Goal: Task Accomplishment & Management: Complete application form

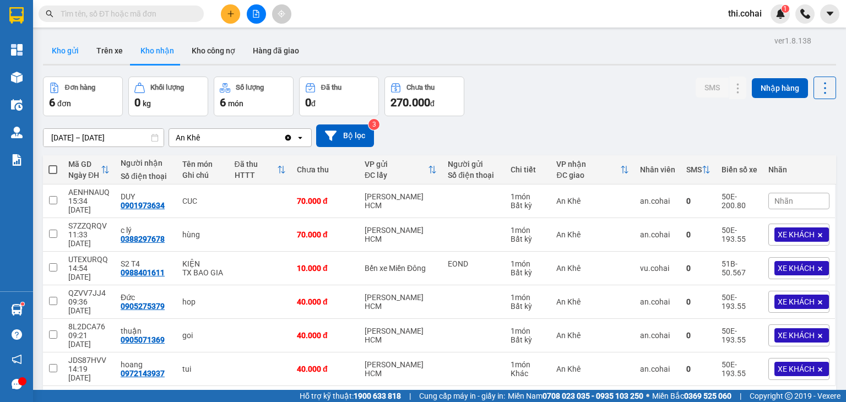
click at [64, 45] on button "Kho gửi" at bounding box center [65, 50] width 45 height 26
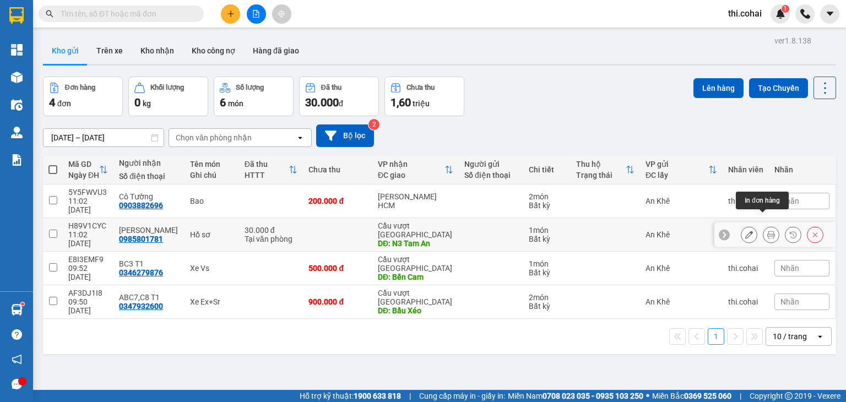
click at [767, 231] on icon at bounding box center [771, 235] width 8 height 8
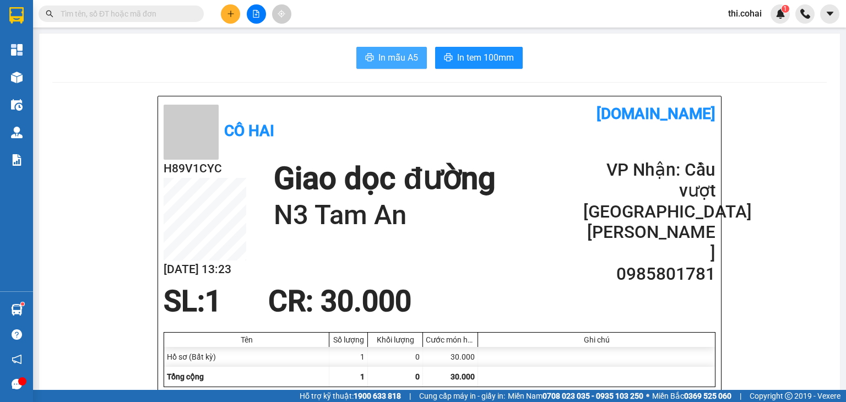
click at [398, 50] on button "In mẫu A5" at bounding box center [391, 58] width 71 height 22
click at [322, 62] on div "In mẫu A5 In tem 100mm" at bounding box center [439, 58] width 774 height 22
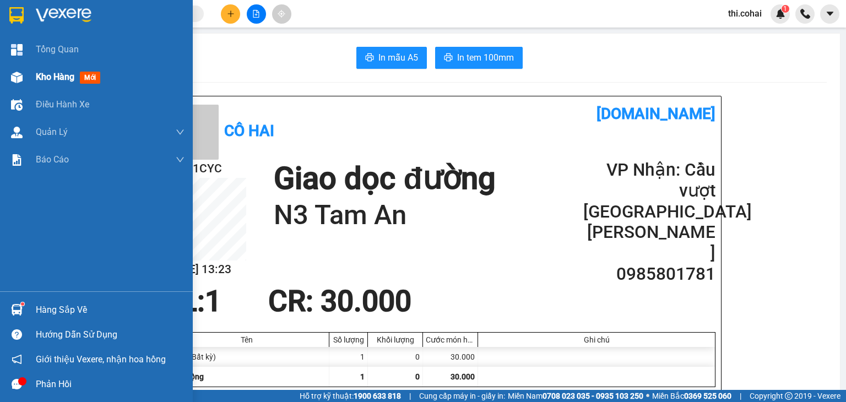
click at [28, 80] on div "Kho hàng mới" at bounding box center [96, 77] width 193 height 28
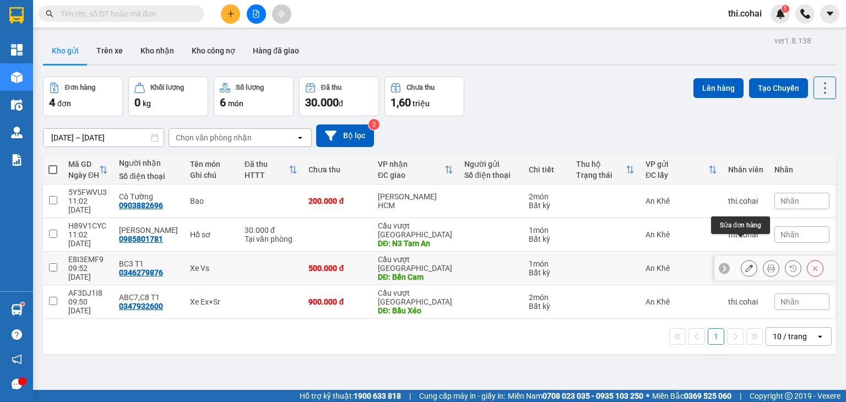
click at [745, 264] on icon at bounding box center [749, 268] width 8 height 8
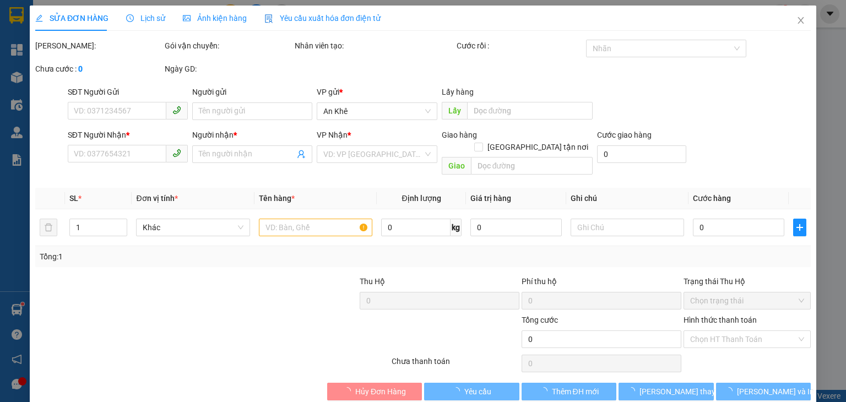
type input "0346279876"
type input "BC3 T1"
type input "Bến Cam"
type input "500.000"
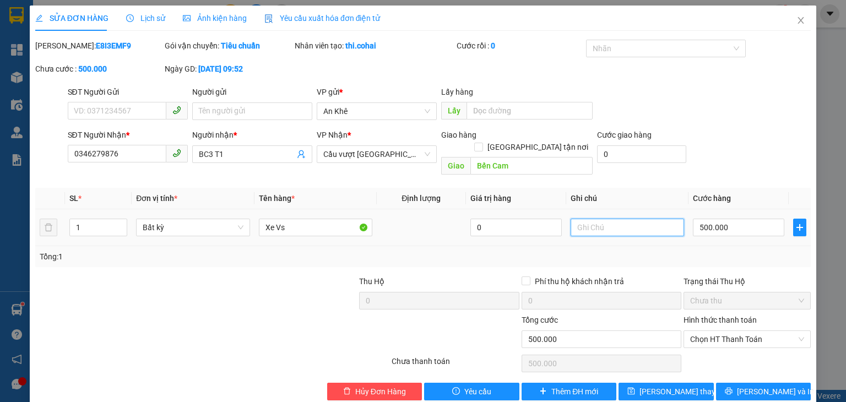
click at [648, 219] on input "text" at bounding box center [627, 228] width 113 height 18
type input "D"
type input "ĐL Xuân Thảo gt R"
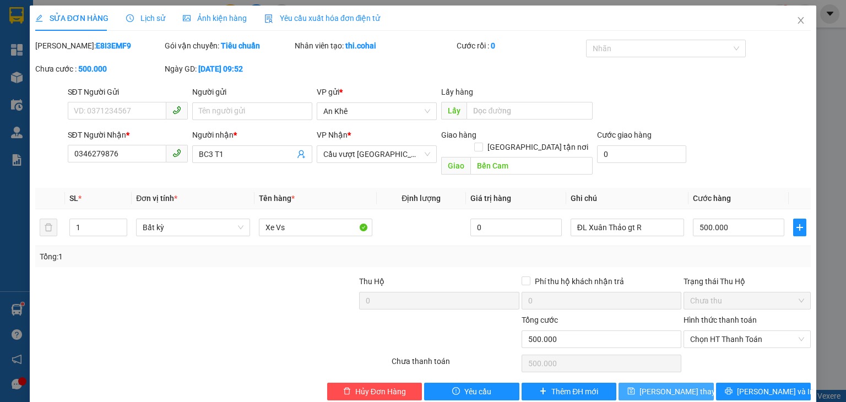
click at [669, 386] on span "[PERSON_NAME] thay đổi" at bounding box center [684, 392] width 88 height 12
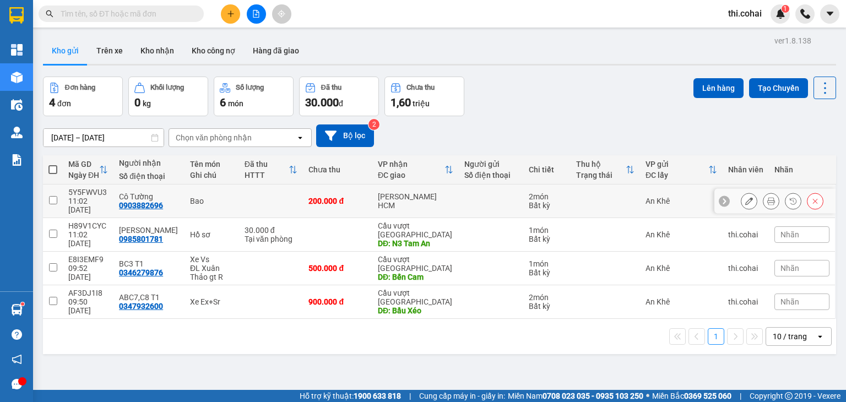
click at [53, 196] on input "checkbox" at bounding box center [53, 200] width 8 height 8
checkbox input "true"
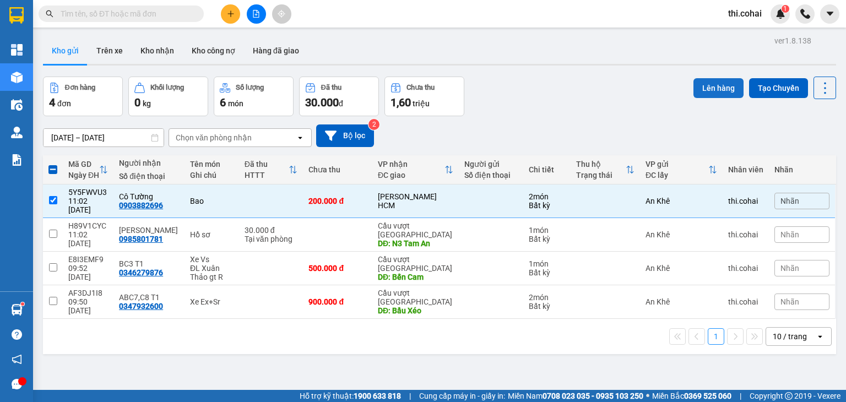
click at [698, 86] on button "Lên hàng" at bounding box center [719, 88] width 50 height 20
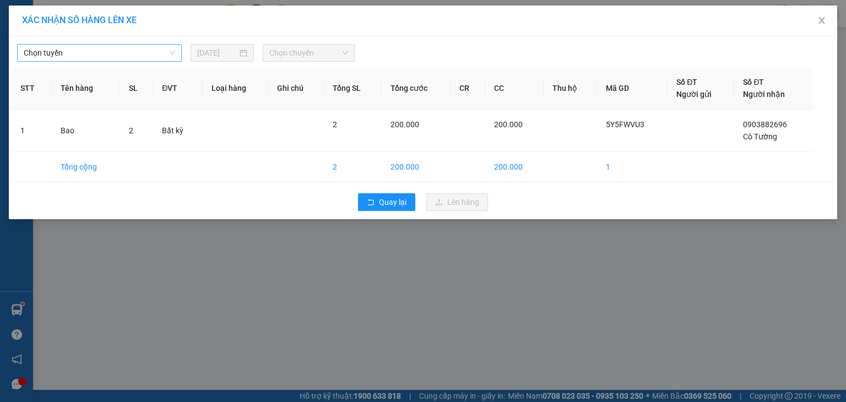
click at [121, 57] on span "Chọn tuyến" at bounding box center [99, 53] width 151 height 17
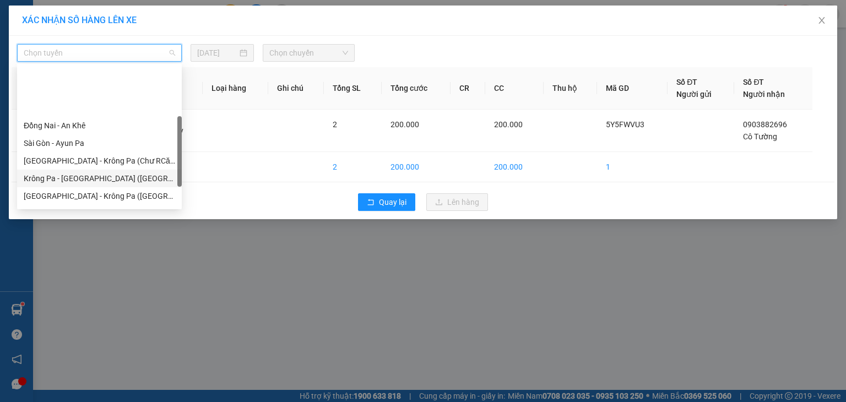
scroll to position [154, 0]
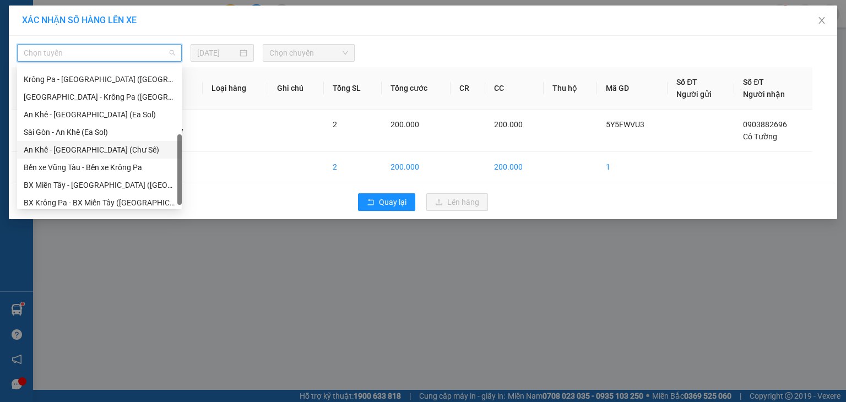
click at [94, 148] on div "An Khê - [GEOGRAPHIC_DATA] (Chư Sê)" at bounding box center [99, 150] width 151 height 12
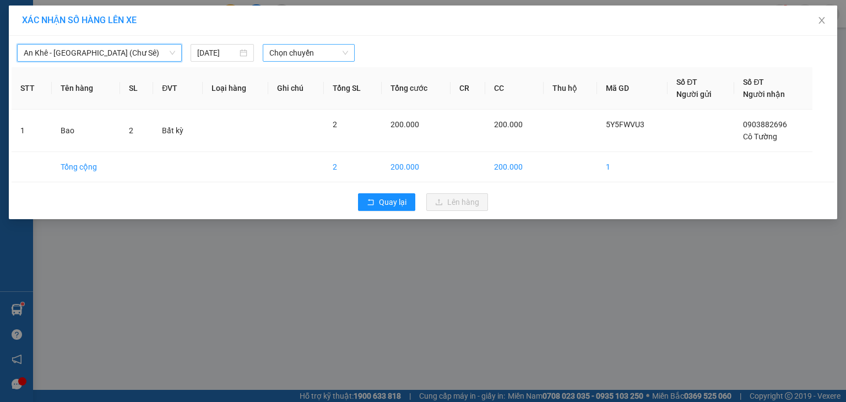
click at [295, 55] on span "Chọn chuyến" at bounding box center [308, 53] width 79 height 17
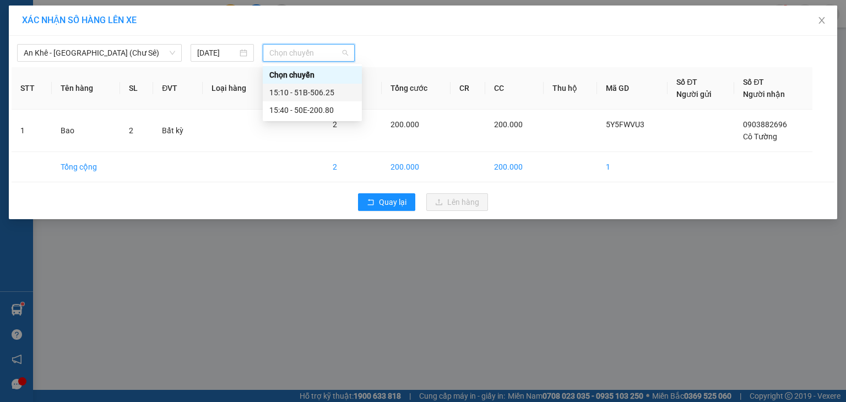
click at [304, 91] on div "15:10 - 51B-506.25" at bounding box center [312, 92] width 86 height 12
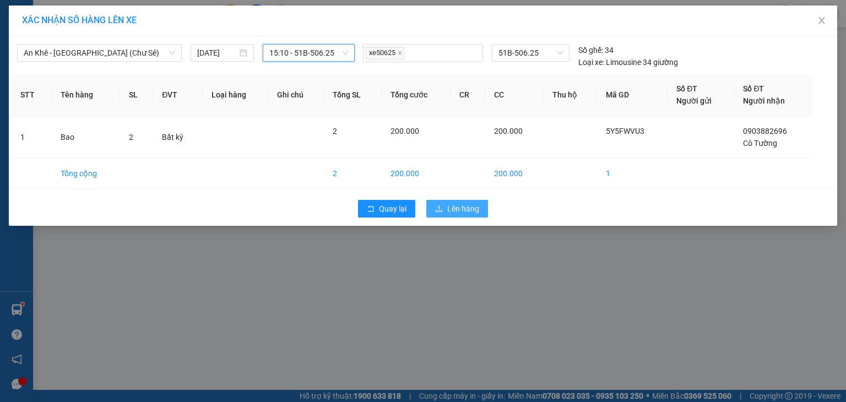
click at [470, 210] on span "Lên hàng" at bounding box center [463, 209] width 32 height 12
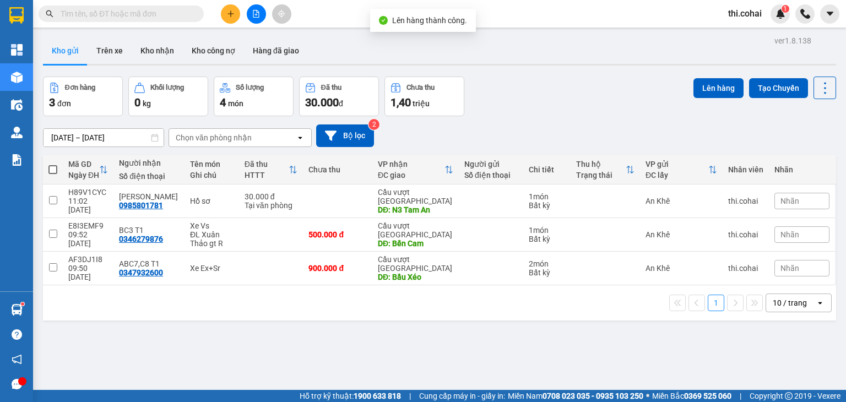
click at [53, 169] on span at bounding box center [52, 169] width 9 height 9
click at [53, 164] on input "checkbox" at bounding box center [53, 164] width 0 height 0
checkbox input "true"
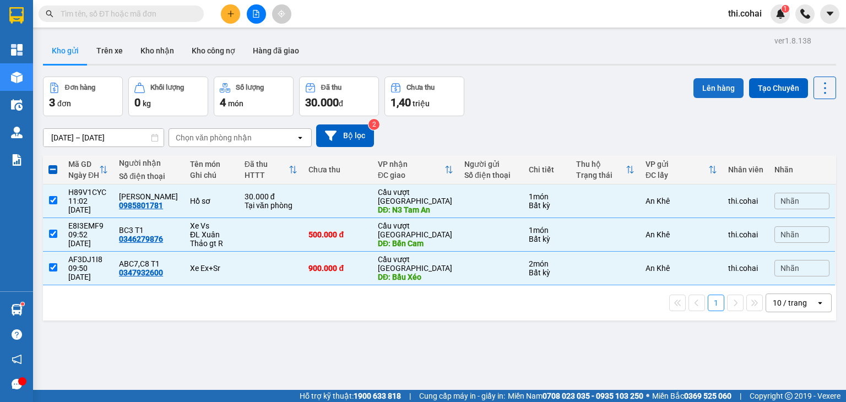
click at [694, 87] on button "Lên hàng" at bounding box center [719, 88] width 50 height 20
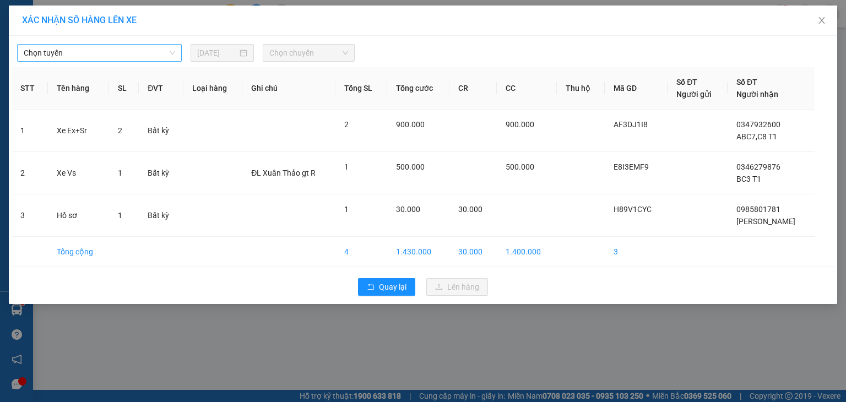
click at [88, 51] on span "Chọn tuyến" at bounding box center [99, 53] width 151 height 17
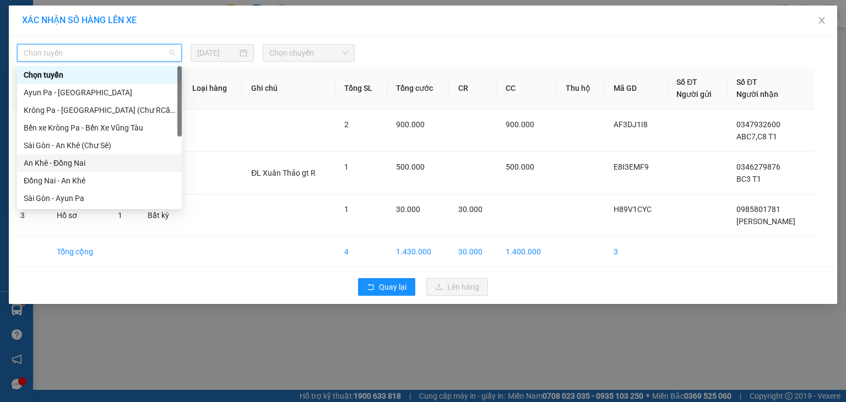
click at [72, 164] on div "An Khê - Đồng Nai" at bounding box center [99, 163] width 151 height 12
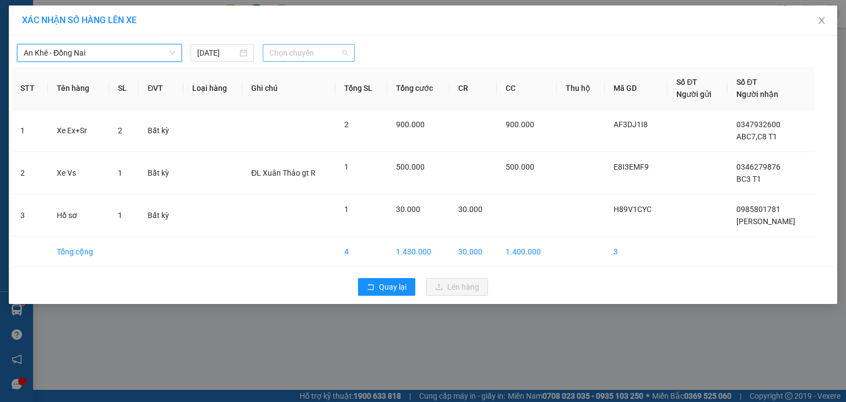
click at [307, 57] on span "Chọn chuyến" at bounding box center [308, 53] width 79 height 17
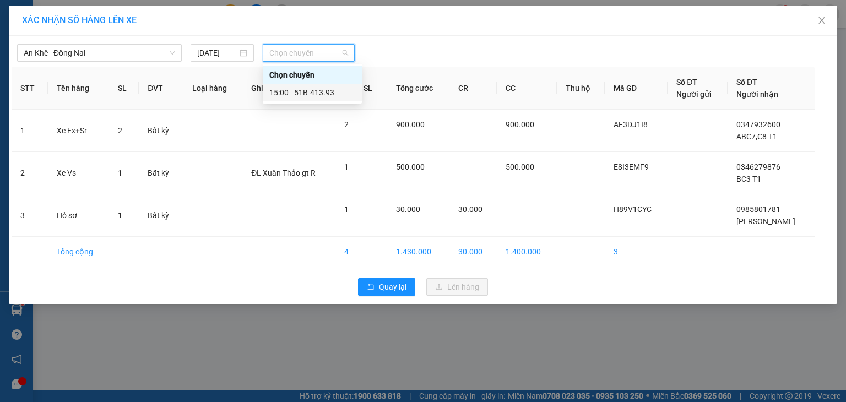
click at [309, 91] on div "15:00 - 51B-413.93" at bounding box center [312, 92] width 86 height 12
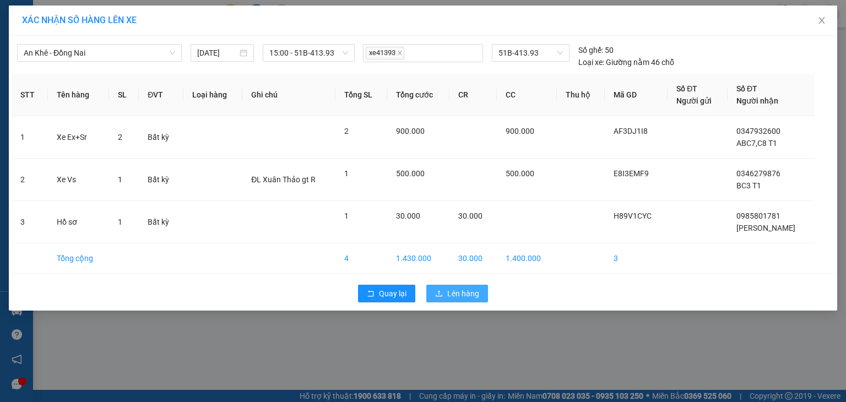
click at [449, 288] on span "Lên hàng" at bounding box center [463, 294] width 32 height 12
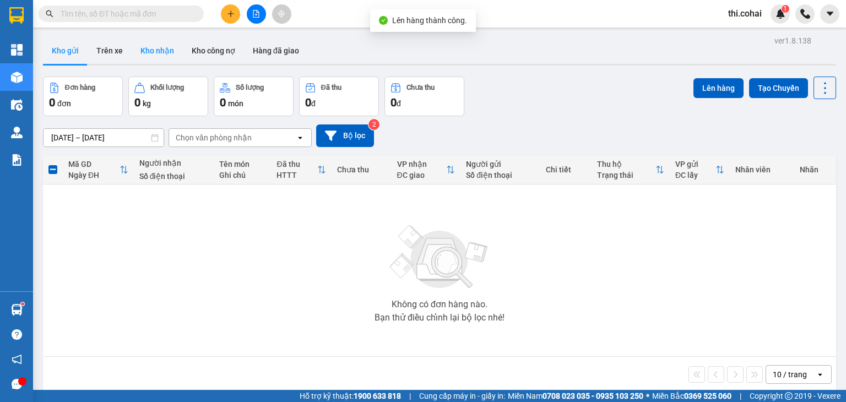
click at [155, 49] on button "Kho nhận" at bounding box center [157, 50] width 51 height 26
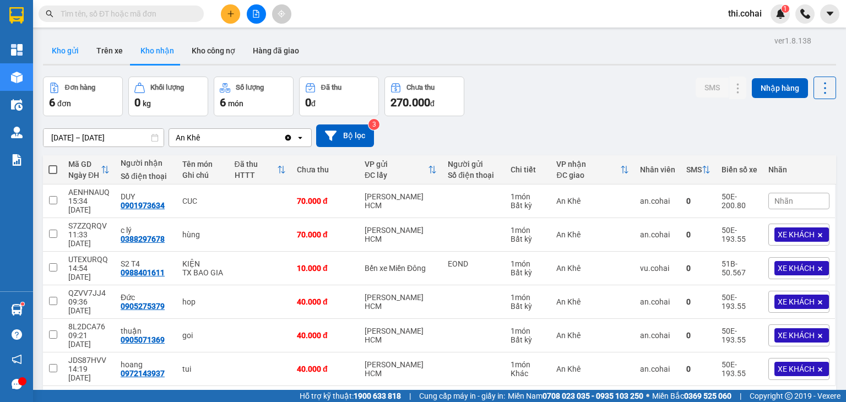
click at [68, 45] on button "Kho gửi" at bounding box center [65, 50] width 45 height 26
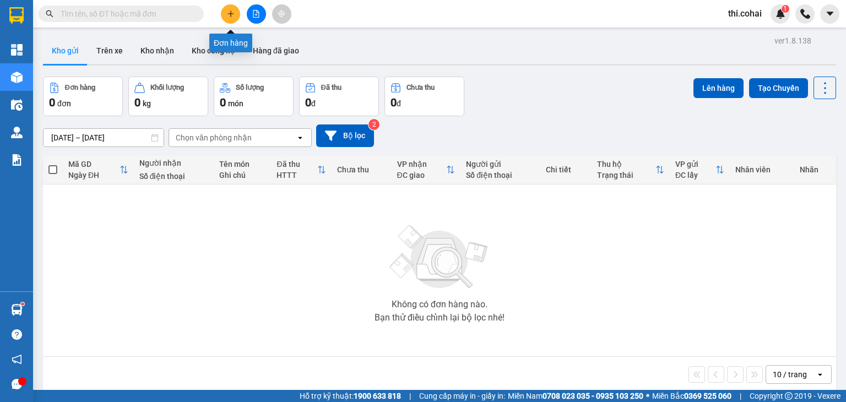
click at [226, 13] on button at bounding box center [230, 13] width 19 height 19
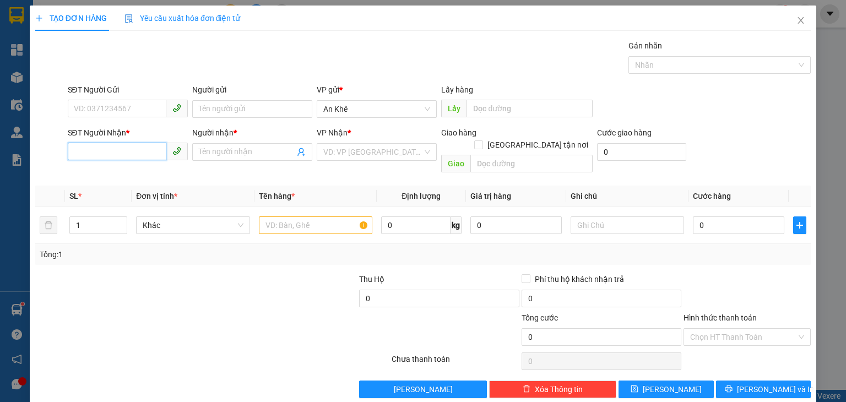
click at [141, 154] on input "SĐT Người Nhận *" at bounding box center [117, 152] width 99 height 18
drag, startPoint x: 71, startPoint y: 152, endPoint x: 121, endPoint y: 158, distance: 50.4
click at [121, 158] on input "0397885689" at bounding box center [117, 152] width 99 height 18
type input "0"
click at [105, 103] on input "SĐT Người Gửi" at bounding box center [117, 109] width 99 height 18
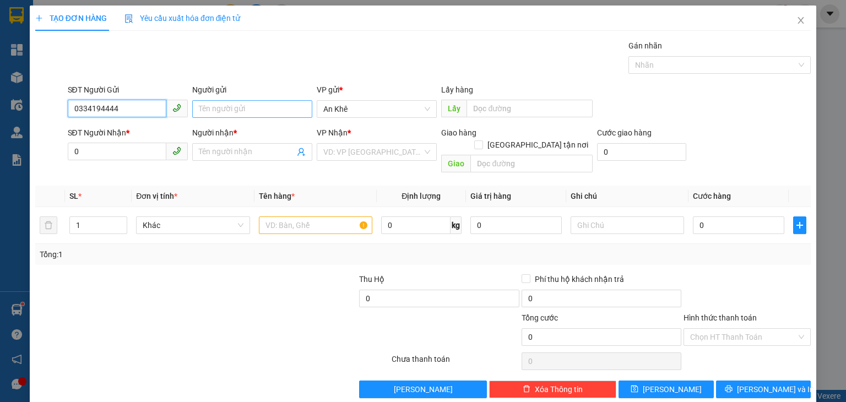
type input "0334194444"
click at [220, 110] on input "Người gửi" at bounding box center [252, 109] width 120 height 18
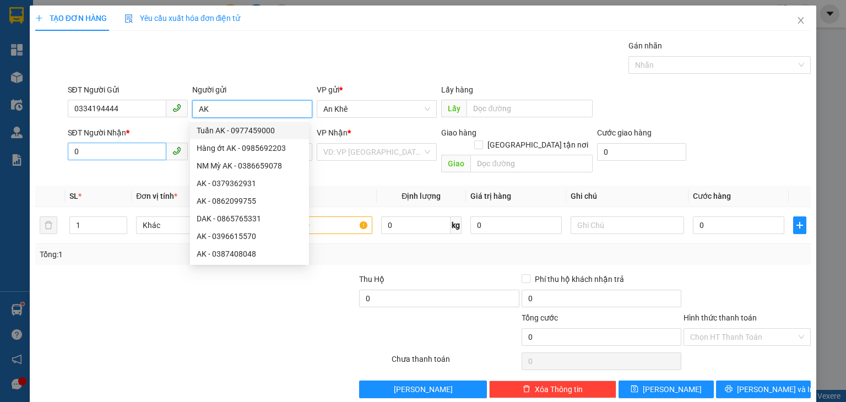
type input "AK"
click at [149, 151] on input "0" at bounding box center [117, 152] width 99 height 18
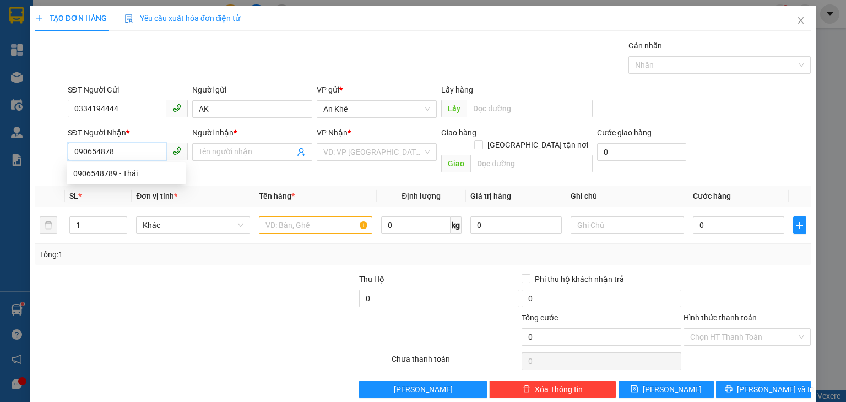
type input "0906548789"
click at [124, 169] on div "0906548789 - Thái" at bounding box center [126, 173] width 106 height 12
type input "Thái"
type input "0906548789"
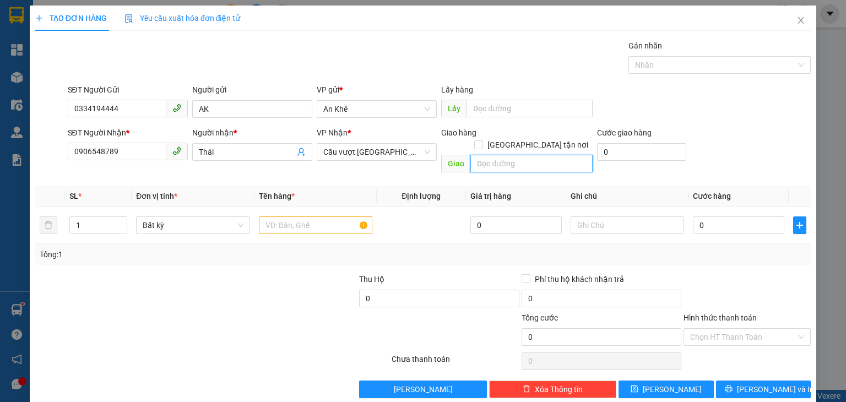
click at [516, 155] on input "text" at bounding box center [531, 164] width 122 height 18
type input "A"
type input "Â"
type input "Amata"
click at [311, 219] on input "text" at bounding box center [315, 225] width 113 height 18
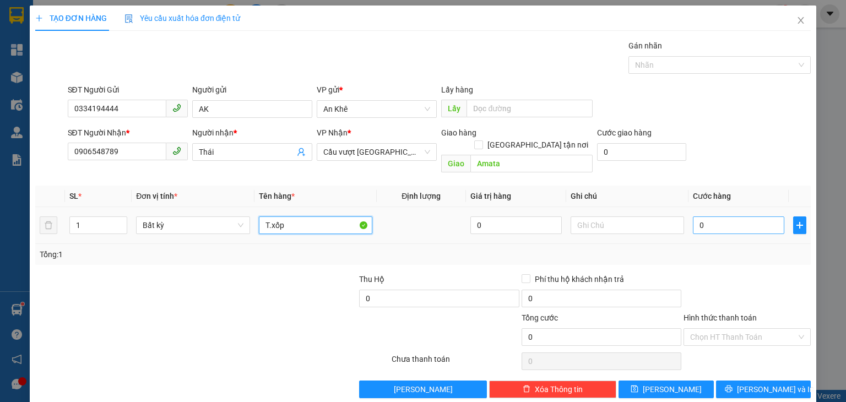
type input "T.xốp"
click at [708, 216] on input "0" at bounding box center [738, 225] width 91 height 18
type input "7"
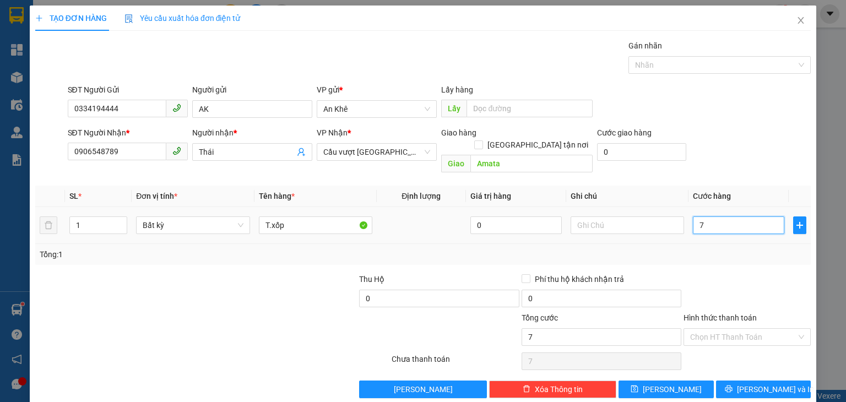
type input "70"
type input "70.000"
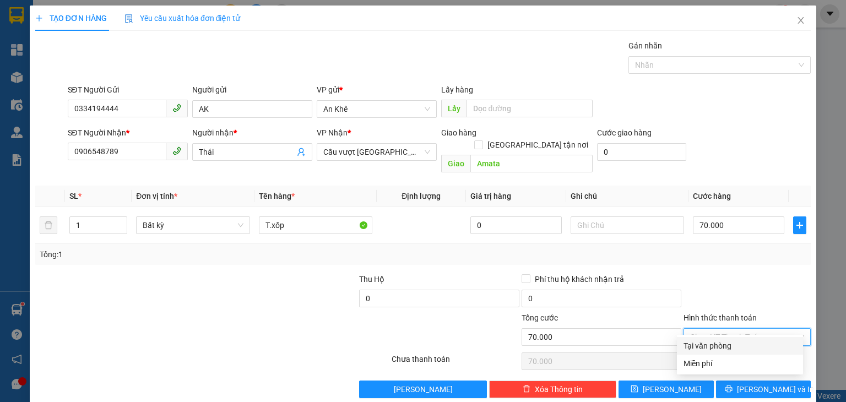
click at [699, 329] on input "Hình thức thanh toán" at bounding box center [743, 337] width 106 height 17
click at [698, 344] on div "Tại văn phòng" at bounding box center [740, 346] width 113 height 12
type input "0"
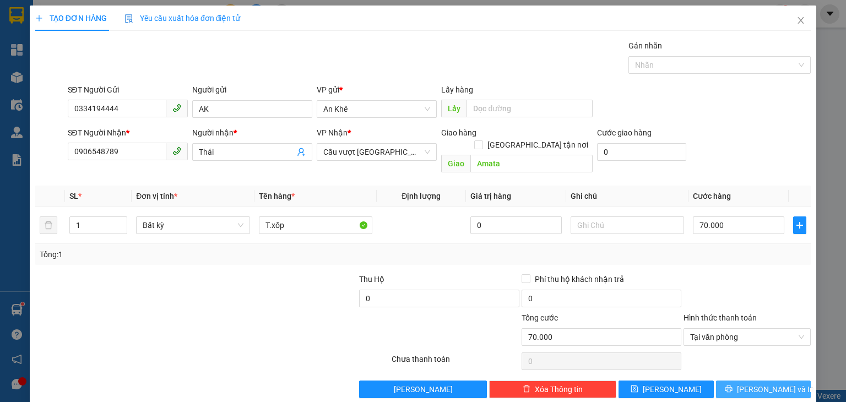
click at [762, 383] on span "[PERSON_NAME] và In" at bounding box center [775, 389] width 77 height 12
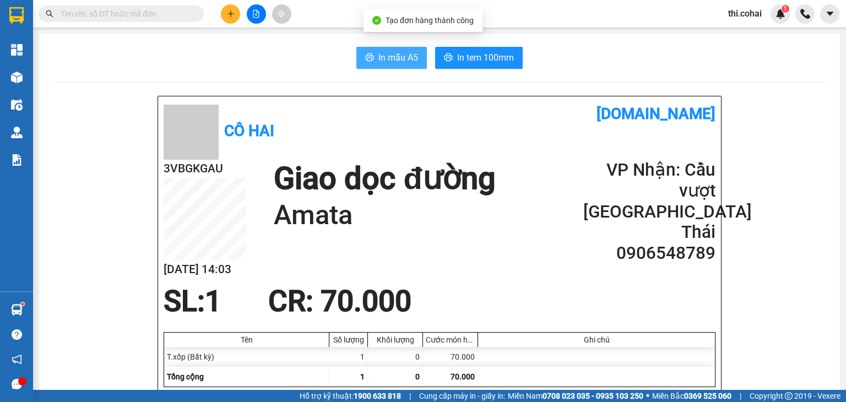
click at [408, 56] on span "In mẫu A5" at bounding box center [398, 58] width 40 height 14
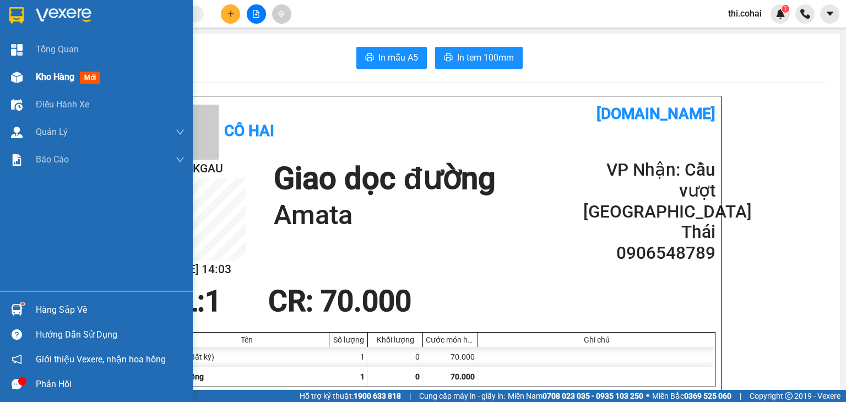
click at [26, 75] on div at bounding box center [16, 77] width 19 height 19
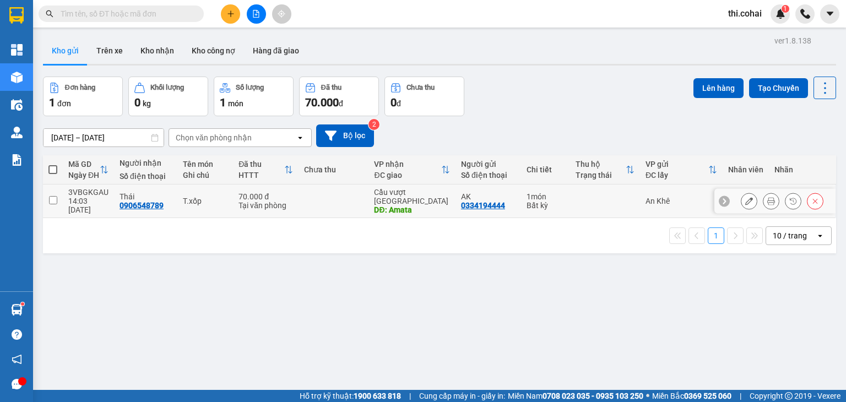
click at [56, 196] on input "checkbox" at bounding box center [53, 200] width 8 height 8
checkbox input "true"
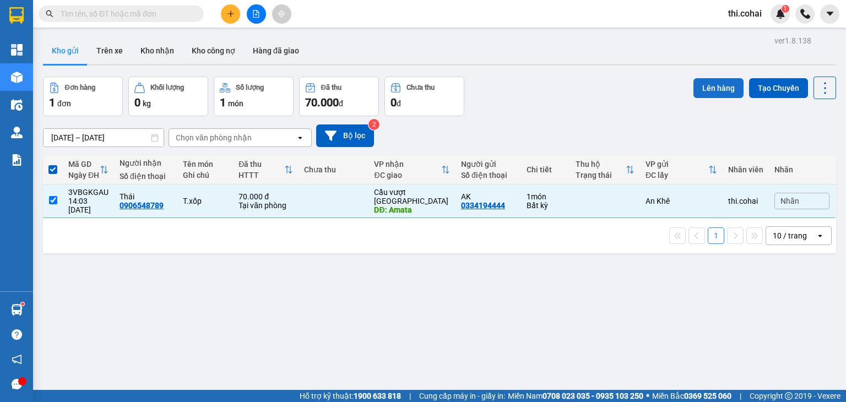
click at [700, 90] on button "Lên hàng" at bounding box center [719, 88] width 50 height 20
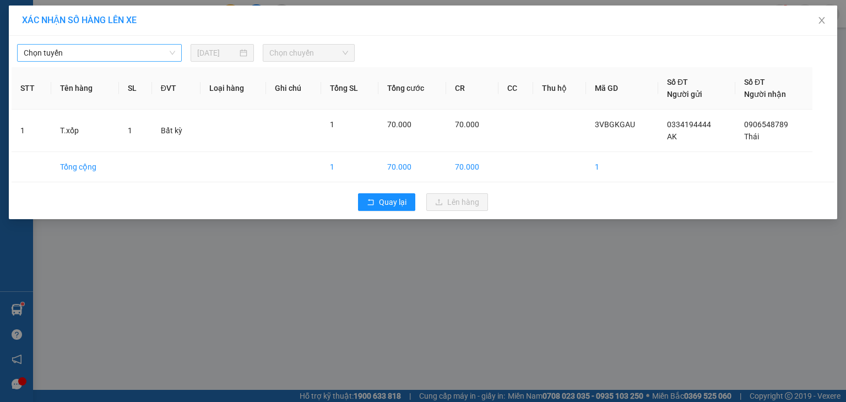
click at [93, 55] on span "Chọn tuyến" at bounding box center [99, 53] width 151 height 17
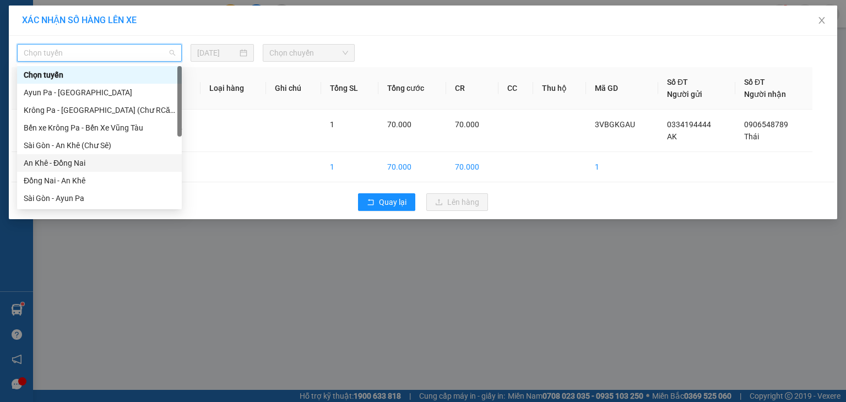
click at [71, 158] on div "An Khê - Đồng Nai" at bounding box center [99, 163] width 151 height 12
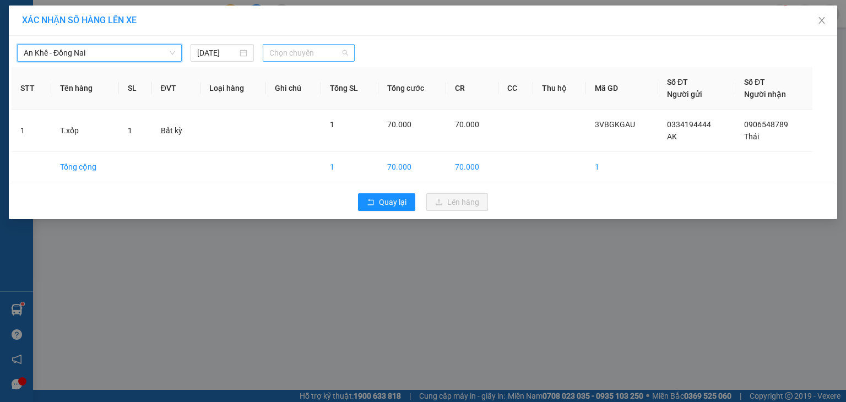
click at [319, 61] on span "Chọn chuyến" at bounding box center [308, 53] width 79 height 17
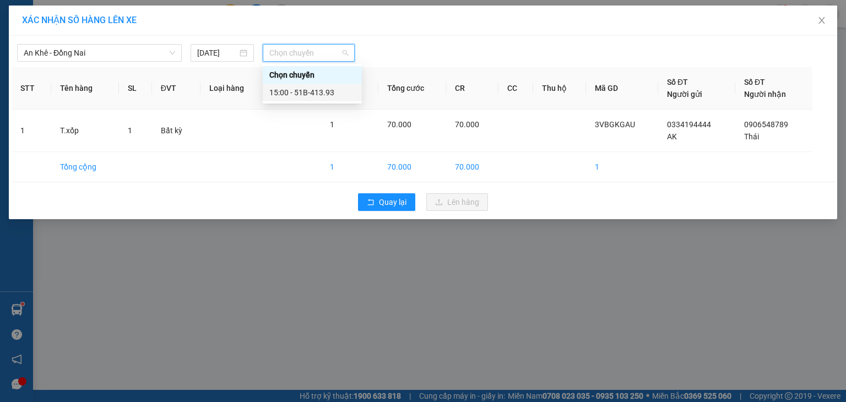
drag, startPoint x: 322, startPoint y: 88, endPoint x: 333, endPoint y: 106, distance: 21.5
click at [322, 89] on div "15:00 - 51B-413.93" at bounding box center [312, 92] width 86 height 12
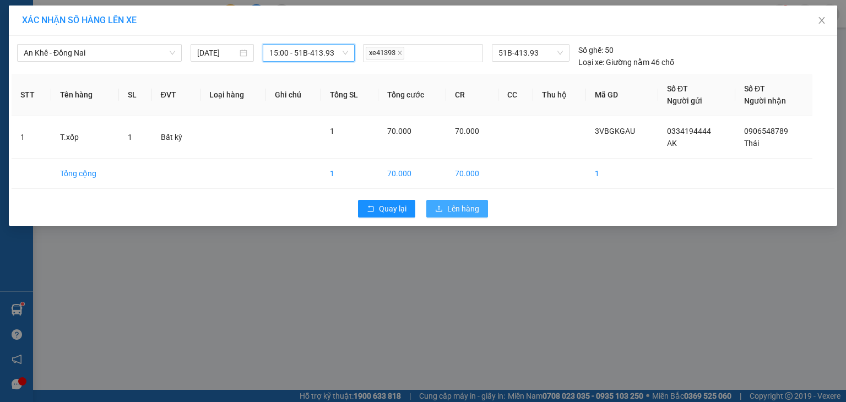
click at [457, 205] on span "Lên hàng" at bounding box center [463, 209] width 32 height 12
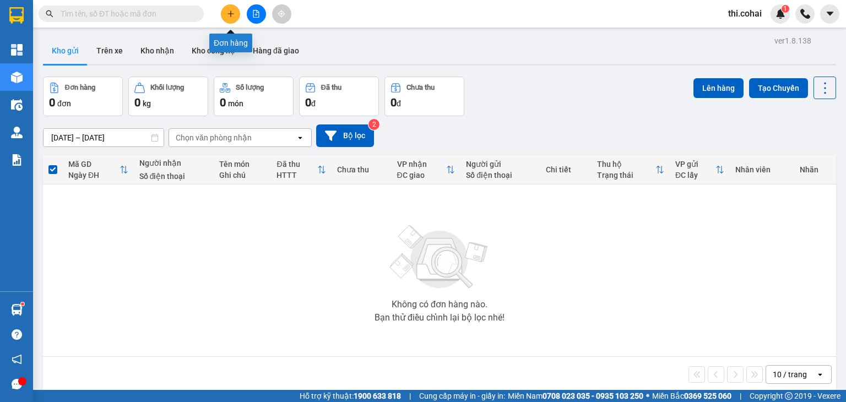
click at [227, 8] on button at bounding box center [230, 13] width 19 height 19
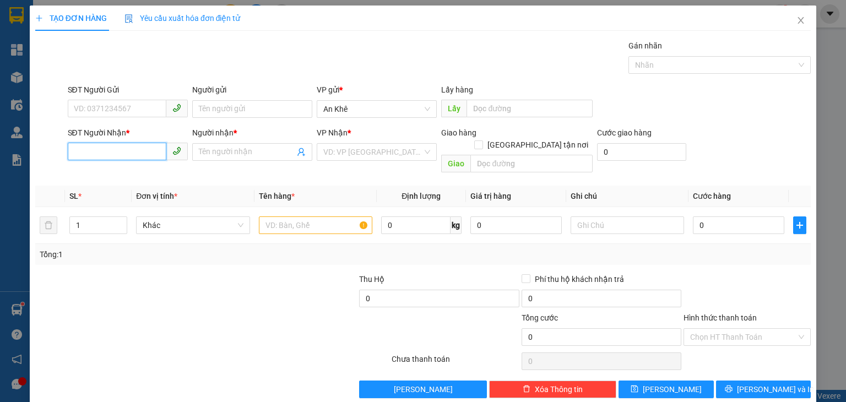
click at [131, 150] on input "SĐT Người Nhận *" at bounding box center [117, 152] width 99 height 18
type input "0357931933"
click at [132, 170] on div "0357931933 - C.Chi" at bounding box center [126, 173] width 106 height 12
type input "C.Chi"
type input "0357931933"
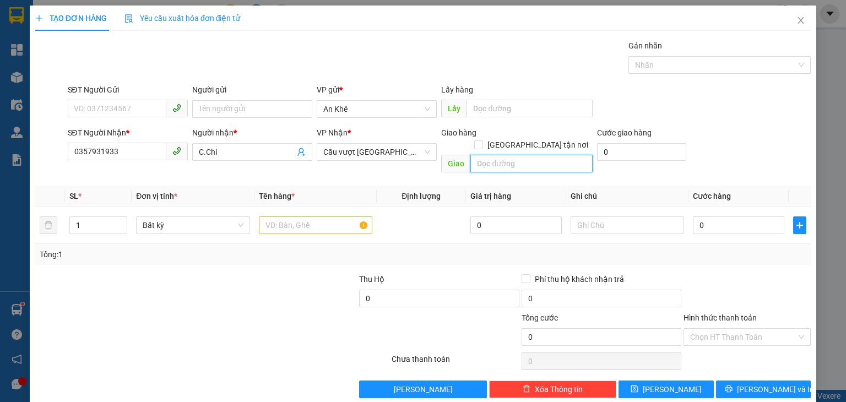
click at [510, 155] on input "text" at bounding box center [531, 164] width 122 height 18
type input "Bx Miền Tây"
click at [264, 216] on input "text" at bounding box center [315, 225] width 113 height 18
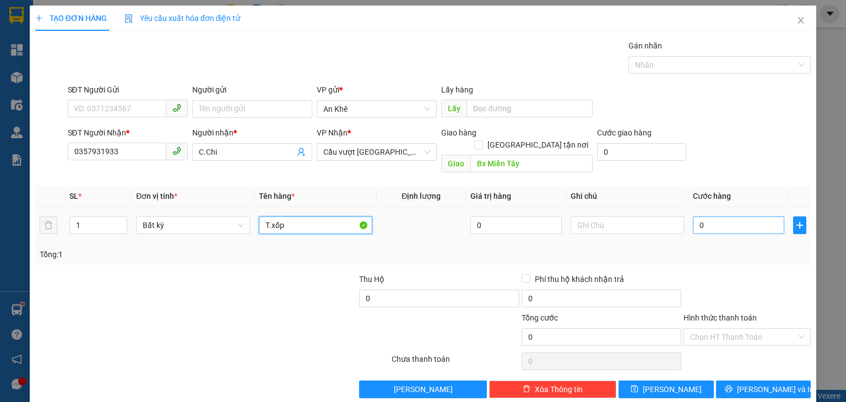
type input "T.xốp"
click at [707, 216] on input "0" at bounding box center [738, 225] width 91 height 18
type input "6"
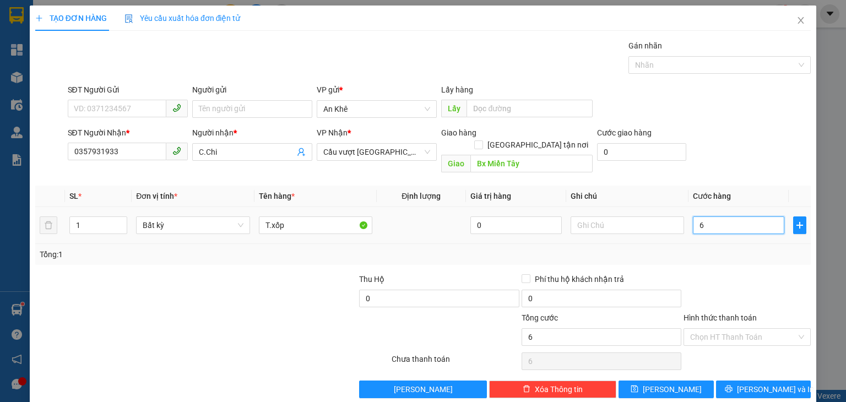
type input "60"
type input "6"
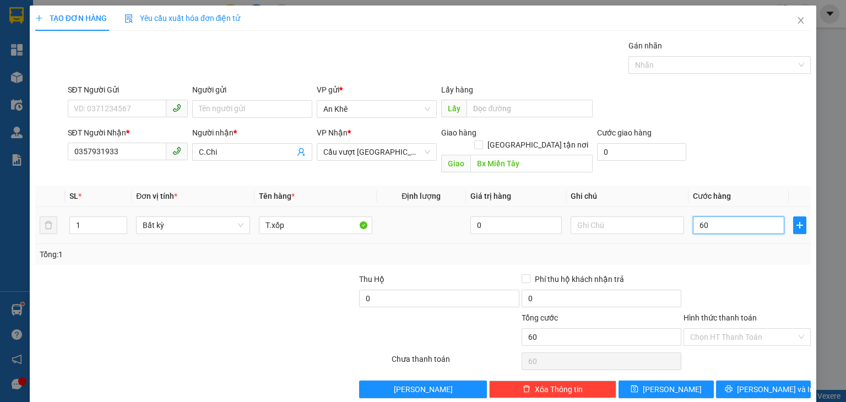
type input "6"
type input "0"
click at [707, 216] on input "0" at bounding box center [738, 225] width 91 height 18
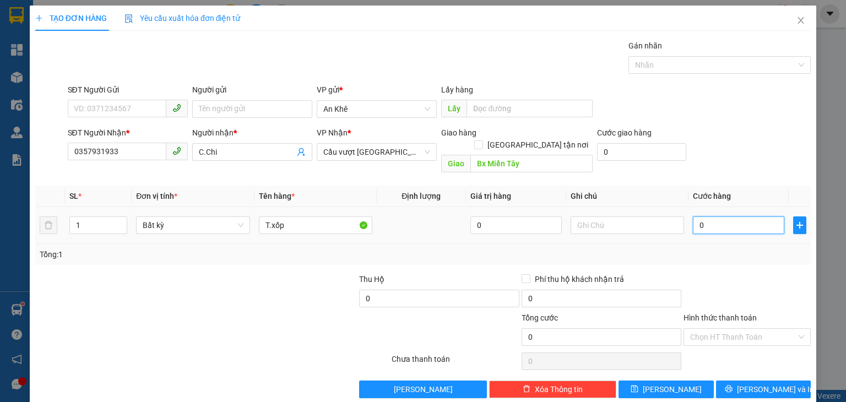
click at [707, 216] on input "0" at bounding box center [738, 225] width 91 height 18
type input "7"
type input "70"
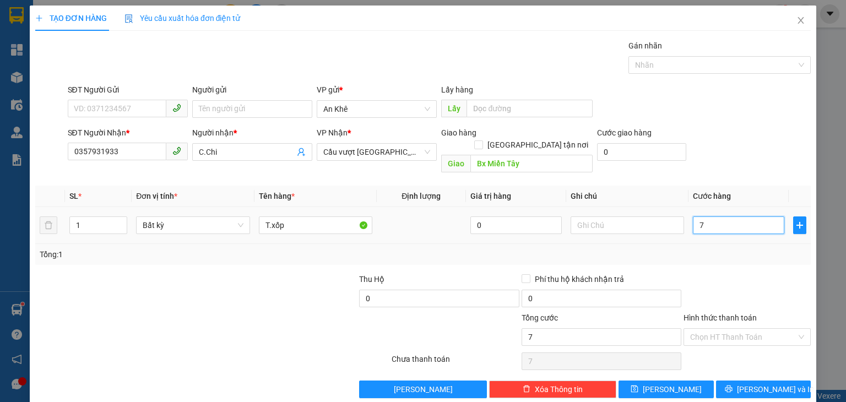
type input "70"
type input "70.000"
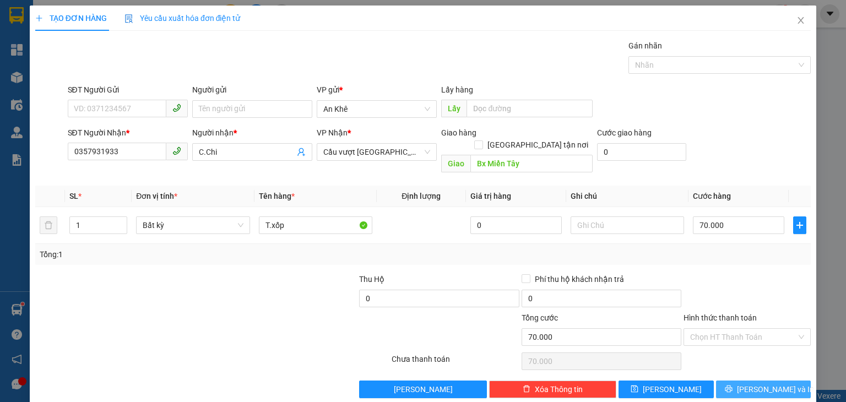
click at [746, 383] on span "[PERSON_NAME] và In" at bounding box center [775, 389] width 77 height 12
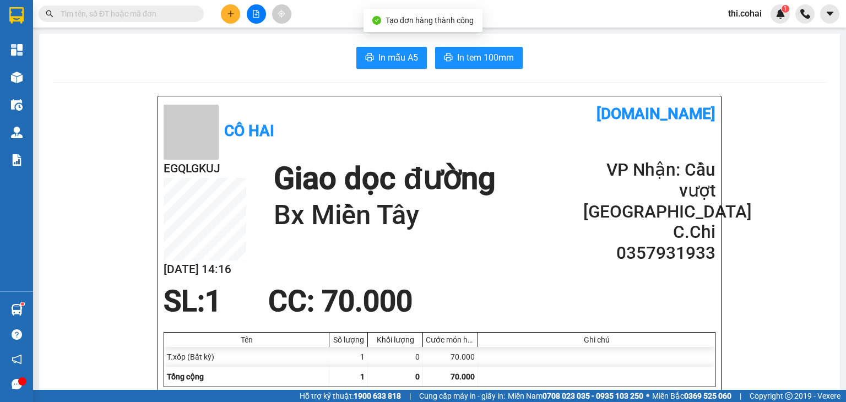
click at [384, 54] on span "In mẫu A5" at bounding box center [398, 58] width 40 height 14
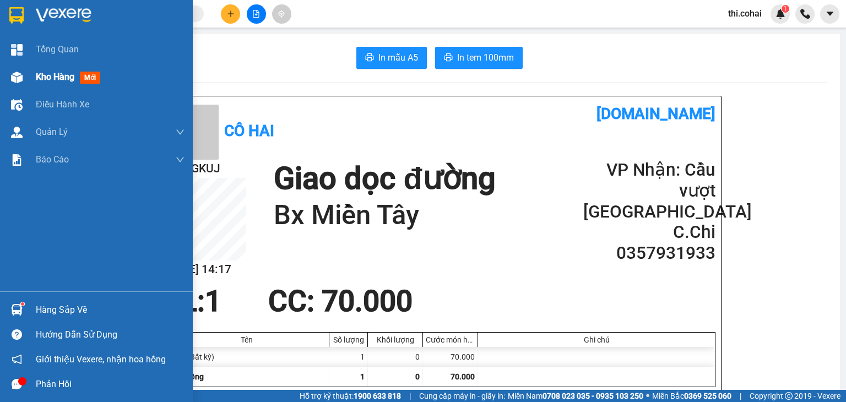
click at [27, 78] on div "Kho hàng mới" at bounding box center [96, 77] width 193 height 28
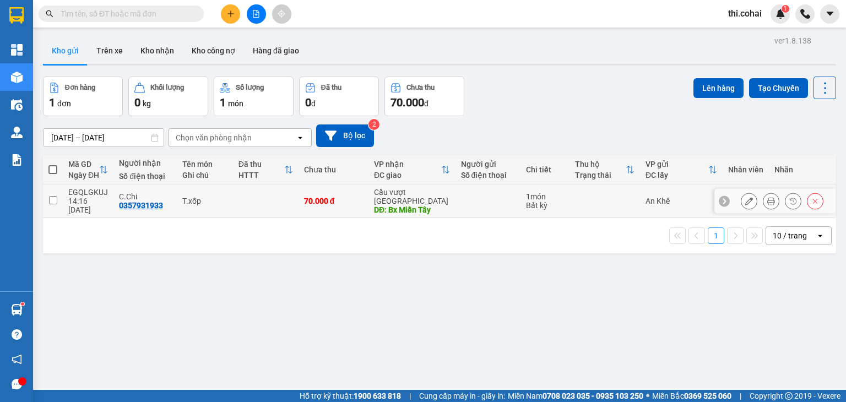
click at [55, 198] on input "checkbox" at bounding box center [53, 200] width 8 height 8
checkbox input "true"
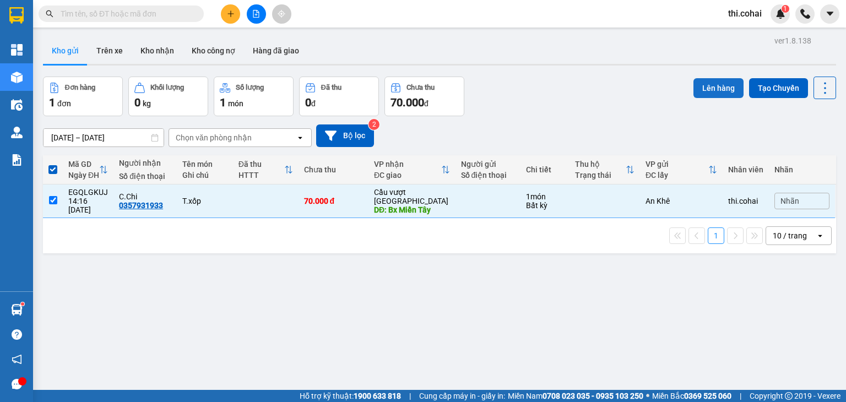
click at [694, 95] on button "Lên hàng" at bounding box center [719, 88] width 50 height 20
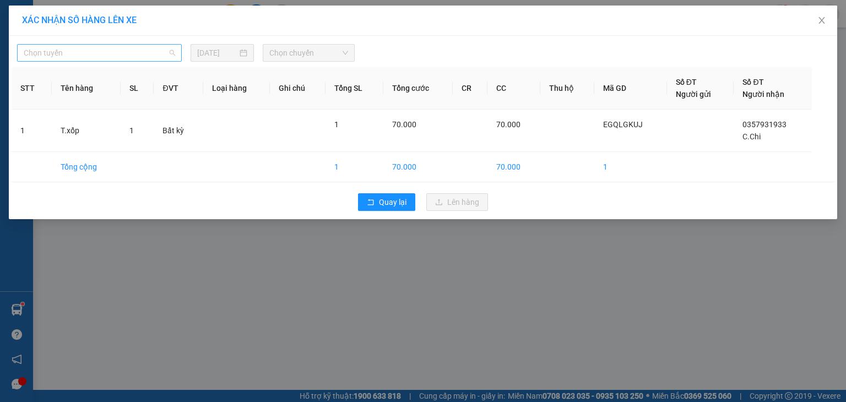
click at [80, 56] on span "Chọn tuyến" at bounding box center [99, 53] width 151 height 17
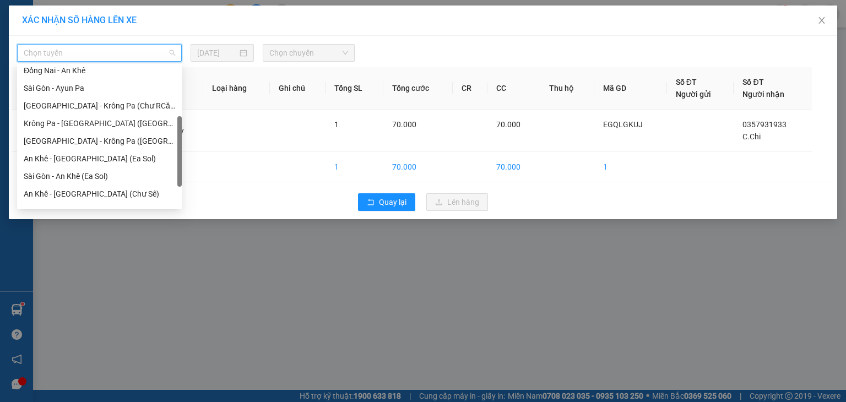
scroll to position [159, 0]
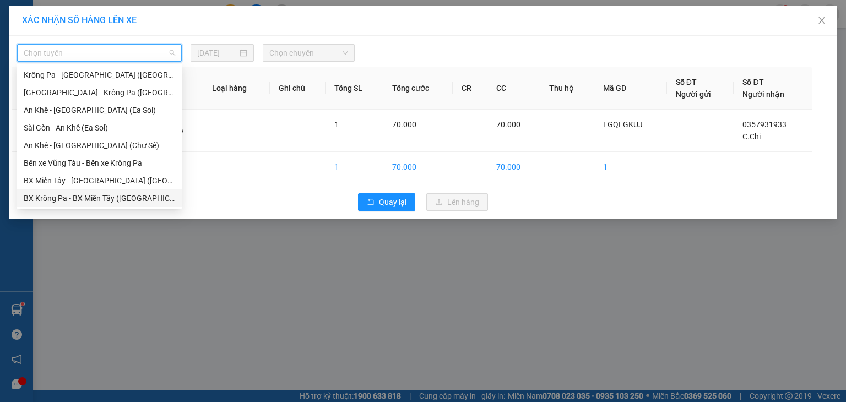
click at [66, 196] on div "BX Krông Pa - BX Miền Tây ([GEOGRAPHIC_DATA] - [GEOGRAPHIC_DATA])" at bounding box center [99, 198] width 151 height 12
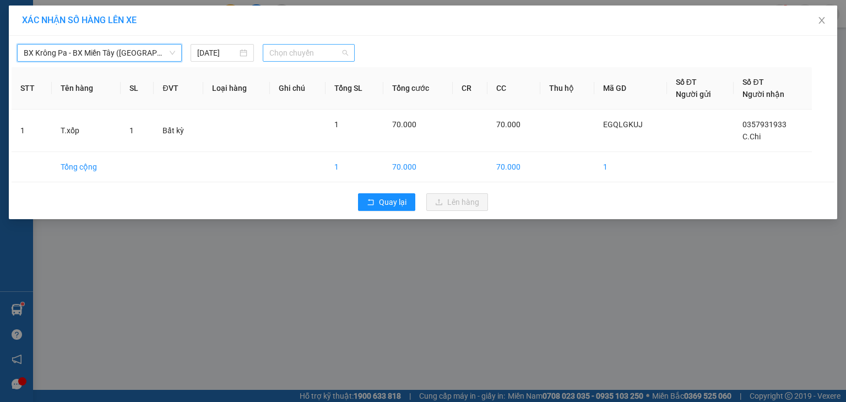
click at [277, 53] on span "Chọn chuyến" at bounding box center [308, 53] width 79 height 17
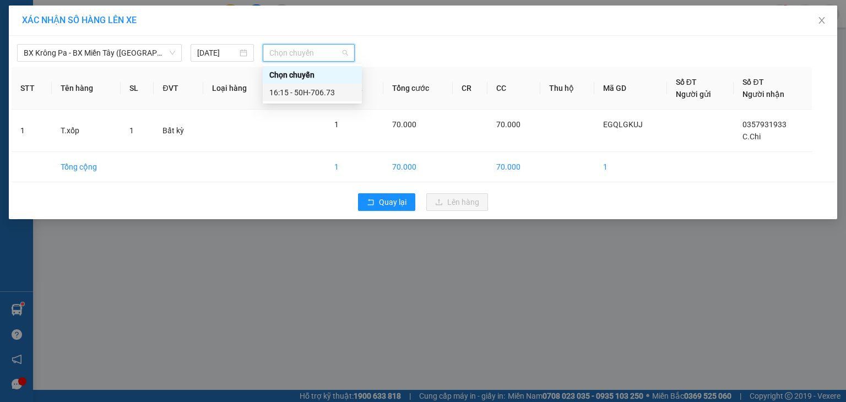
click at [302, 93] on div "16:15 - 50H-706.73" at bounding box center [312, 92] width 86 height 12
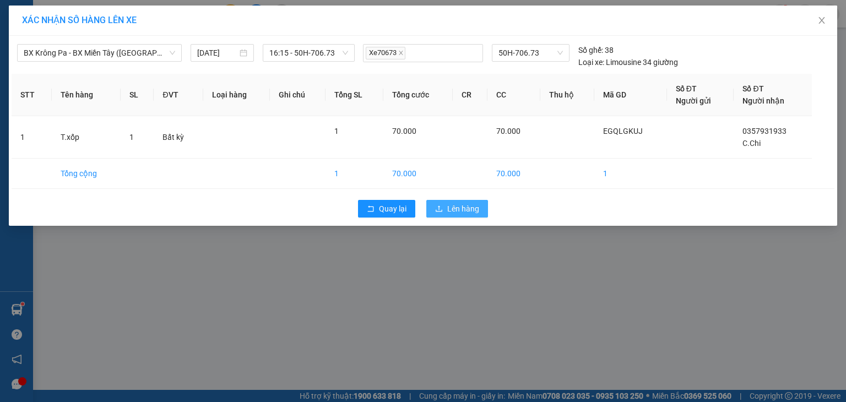
click at [475, 210] on span "Lên hàng" at bounding box center [463, 209] width 32 height 12
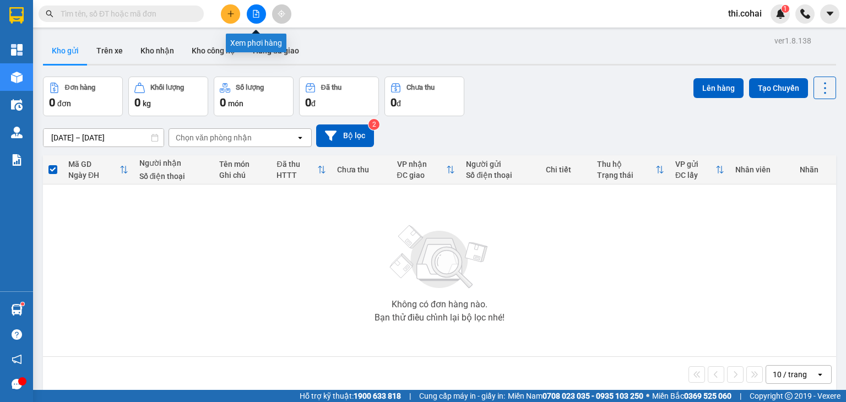
click at [253, 15] on icon "file-add" at bounding box center [256, 14] width 8 height 8
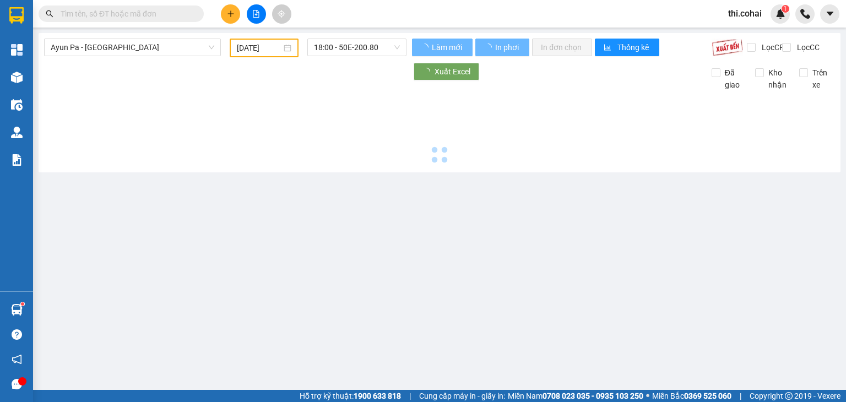
type input "[DATE]"
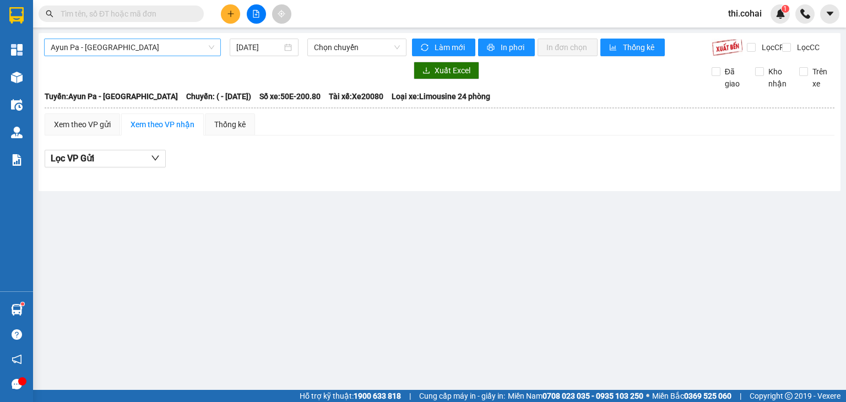
click at [112, 44] on span "Ayun Pa - [GEOGRAPHIC_DATA]" at bounding box center [133, 47] width 164 height 17
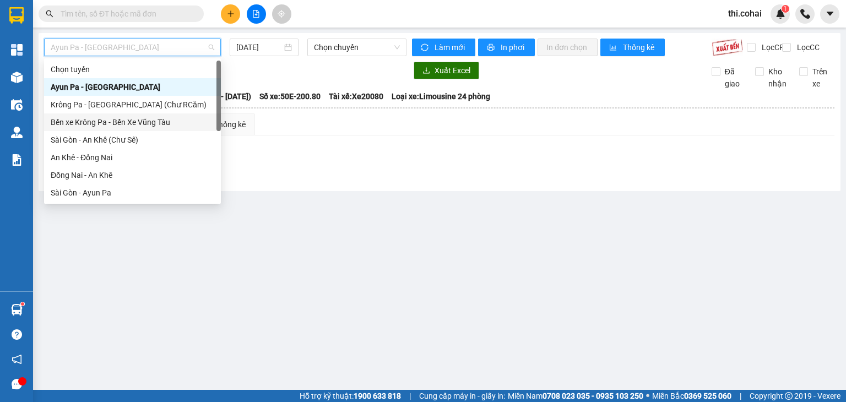
scroll to position [154, 0]
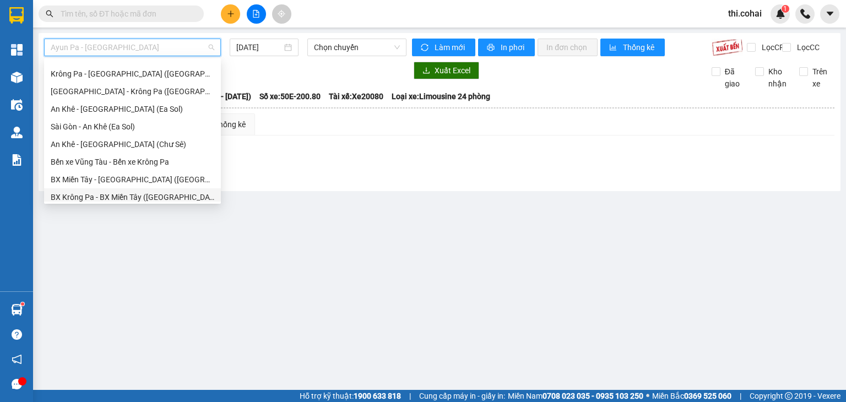
click at [82, 197] on div "BX Krông Pa - BX Miền Tây ([GEOGRAPHIC_DATA] - [GEOGRAPHIC_DATA])" at bounding box center [133, 197] width 164 height 12
type input "[DATE]"
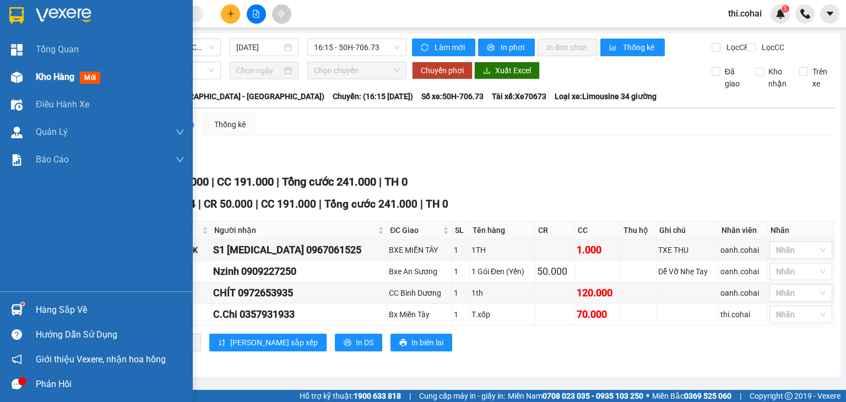
click at [21, 74] on img at bounding box center [17, 78] width 12 height 12
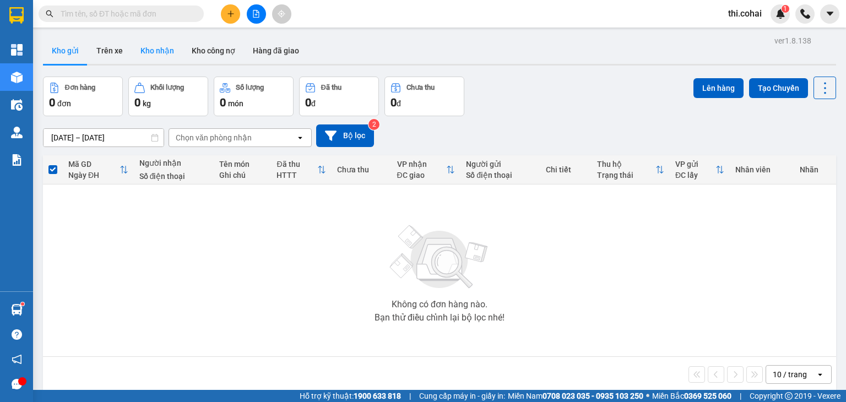
click at [166, 50] on button "Kho nhận" at bounding box center [157, 50] width 51 height 26
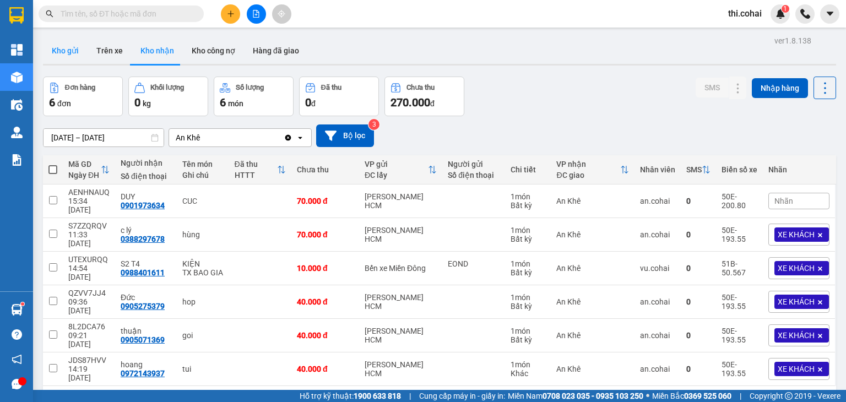
click at [67, 49] on button "Kho gửi" at bounding box center [65, 50] width 45 height 26
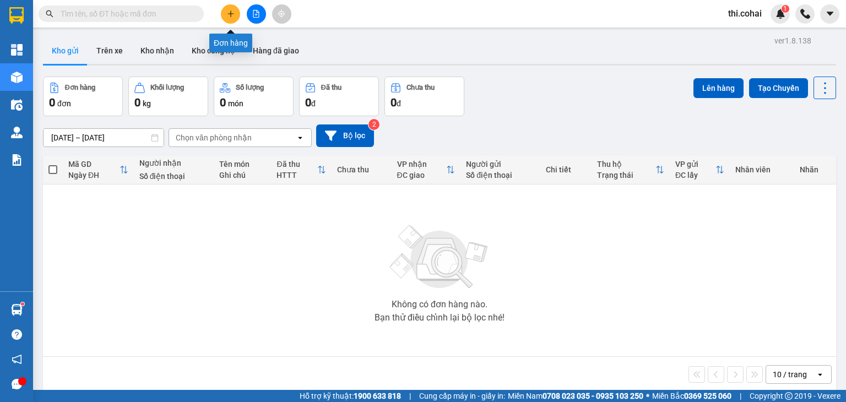
click at [229, 11] on icon "plus" at bounding box center [231, 14] width 8 height 8
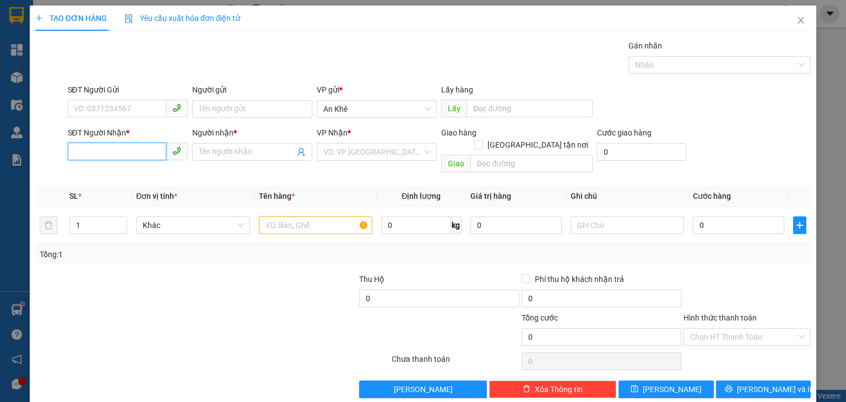
click at [104, 151] on input "SĐT Người Nhận *" at bounding box center [117, 152] width 99 height 18
click at [214, 155] on input "Người nhận *" at bounding box center [247, 152] width 96 height 12
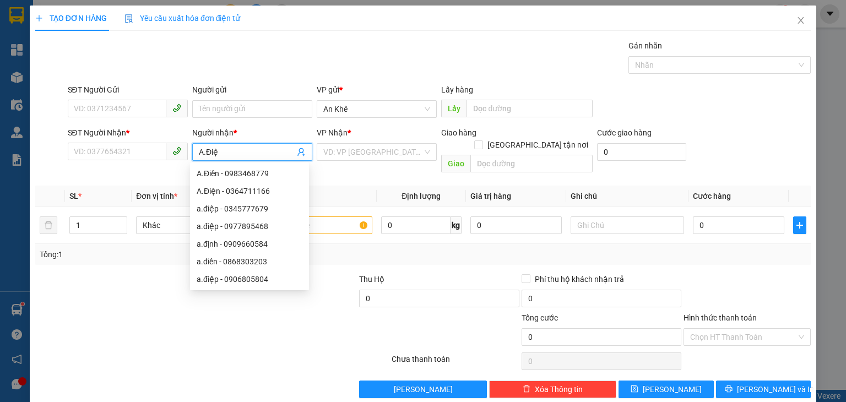
type input "A.Điện"
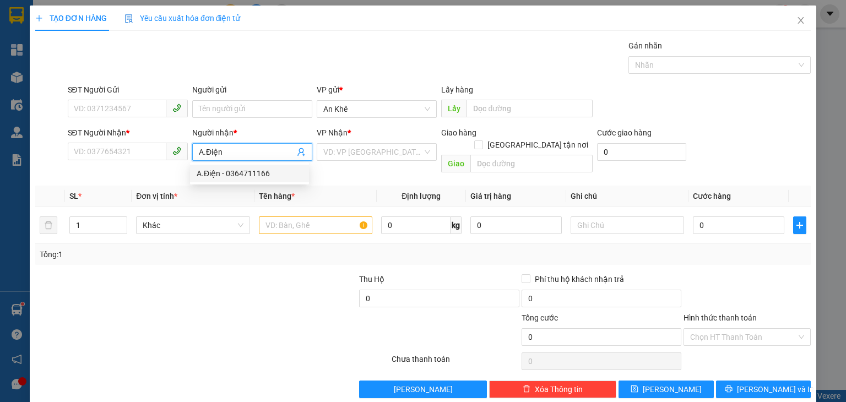
click at [268, 170] on div "A.Điện - 0364711166" at bounding box center [250, 173] width 106 height 12
type input "0364711166"
type input "A.Điện"
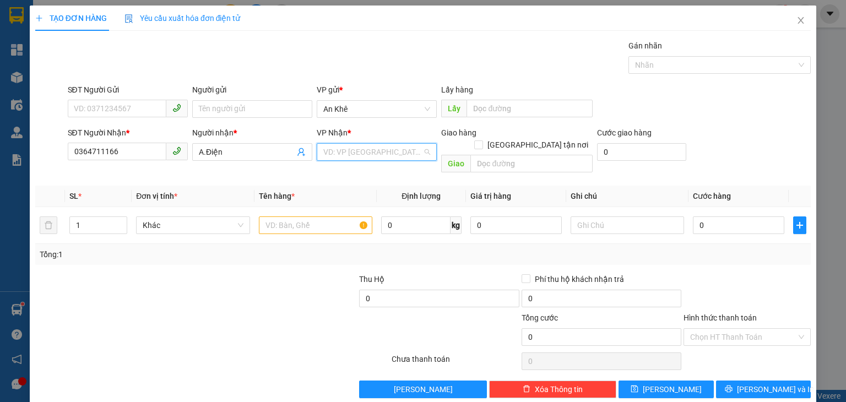
click at [353, 147] on input "search" at bounding box center [372, 152] width 99 height 17
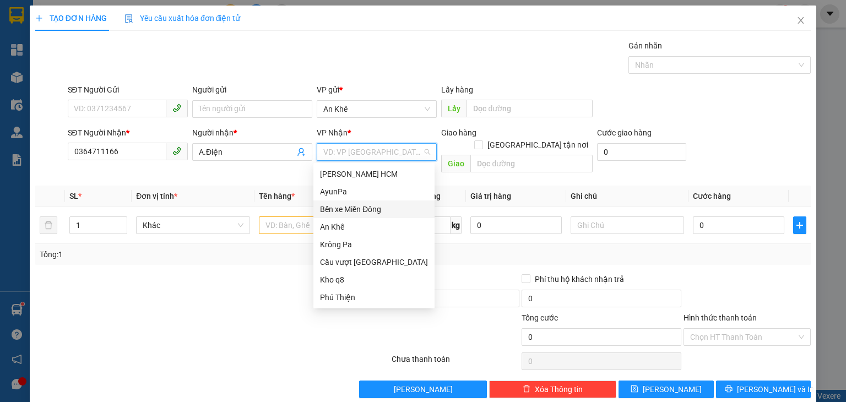
click at [355, 207] on div "Bến xe Miền Đông" at bounding box center [374, 209] width 108 height 12
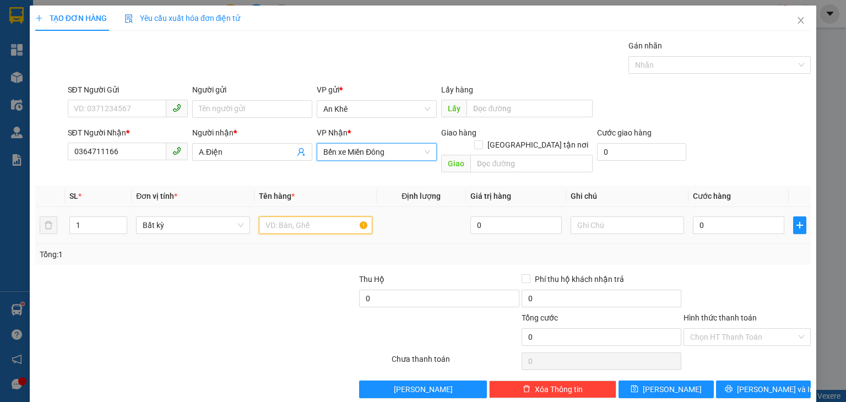
click at [295, 216] on input "text" at bounding box center [315, 225] width 113 height 18
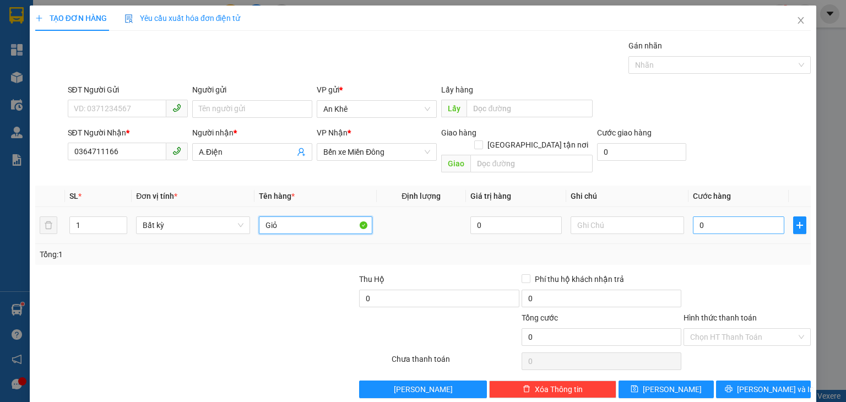
type input "Giỏ"
click at [711, 216] on input "0" at bounding box center [738, 225] width 91 height 18
type input "1"
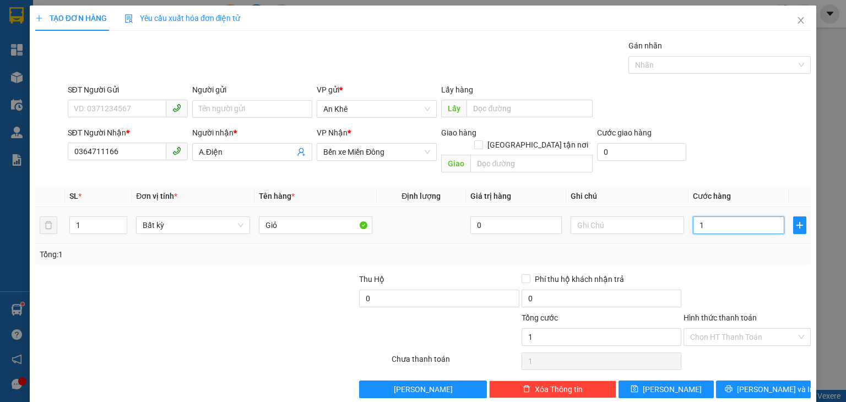
type input "10"
type input "100"
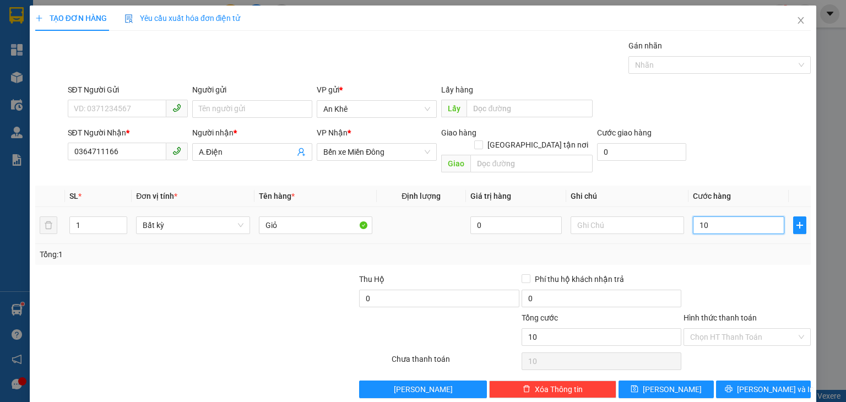
type input "100"
type input "100.000"
click at [797, 225] on icon "plus" at bounding box center [800, 225] width 7 height 1
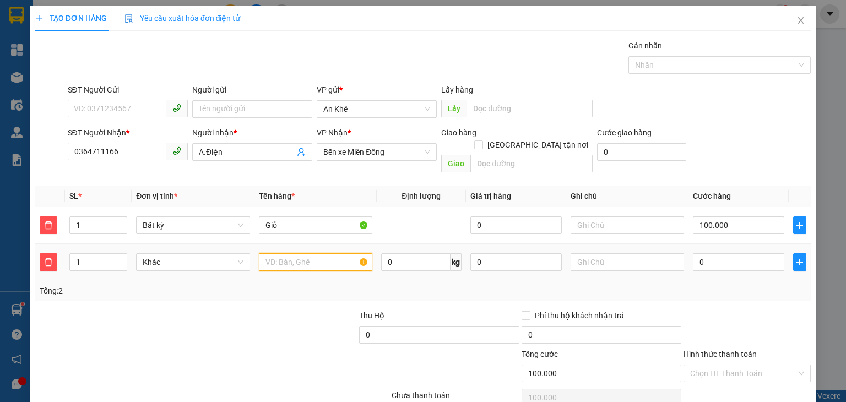
click at [327, 253] on input "text" at bounding box center [315, 262] width 113 height 18
type input "T.xốp"
click at [714, 253] on input "0" at bounding box center [738, 262] width 91 height 18
type input "100.004"
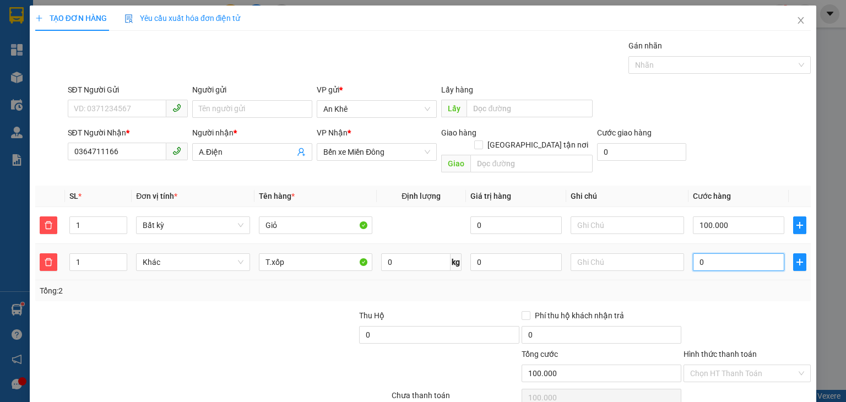
type input "4"
type input "100.040"
type input "40"
type input "140.000"
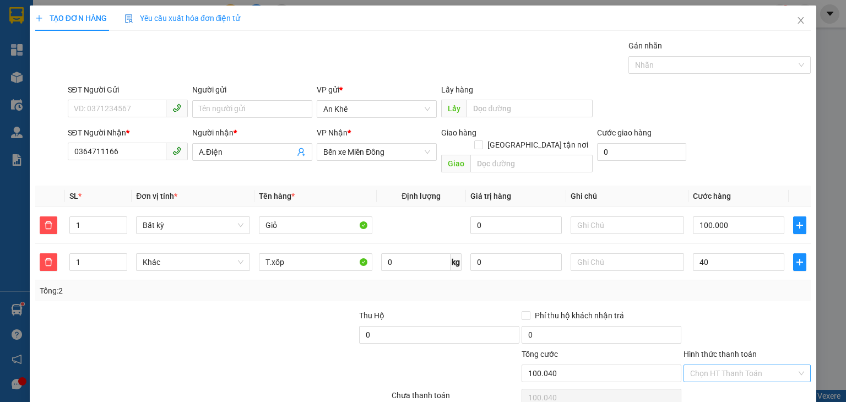
type input "140.000"
type input "40.000"
click at [726, 365] on input "Hình thức thanh toán" at bounding box center [743, 373] width 106 height 17
click at [717, 321] on div "Tại văn phòng" at bounding box center [740, 321] width 113 height 12
type input "0"
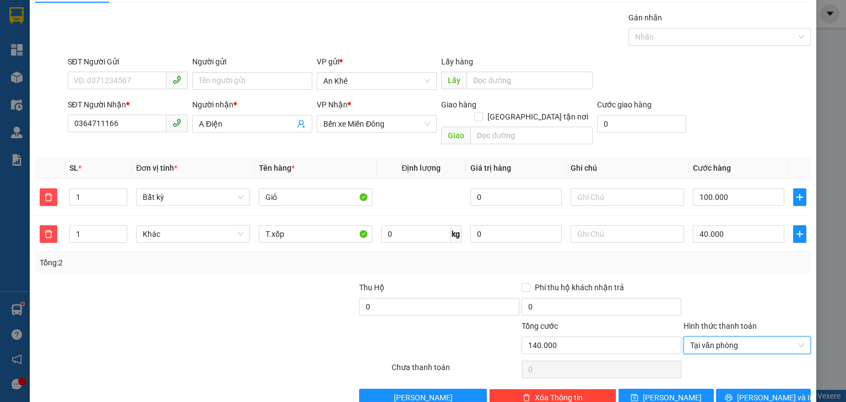
scroll to position [41, 0]
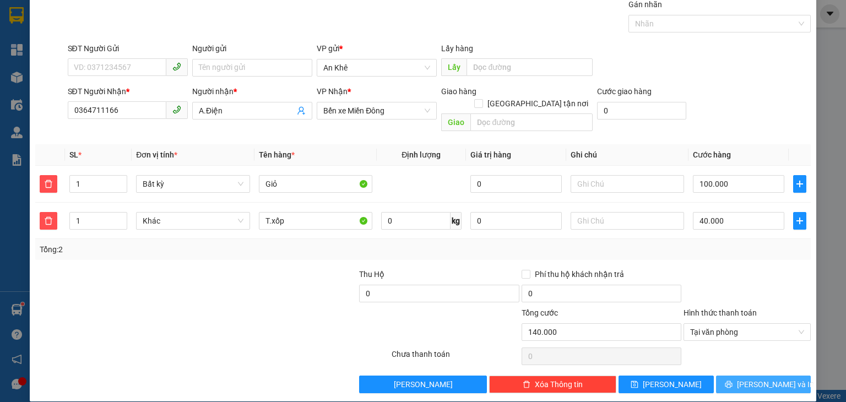
click at [749, 378] on span "[PERSON_NAME] và In" at bounding box center [775, 384] width 77 height 12
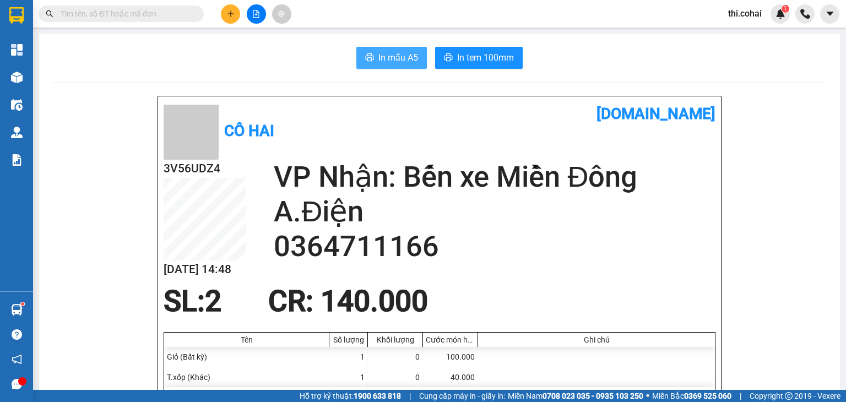
click at [389, 53] on span "In mẫu A5" at bounding box center [398, 58] width 40 height 14
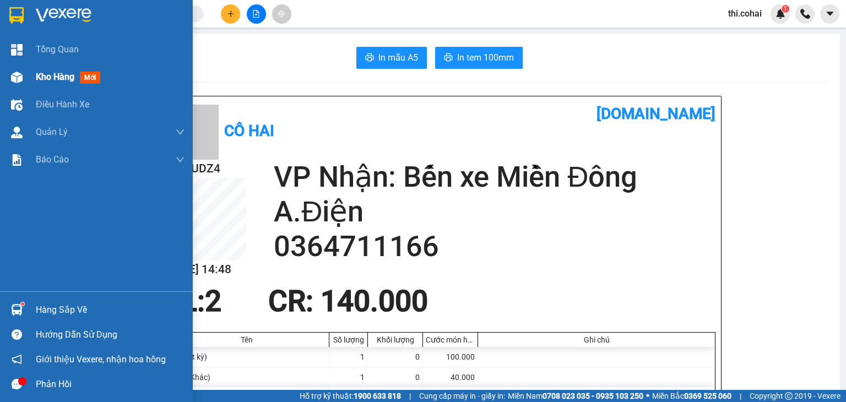
click at [51, 80] on span "Kho hàng" at bounding box center [55, 77] width 39 height 10
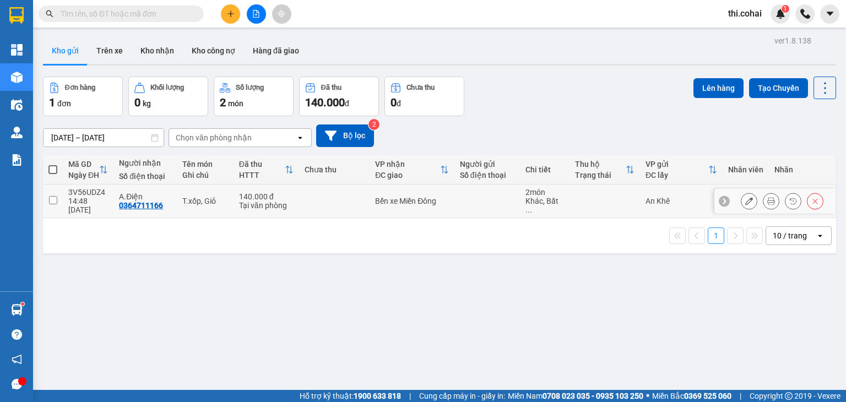
drag, startPoint x: 53, startPoint y: 195, endPoint x: 434, endPoint y: 114, distance: 389.2
click at [55, 196] on input "checkbox" at bounding box center [53, 200] width 8 height 8
checkbox input "true"
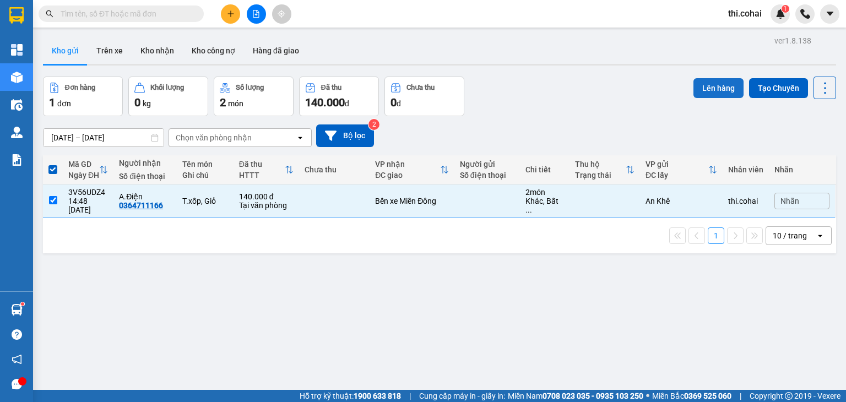
click at [718, 79] on button "Lên hàng" at bounding box center [719, 88] width 50 height 20
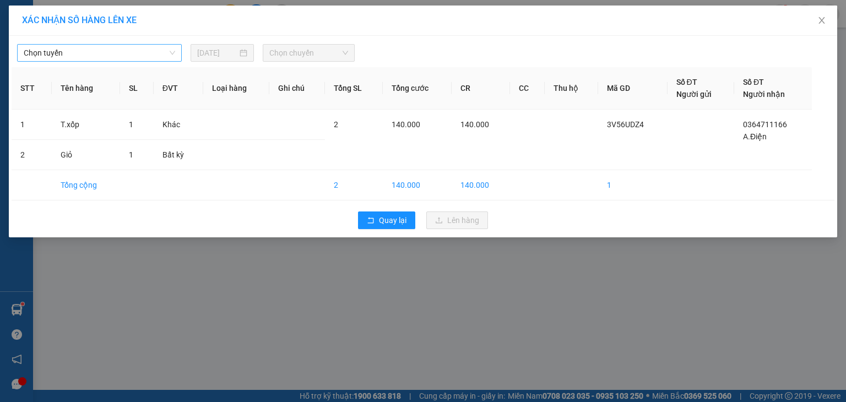
drag, startPoint x: 143, startPoint y: 51, endPoint x: 141, endPoint y: 61, distance: 9.6
click at [143, 53] on span "Chọn tuyến" at bounding box center [99, 53] width 151 height 17
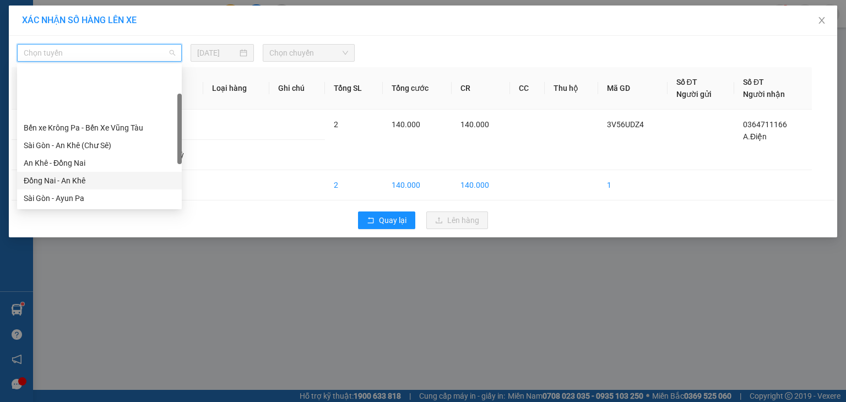
scroll to position [110, 0]
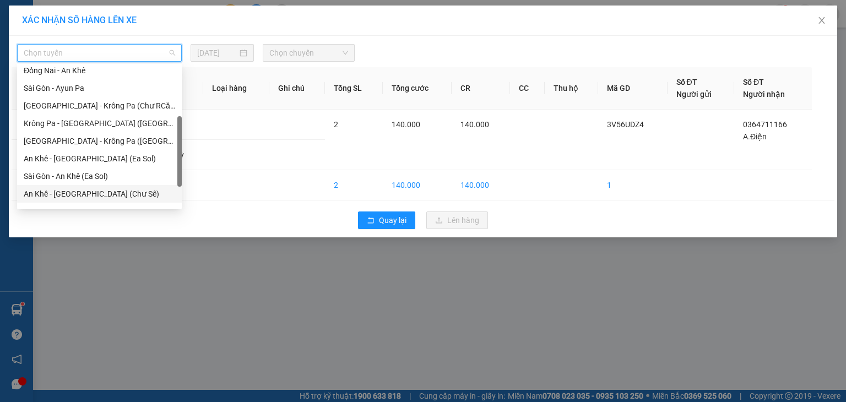
click at [101, 194] on div "An Khê - [GEOGRAPHIC_DATA] (Chư Sê)" at bounding box center [99, 194] width 151 height 12
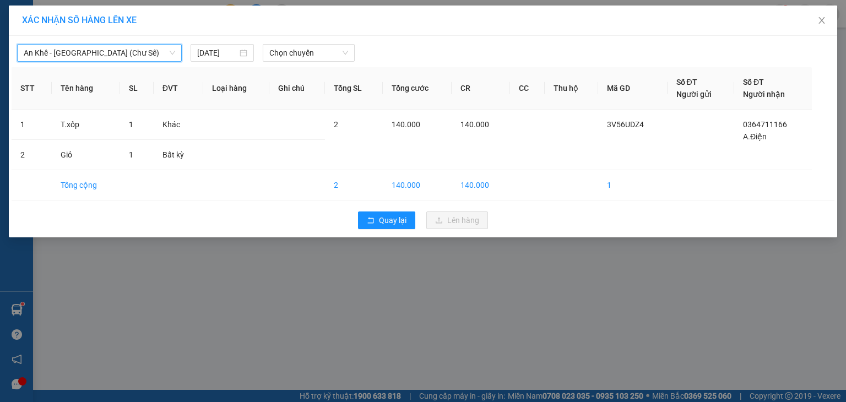
drag, startPoint x: 326, startPoint y: 54, endPoint x: 326, endPoint y: 62, distance: 8.3
click at [326, 57] on span "Chọn chuyến" at bounding box center [308, 53] width 79 height 17
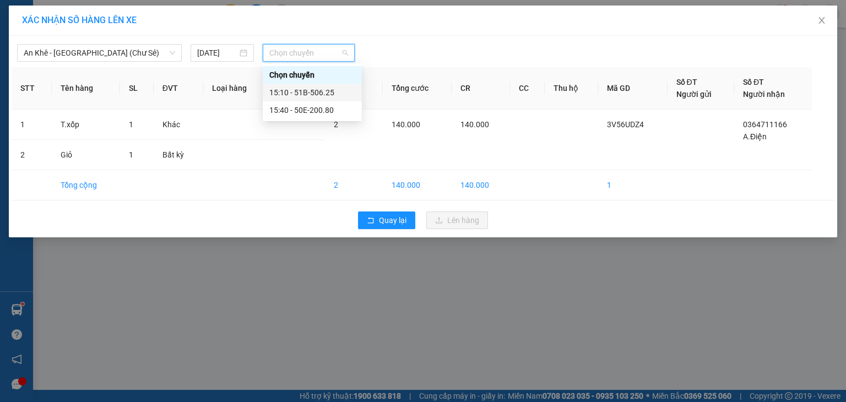
click at [328, 91] on div "15:10 - 51B-506.25" at bounding box center [312, 92] width 86 height 12
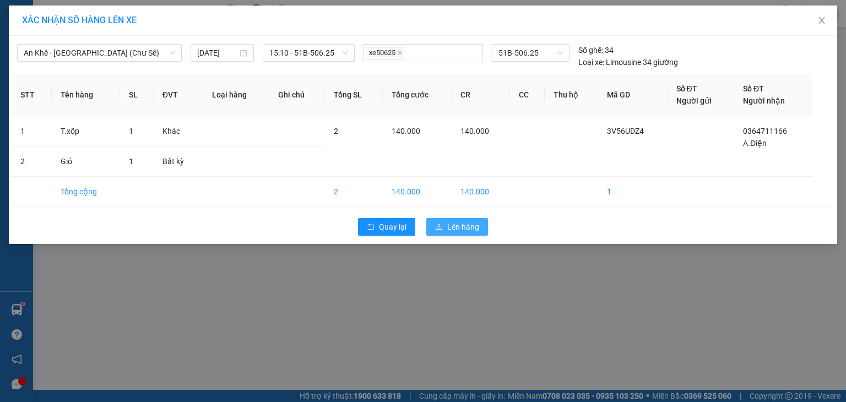
click at [456, 226] on span "Lên hàng" at bounding box center [463, 227] width 32 height 12
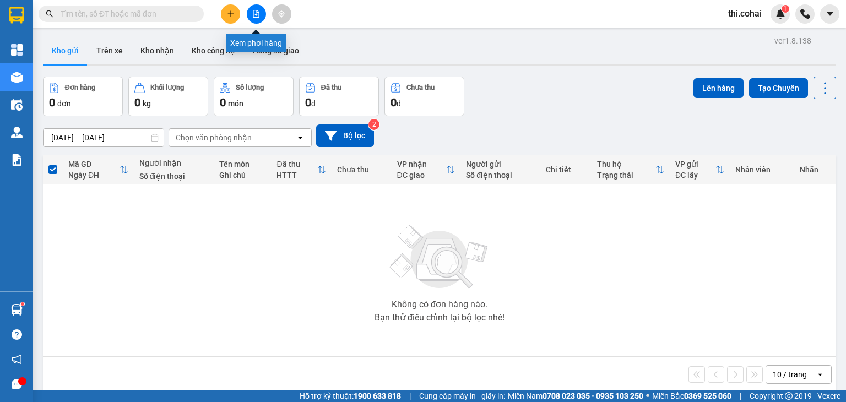
click at [251, 14] on button at bounding box center [256, 13] width 19 height 19
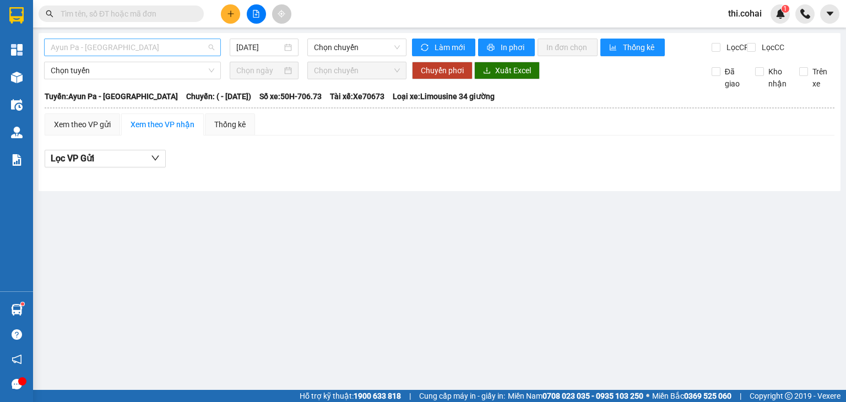
click at [145, 46] on span "Ayun Pa - [GEOGRAPHIC_DATA]" at bounding box center [133, 47] width 164 height 17
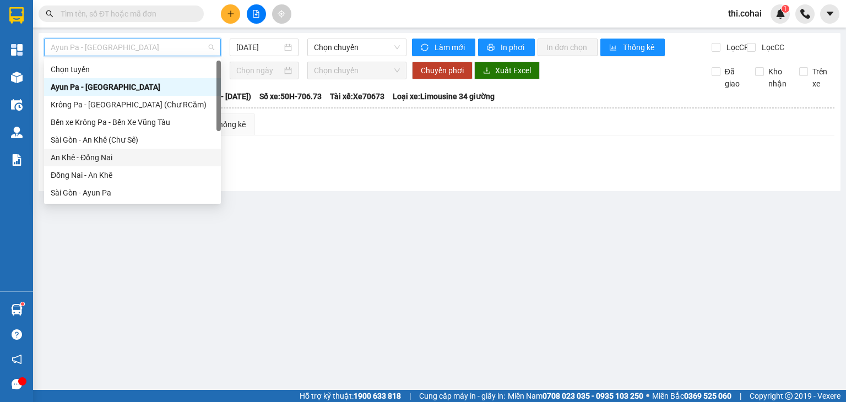
click at [107, 154] on div "An Khê - Đồng Nai" at bounding box center [133, 157] width 164 height 12
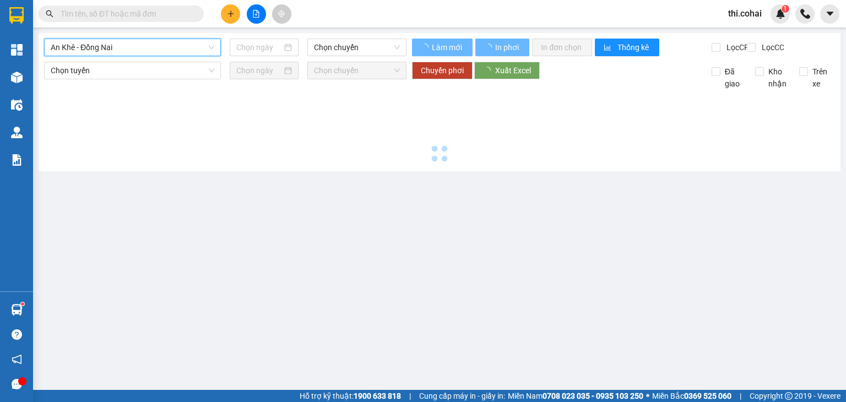
type input "[DATE]"
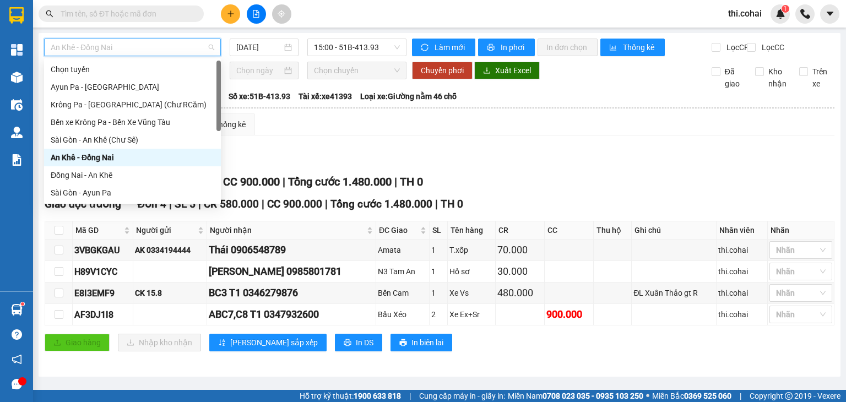
click at [137, 42] on span "An Khê - Đồng Nai" at bounding box center [133, 47] width 164 height 17
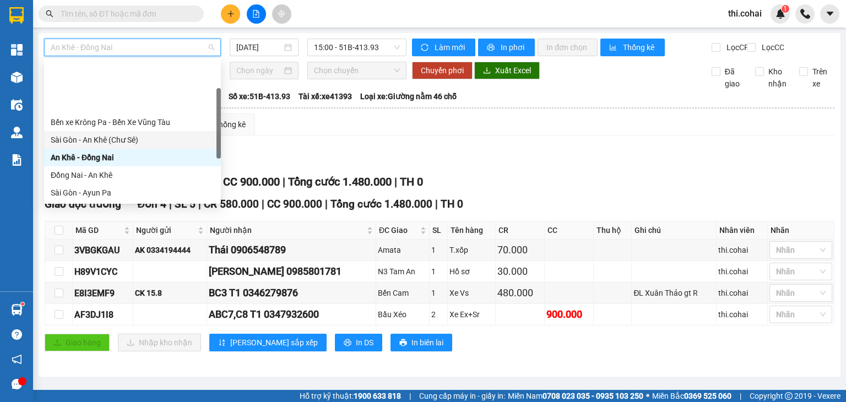
scroll to position [110, 0]
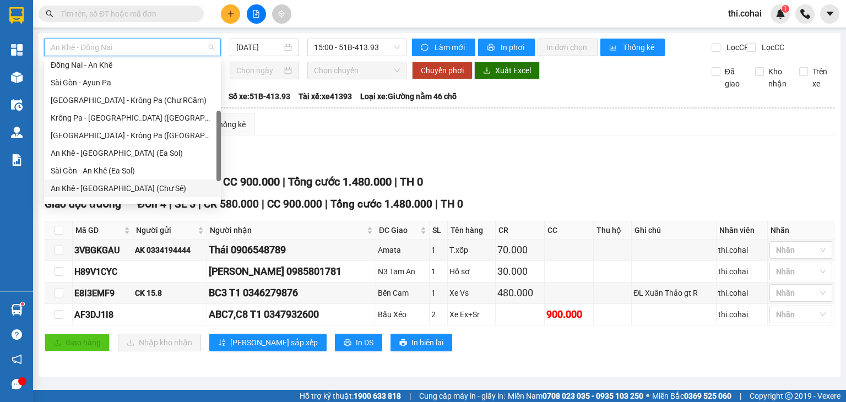
click at [120, 188] on div "An Khê - [GEOGRAPHIC_DATA] (Chư Sê)" at bounding box center [133, 188] width 164 height 12
type input "[DATE]"
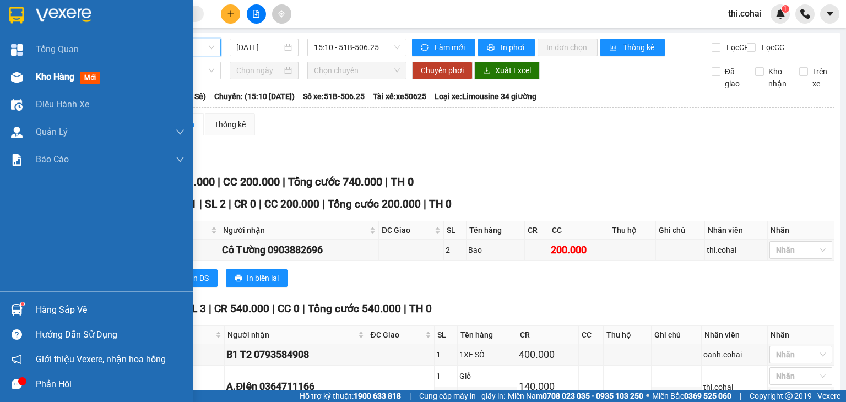
click at [57, 79] on span "Kho hàng" at bounding box center [55, 77] width 39 height 10
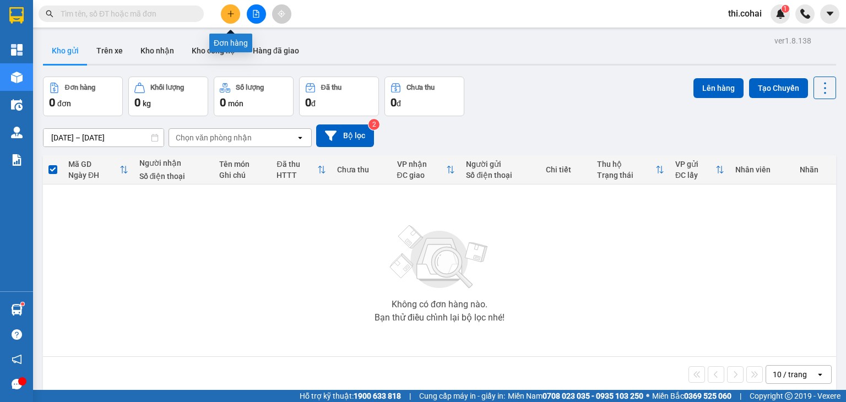
click at [234, 17] on icon "plus" at bounding box center [231, 14] width 8 height 8
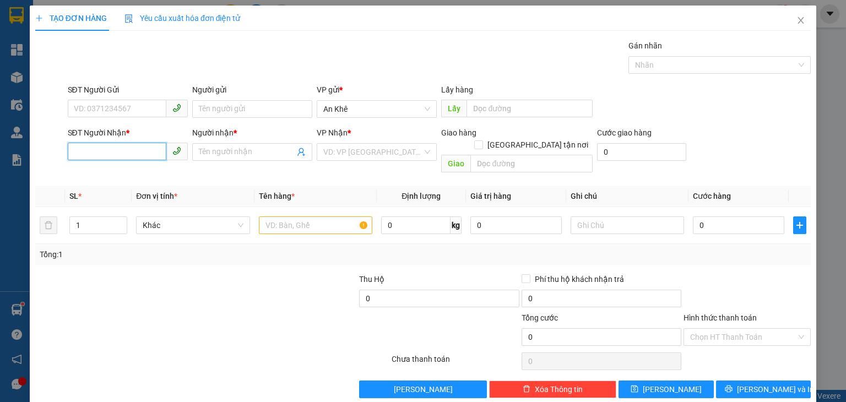
click at [121, 159] on input "SĐT Người Nhận *" at bounding box center [117, 152] width 99 height 18
type input "0946618468"
click at [129, 171] on div "0946618468 - Dung" at bounding box center [126, 173] width 106 height 12
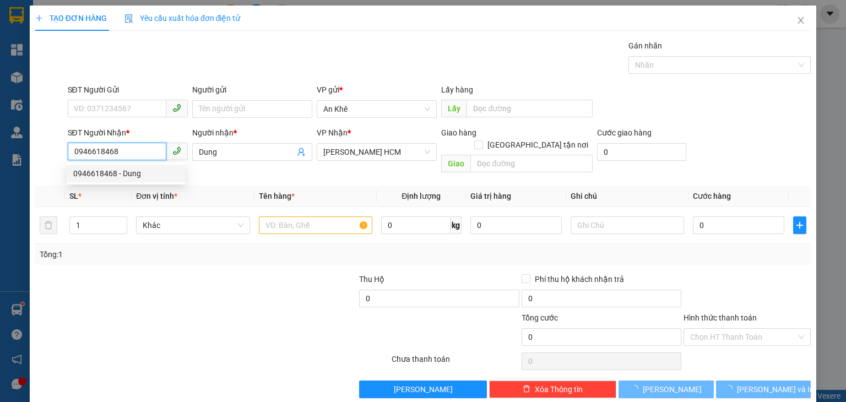
type input "Dung"
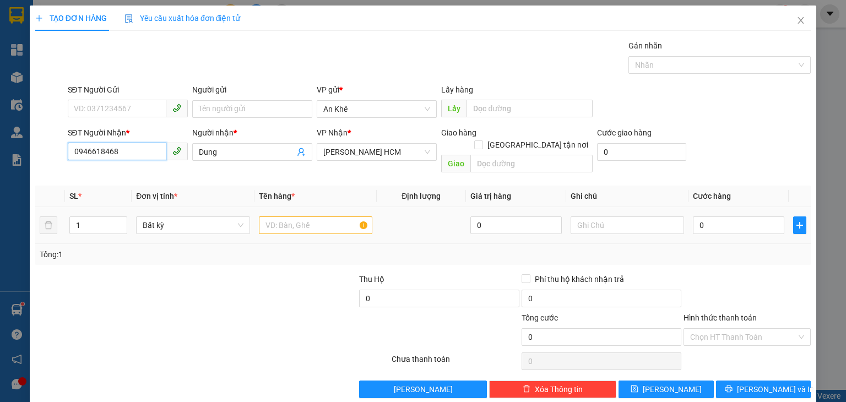
type input "0946618468"
click at [285, 216] on input "text" at bounding box center [315, 225] width 113 height 18
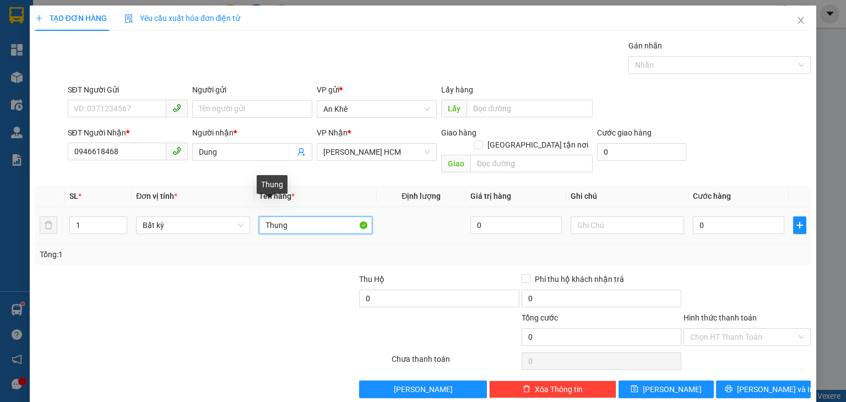
click at [299, 221] on input "Thung" at bounding box center [315, 225] width 113 height 18
type input "Thùng"
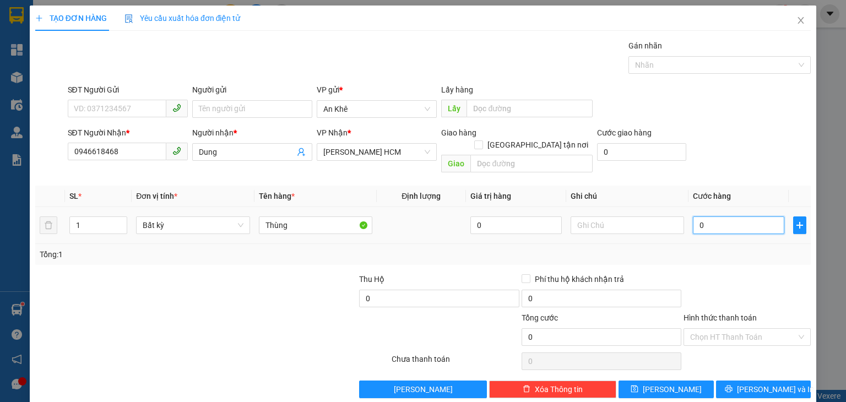
click at [718, 216] on input "0" at bounding box center [738, 225] width 91 height 18
type input "4"
type input "40"
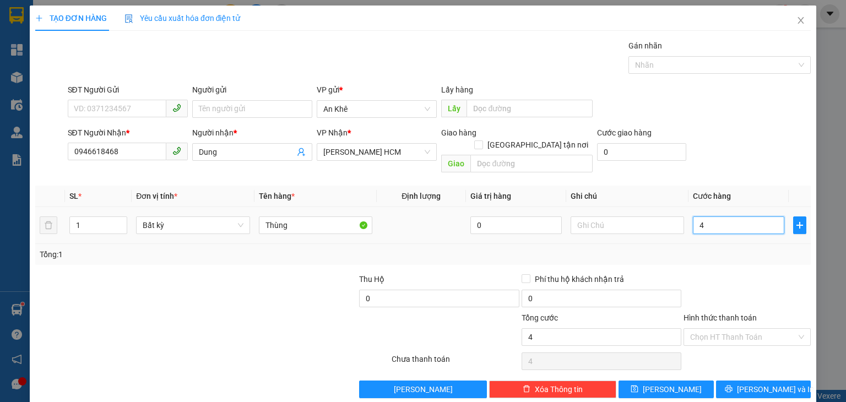
type input "40"
type input "40.000"
click at [725, 329] on input "Hình thức thanh toán" at bounding box center [743, 337] width 106 height 17
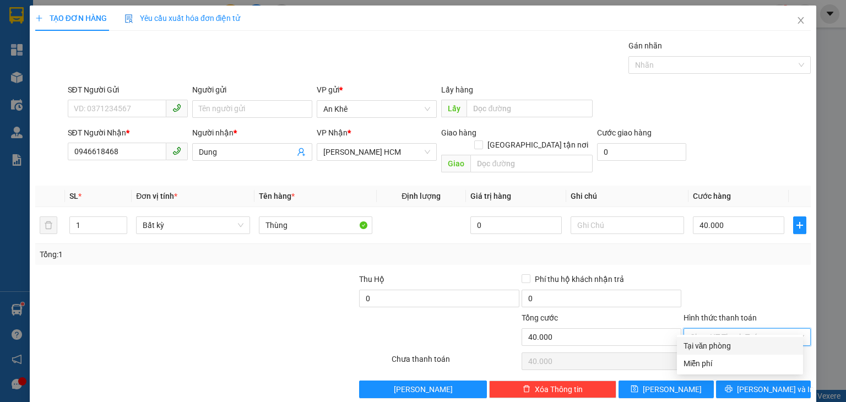
click at [722, 348] on div "Tại văn phòng" at bounding box center [740, 346] width 113 height 12
type input "0"
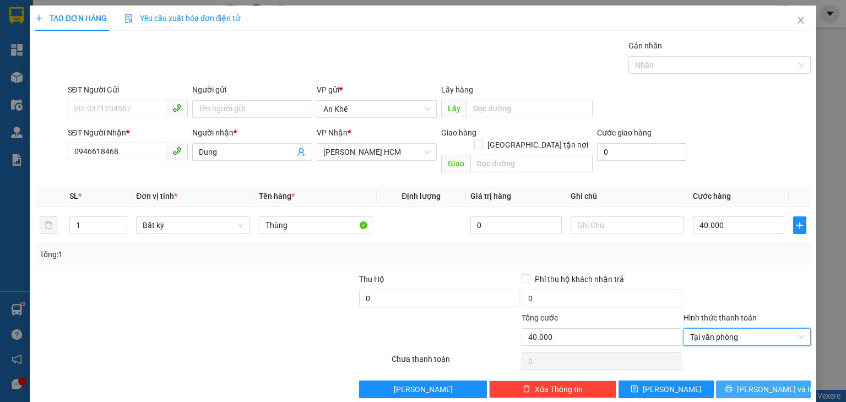
click at [757, 383] on span "[PERSON_NAME] và In" at bounding box center [775, 389] width 77 height 12
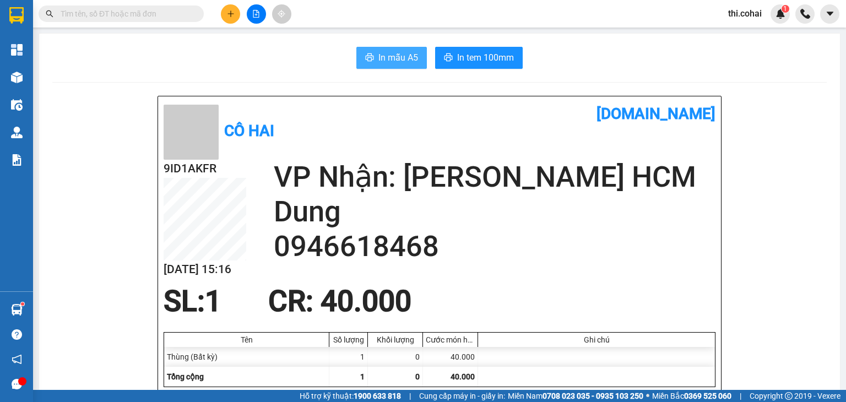
click at [390, 59] on span "In mẫu A5" at bounding box center [398, 58] width 40 height 14
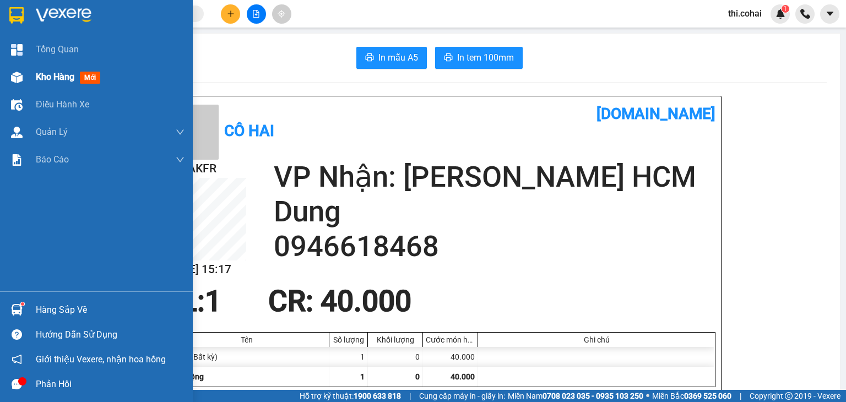
click at [43, 73] on span "Kho hàng" at bounding box center [55, 77] width 39 height 10
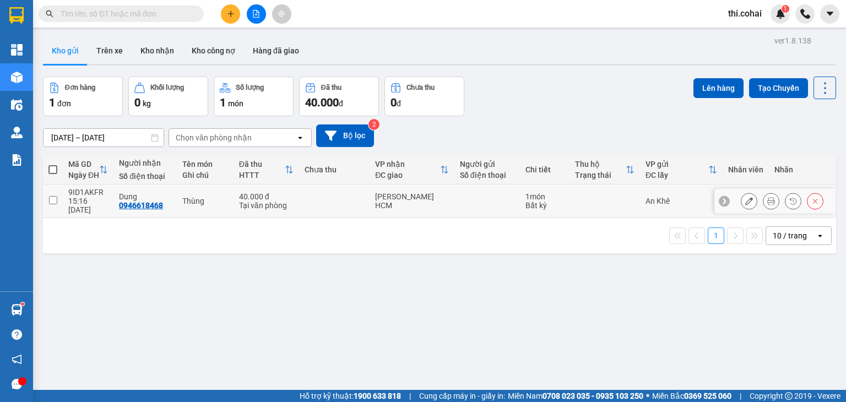
click at [53, 196] on input "checkbox" at bounding box center [53, 200] width 8 height 8
checkbox input "true"
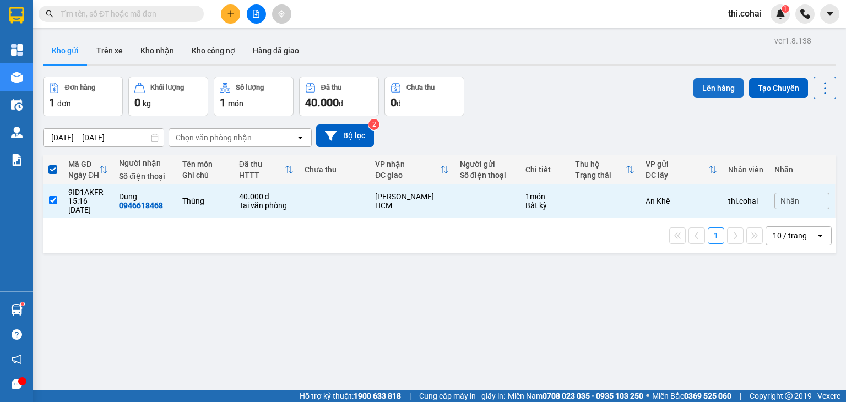
click at [709, 85] on button "Lên hàng" at bounding box center [719, 88] width 50 height 20
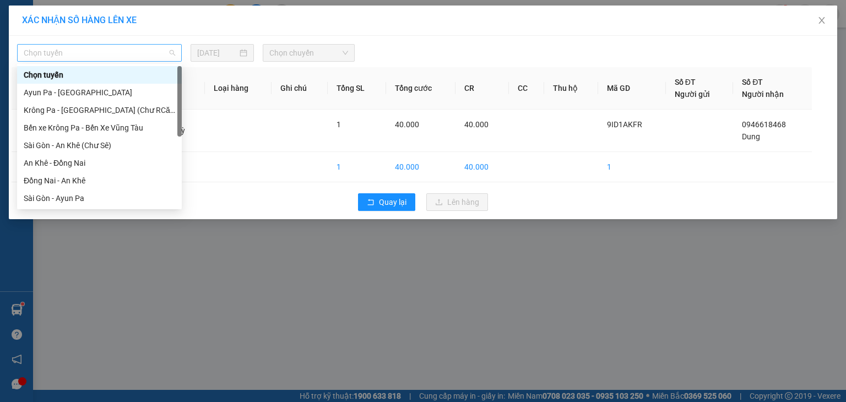
click at [140, 50] on span "Chọn tuyến" at bounding box center [99, 53] width 151 height 17
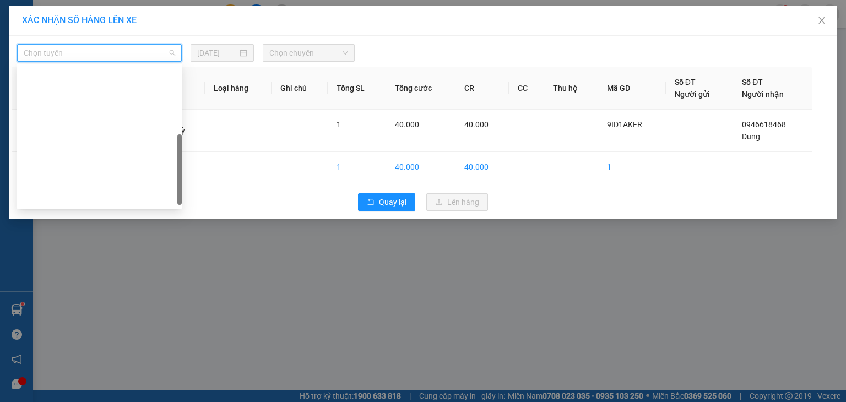
scroll to position [154, 0]
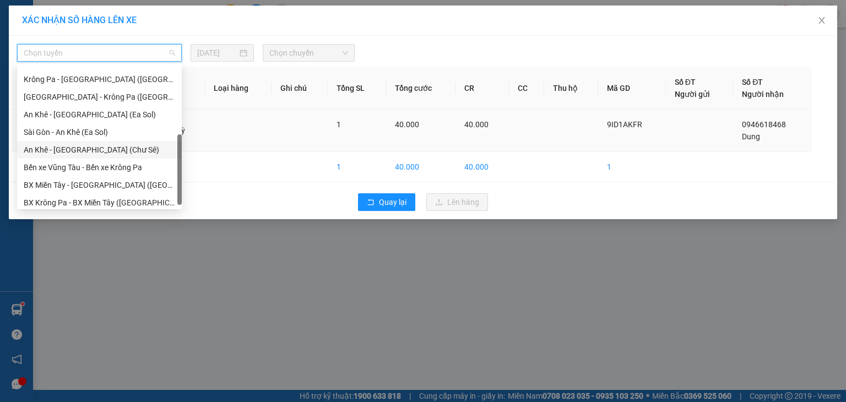
drag, startPoint x: 83, startPoint y: 150, endPoint x: 88, endPoint y: 150, distance: 5.5
click at [83, 150] on div "An Khê - [GEOGRAPHIC_DATA] (Chư Sê)" at bounding box center [99, 150] width 151 height 12
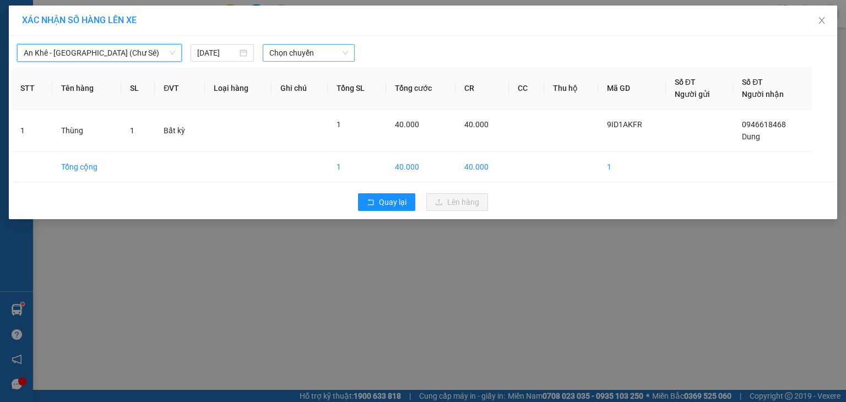
click at [343, 55] on span "Chọn chuyến" at bounding box center [308, 53] width 79 height 17
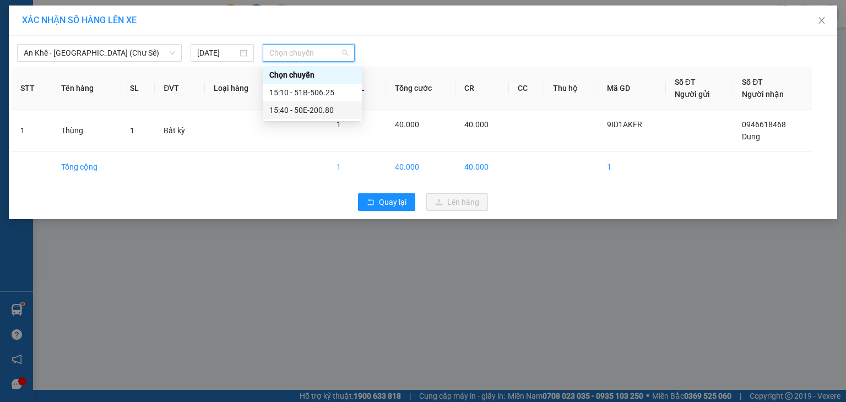
click at [328, 107] on div "15:40 - 50E-200.80" at bounding box center [312, 110] width 86 height 12
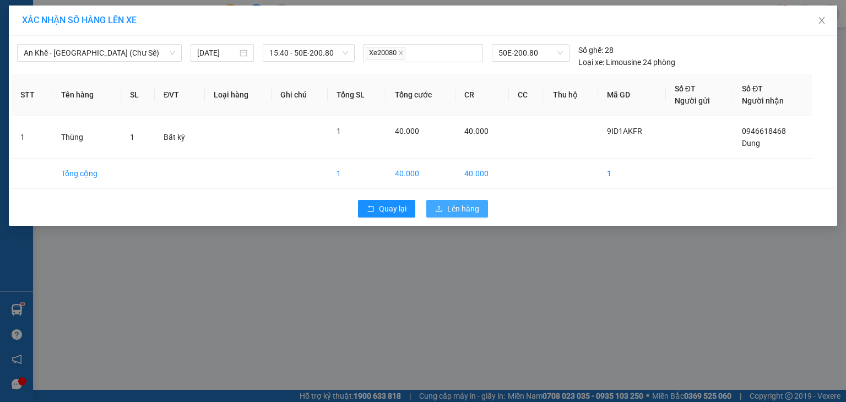
click at [453, 205] on span "Lên hàng" at bounding box center [463, 209] width 32 height 12
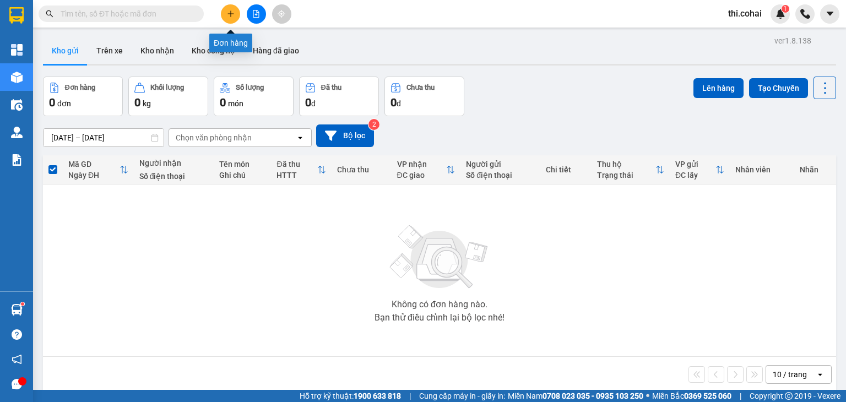
click at [231, 12] on icon "plus" at bounding box center [231, 14] width 8 height 8
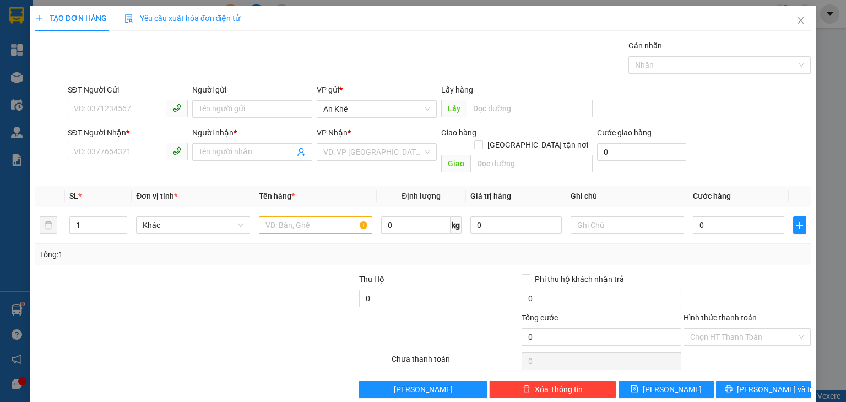
click at [143, 161] on div "SĐT Người Nhận * VD: 0377654321" at bounding box center [128, 146] width 120 height 39
click at [145, 156] on input "SĐT Người Nhận *" at bounding box center [117, 152] width 99 height 18
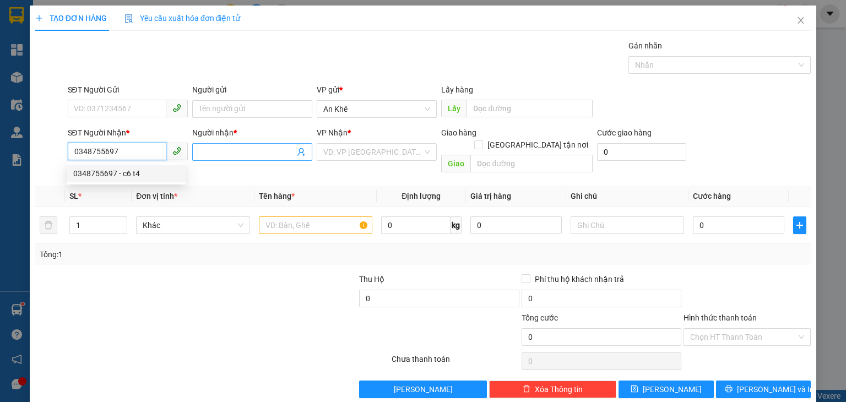
type input "0348755697"
click at [218, 155] on input "Người nhận *" at bounding box center [247, 152] width 96 height 12
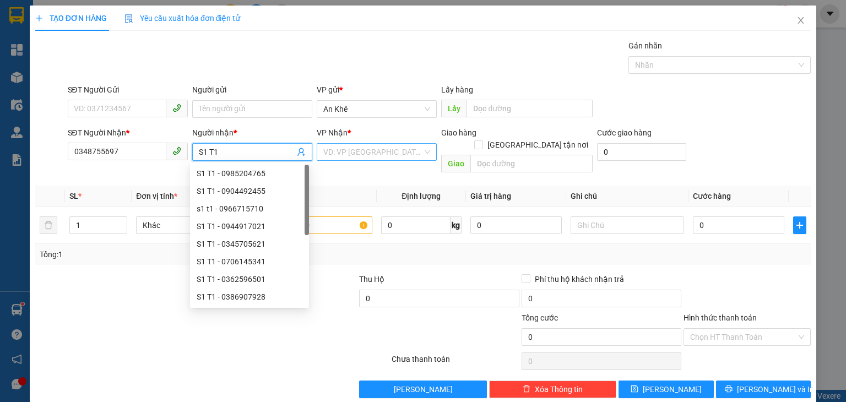
type input "S1 T1"
drag, startPoint x: 384, startPoint y: 148, endPoint x: 381, endPoint y: 159, distance: 11.0
click at [384, 149] on input "search" at bounding box center [372, 152] width 99 height 17
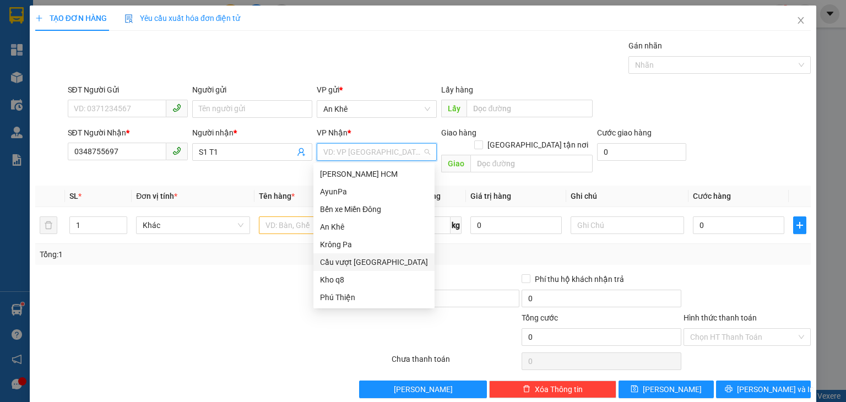
click at [386, 261] on div "Cầu vượt [GEOGRAPHIC_DATA]" at bounding box center [374, 262] width 108 height 12
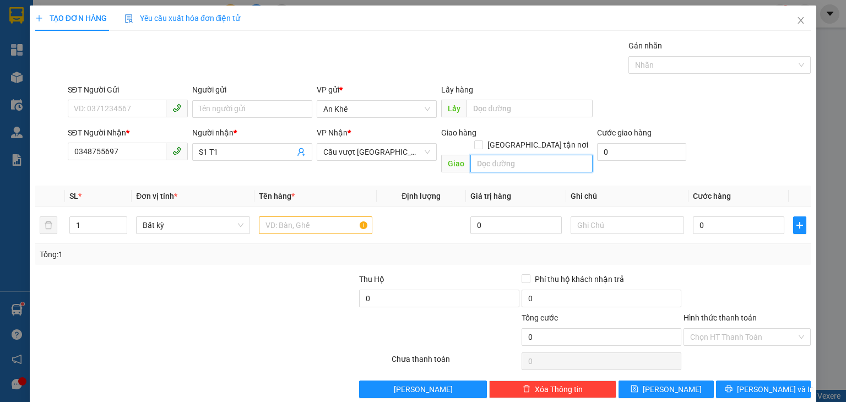
click at [516, 155] on input "text" at bounding box center [531, 164] width 122 height 18
click at [122, 226] on span "down" at bounding box center [121, 229] width 7 height 7
type input "Suối Tiên"
type input "2"
drag, startPoint x: 124, startPoint y: 210, endPoint x: 137, endPoint y: 208, distance: 13.4
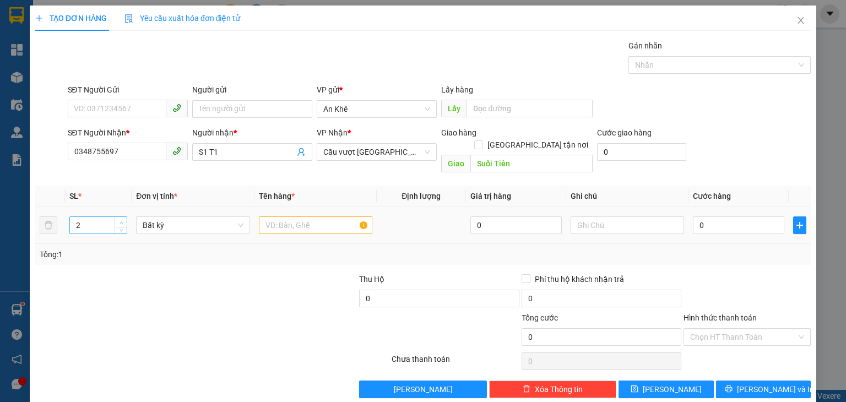
click at [124, 217] on span "Increase Value" at bounding box center [121, 222] width 12 height 10
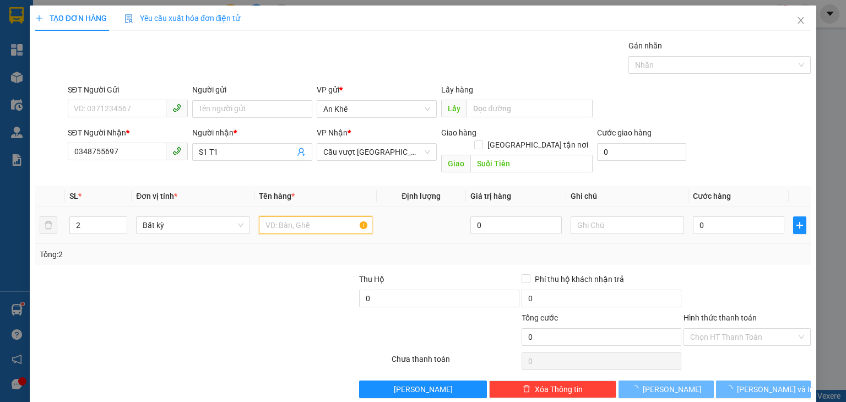
click at [269, 216] on input "text" at bounding box center [315, 225] width 113 height 18
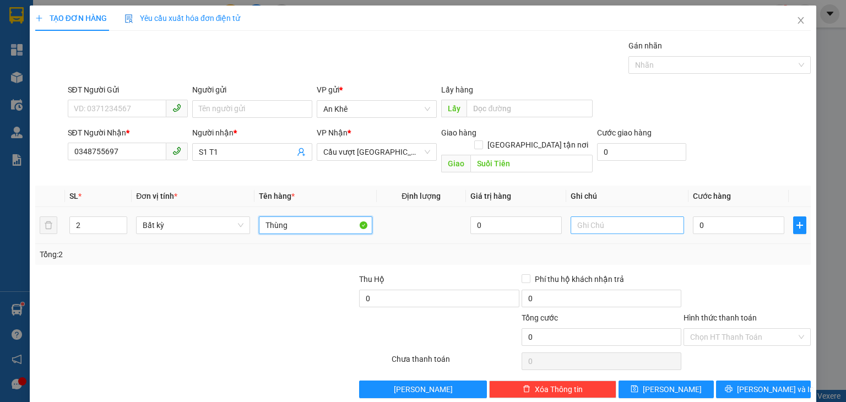
type input "Thùng"
click at [595, 216] on input "text" at bounding box center [627, 225] width 113 height 18
type input "Chưa báo cước"
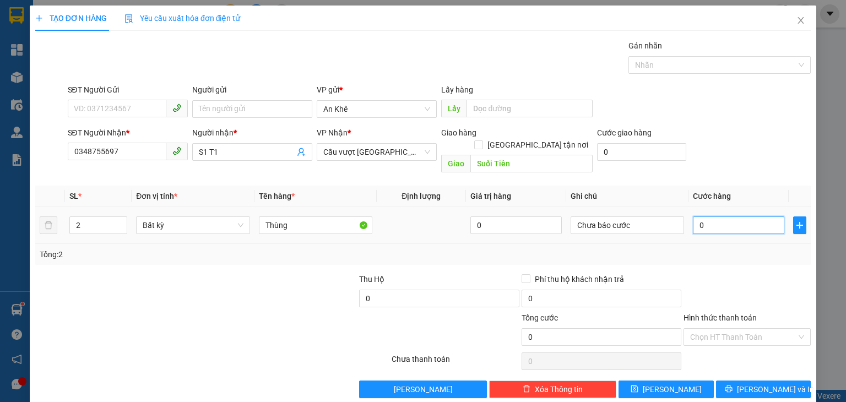
click at [721, 219] on input "0" at bounding box center [738, 225] width 91 height 18
type input "2"
type input "2.000"
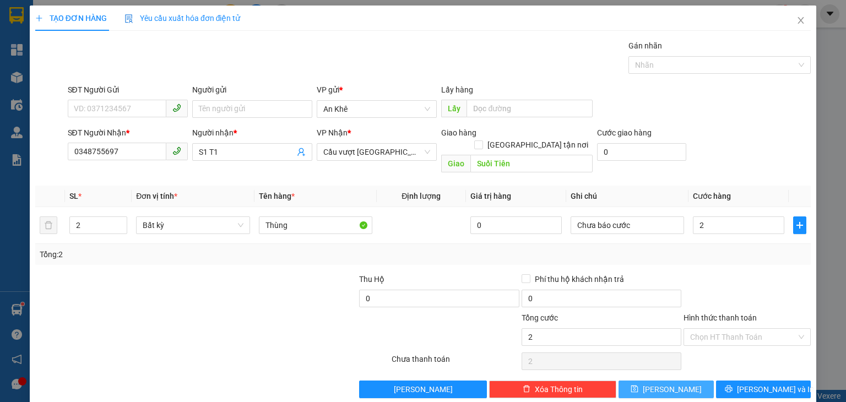
type input "2.000"
click at [672, 381] on button "[PERSON_NAME]" at bounding box center [666, 390] width 95 height 18
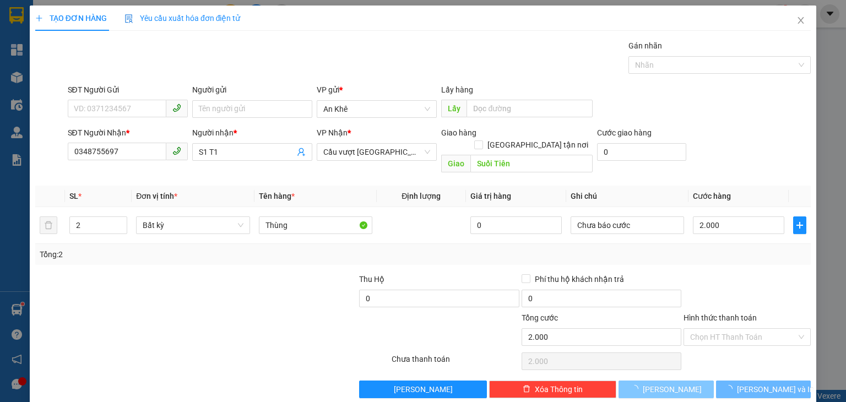
type input "1"
type input "0"
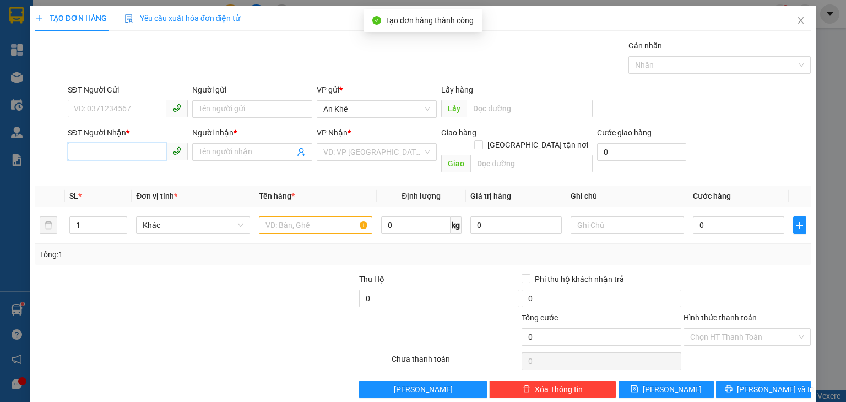
click at [101, 146] on input "SĐT Người Nhận *" at bounding box center [117, 152] width 99 height 18
type input "0348548515"
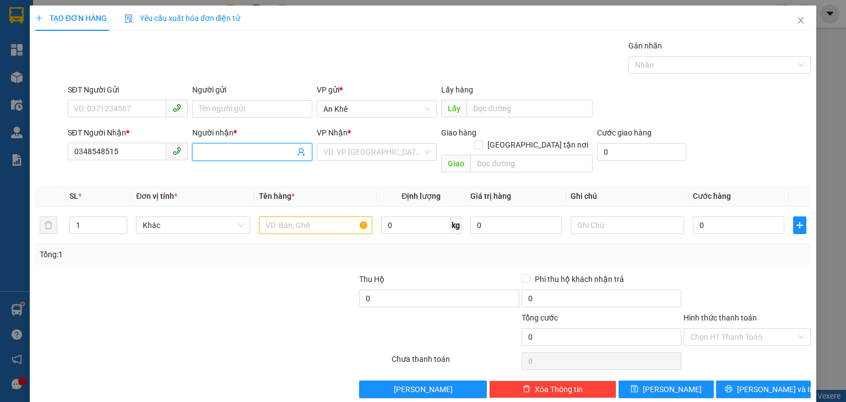
click at [205, 155] on input "Người nhận *" at bounding box center [247, 152] width 96 height 12
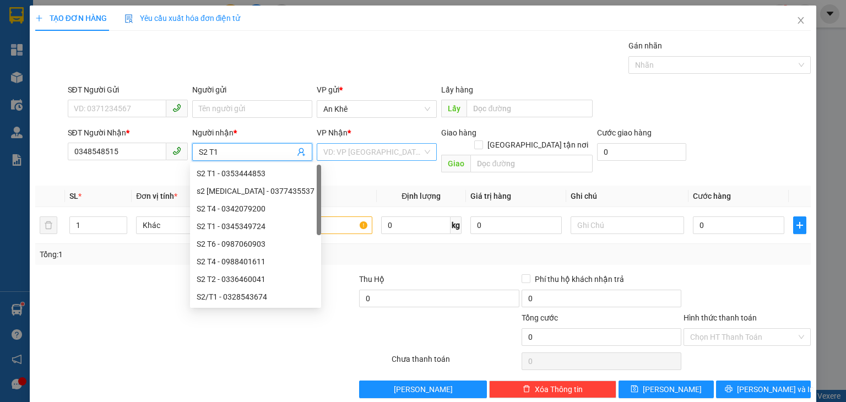
type input "S2 T1"
click at [353, 156] on input "search" at bounding box center [372, 152] width 99 height 17
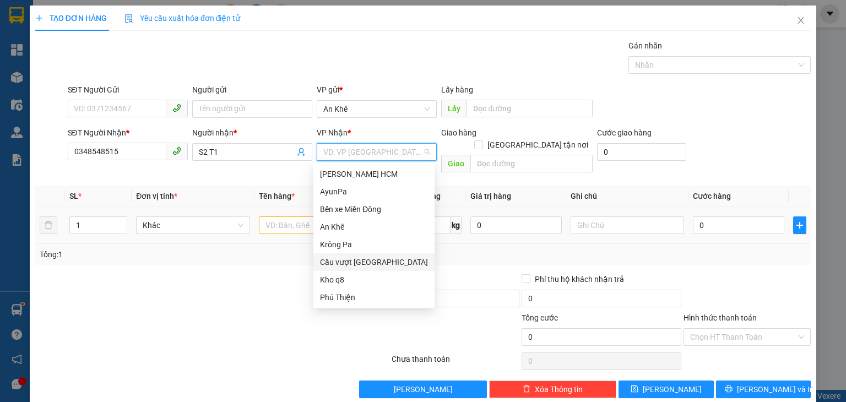
drag, startPoint x: 355, startPoint y: 260, endPoint x: 427, endPoint y: 199, distance: 95.0
click at [355, 260] on div "Cầu vượt [GEOGRAPHIC_DATA]" at bounding box center [374, 262] width 108 height 12
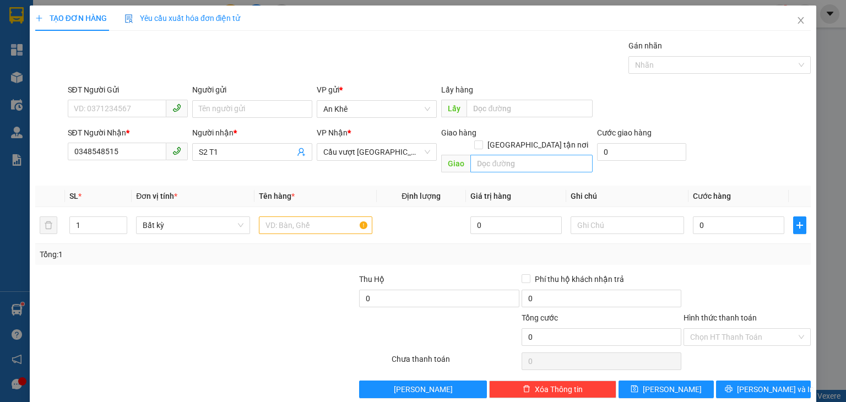
drag, startPoint x: 514, startPoint y: 164, endPoint x: 516, endPoint y: 151, distance: 12.2
click at [514, 160] on div "Giao hàng [GEOGRAPHIC_DATA] tận nơi [GEOGRAPHIC_DATA]" at bounding box center [516, 152] width 151 height 51
click at [516, 155] on input "text" at bounding box center [531, 164] width 122 height 18
type input "Bầu Xéo"
click at [285, 216] on input "text" at bounding box center [315, 225] width 113 height 18
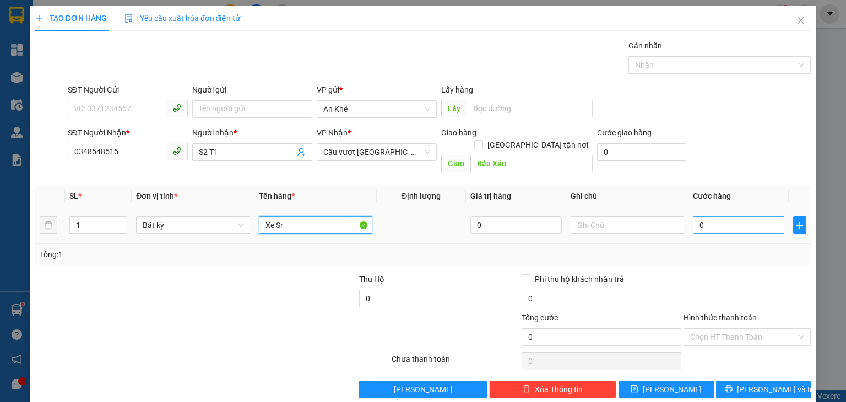
type input "Xe Sr"
click at [739, 216] on input "0" at bounding box center [738, 225] width 91 height 18
type input "4"
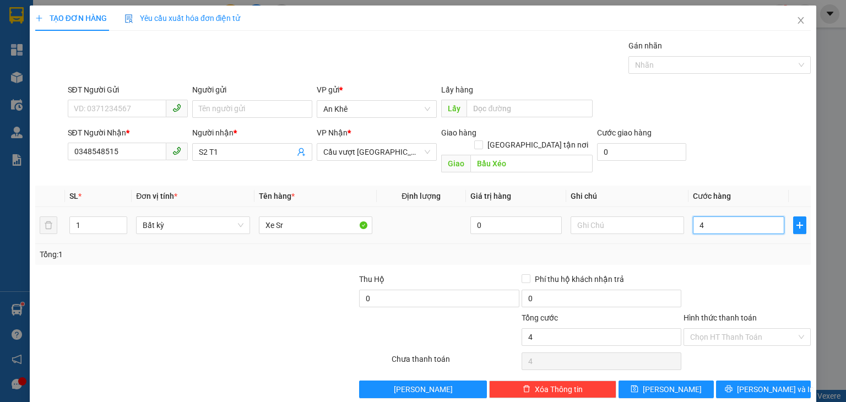
type input "45"
type input "450"
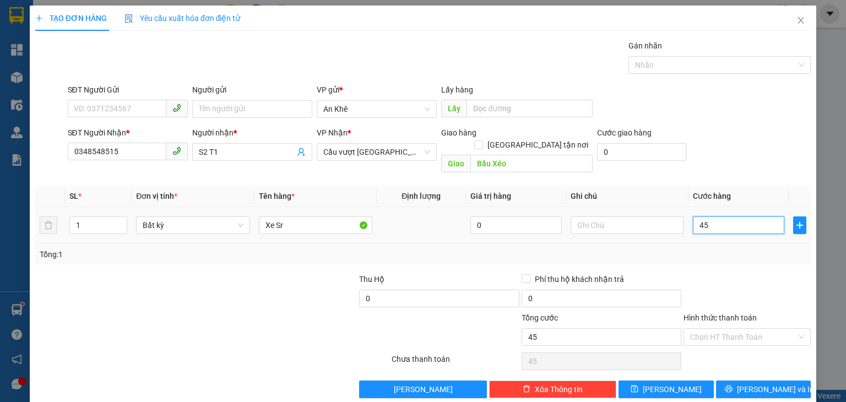
type input "450"
type input "450.000"
click at [643, 381] on button "[PERSON_NAME]" at bounding box center [666, 390] width 95 height 18
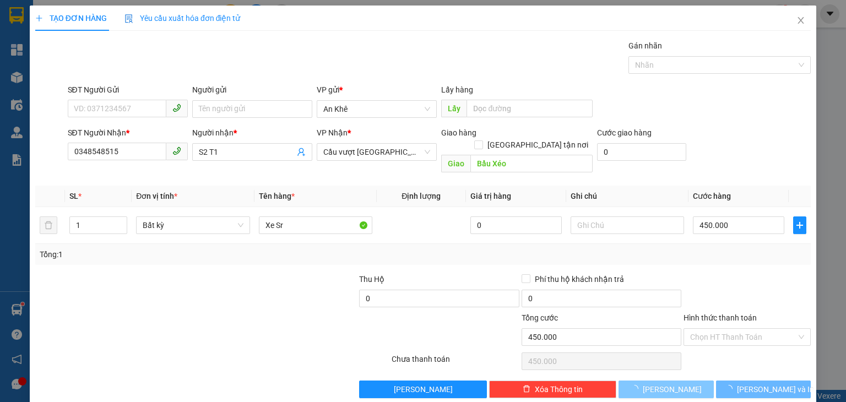
type input "0"
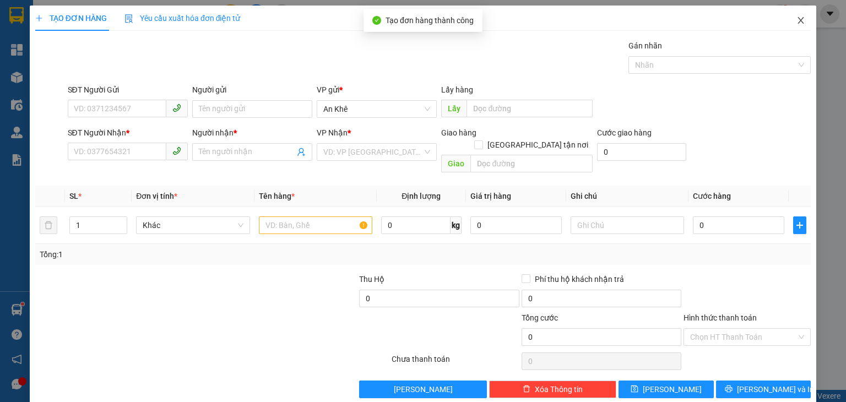
click at [797, 20] on icon "close" at bounding box center [801, 20] width 9 height 9
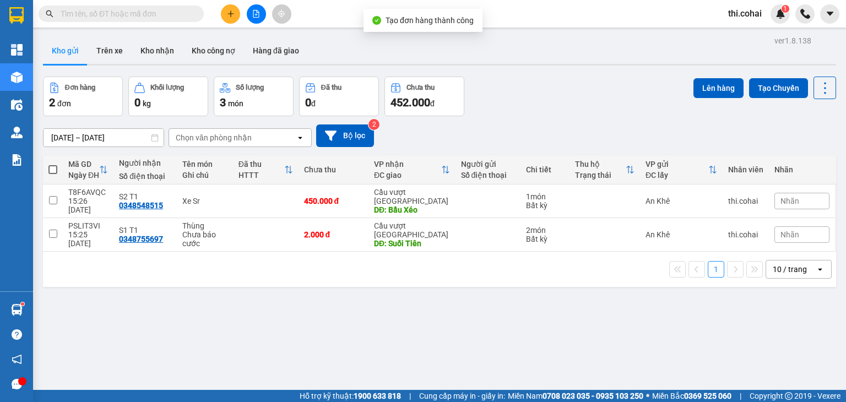
click at [51, 172] on span at bounding box center [52, 169] width 9 height 9
click at [53, 164] on input "checkbox" at bounding box center [53, 164] width 0 height 0
checkbox input "true"
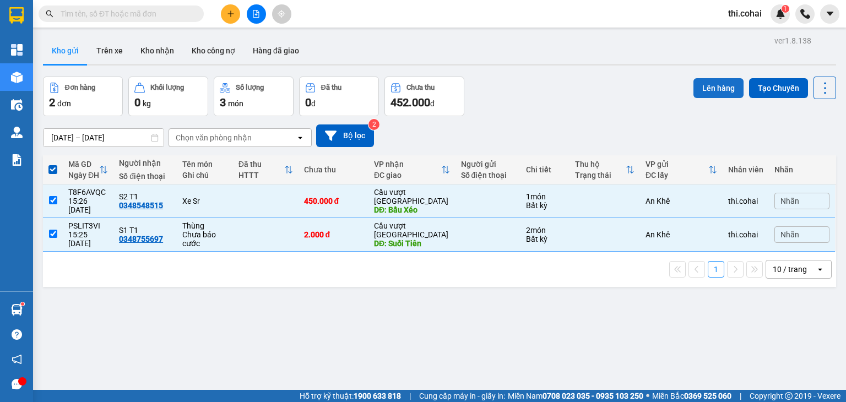
click at [708, 84] on button "Lên hàng" at bounding box center [719, 88] width 50 height 20
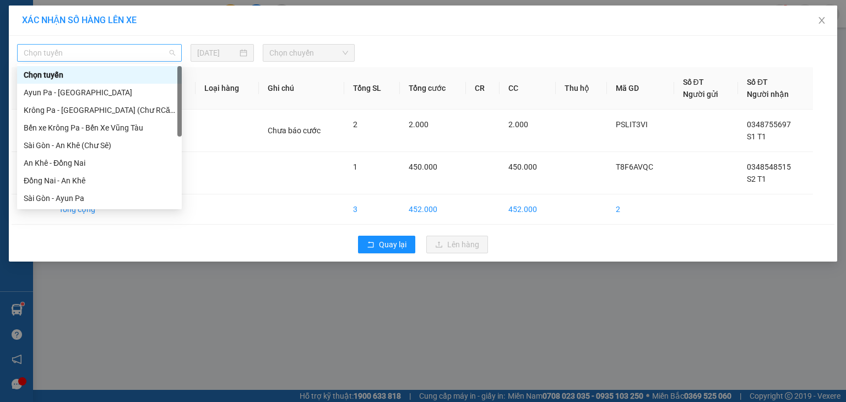
drag, startPoint x: 117, startPoint y: 54, endPoint x: 101, endPoint y: 91, distance: 40.0
click at [117, 55] on span "Chọn tuyến" at bounding box center [99, 53] width 151 height 17
click at [75, 161] on div "An Khê - Đồng Nai" at bounding box center [99, 163] width 151 height 12
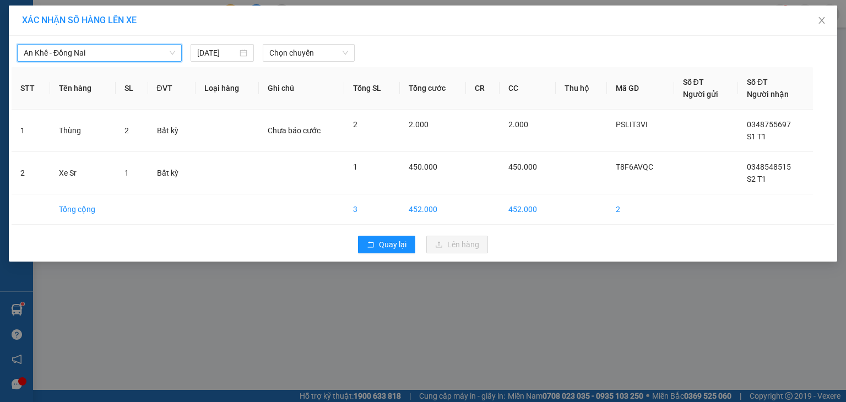
drag, startPoint x: 302, startPoint y: 49, endPoint x: 304, endPoint y: 62, distance: 13.4
click at [302, 51] on span "Chọn chuyến" at bounding box center [308, 53] width 79 height 17
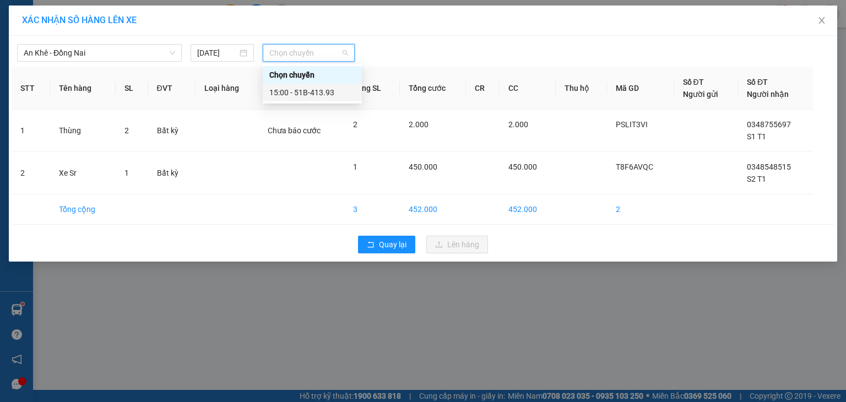
click at [315, 94] on div "15:00 - 51B-413.93" at bounding box center [312, 92] width 86 height 12
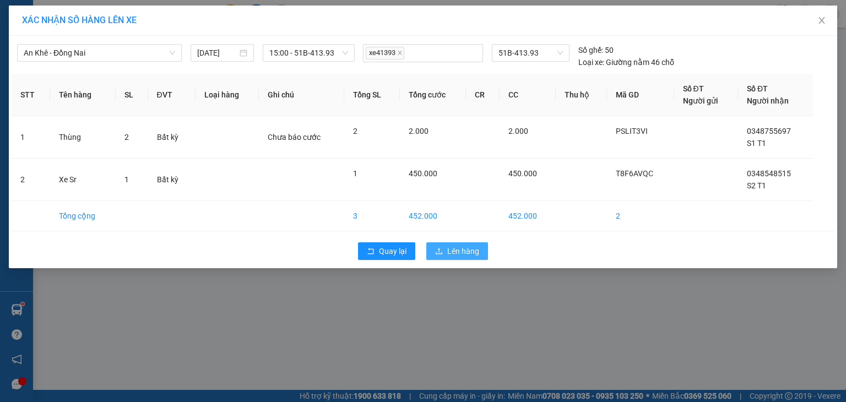
click at [450, 248] on span "Lên hàng" at bounding box center [463, 251] width 32 height 12
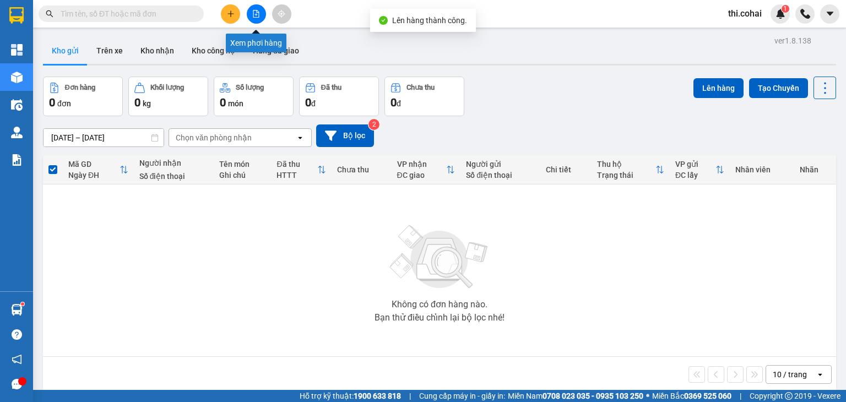
click at [254, 13] on icon "file-add" at bounding box center [256, 14] width 8 height 8
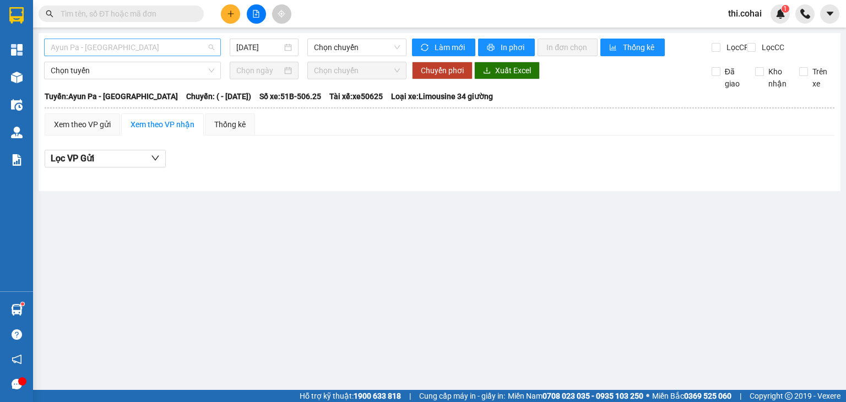
drag, startPoint x: 142, startPoint y: 47, endPoint x: 133, endPoint y: 81, distance: 35.1
click at [142, 47] on span "Ayun Pa - [GEOGRAPHIC_DATA]" at bounding box center [133, 47] width 164 height 17
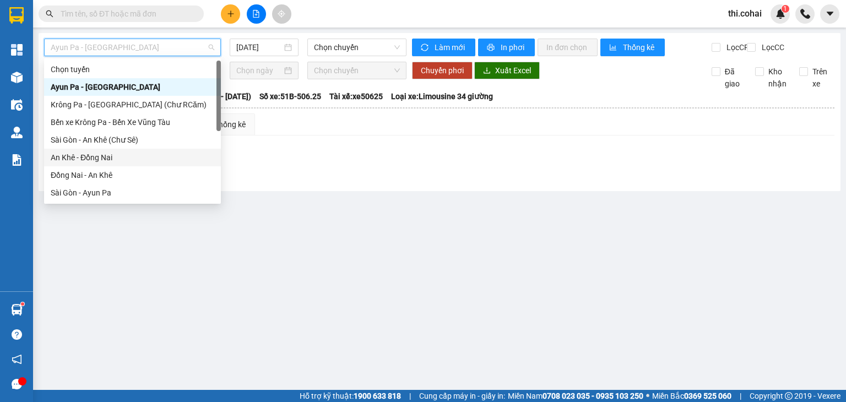
click at [110, 159] on div "An Khê - Đồng Nai" at bounding box center [133, 157] width 164 height 12
type input "[DATE]"
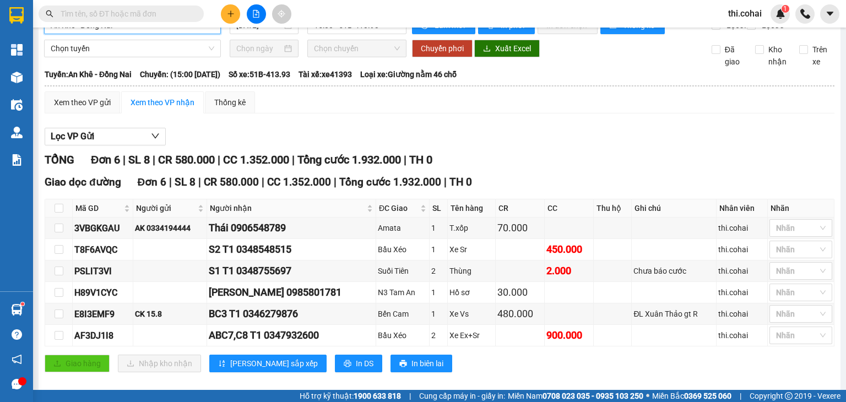
scroll to position [42, 0]
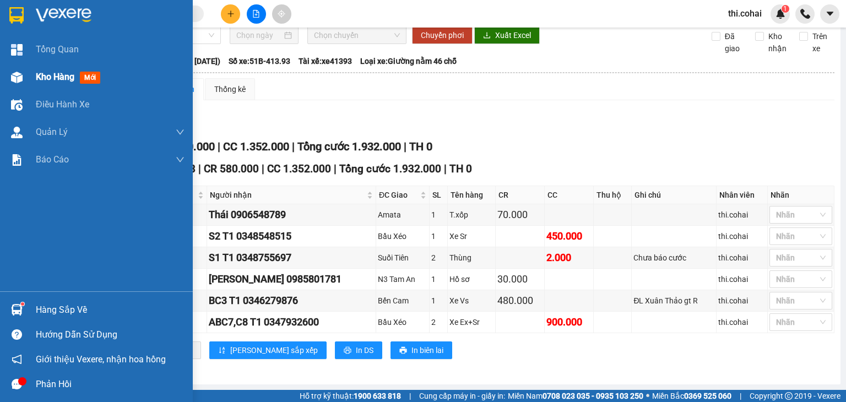
click at [46, 77] on span "Kho hàng" at bounding box center [55, 77] width 39 height 10
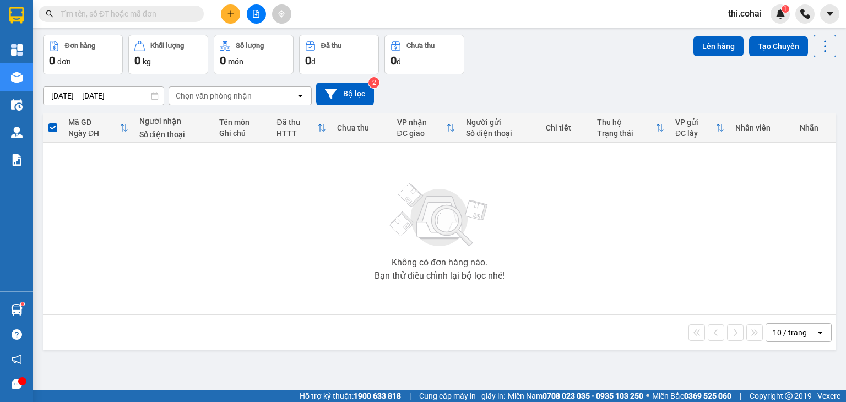
click at [254, 15] on icon "file-add" at bounding box center [256, 14] width 8 height 8
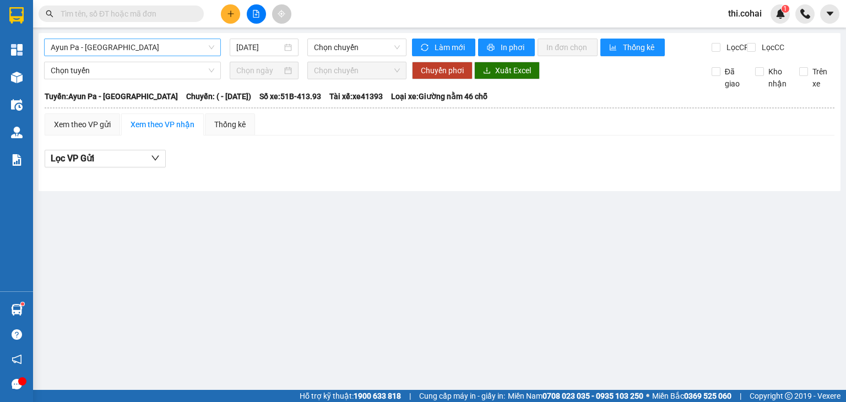
click at [126, 50] on span "Ayun Pa - [GEOGRAPHIC_DATA]" at bounding box center [133, 47] width 164 height 17
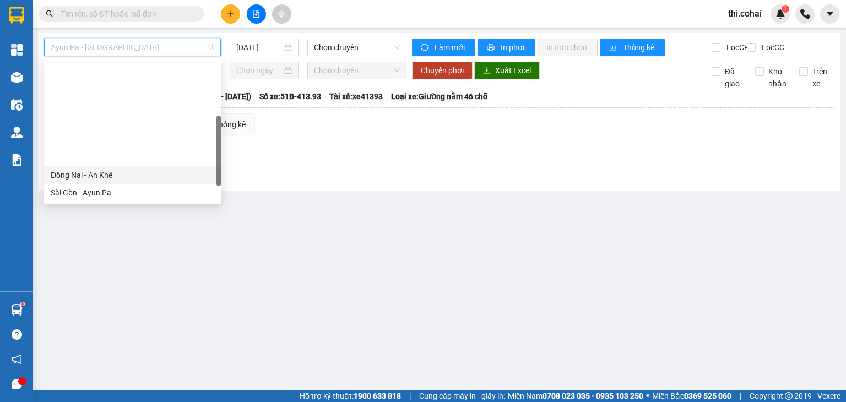
scroll to position [110, 0]
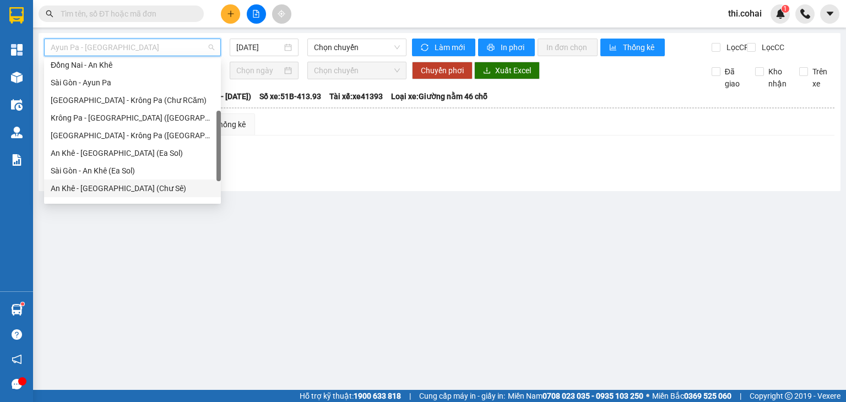
click at [109, 186] on div "An Khê - [GEOGRAPHIC_DATA] (Chư Sê)" at bounding box center [133, 188] width 164 height 12
type input "[DATE]"
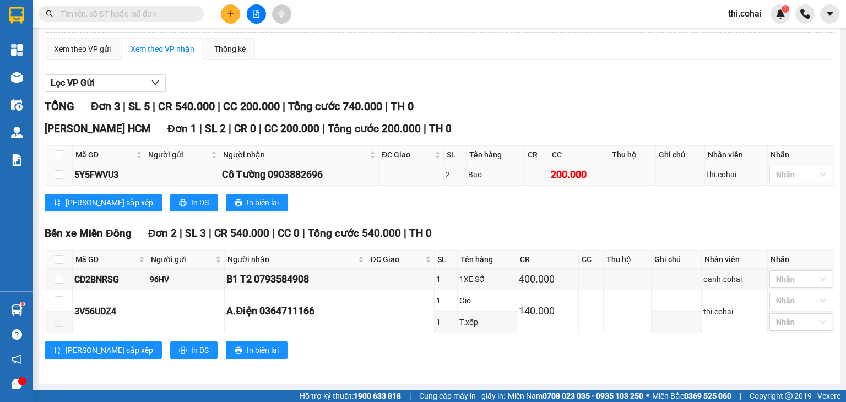
scroll to position [83, 0]
click at [228, 7] on button at bounding box center [230, 13] width 19 height 19
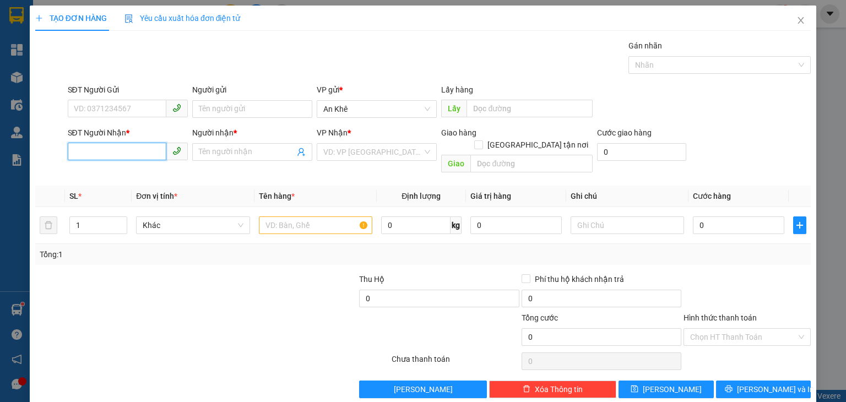
click at [122, 154] on input "SĐT Người Nhận *" at bounding box center [117, 152] width 99 height 18
type input "0382503666"
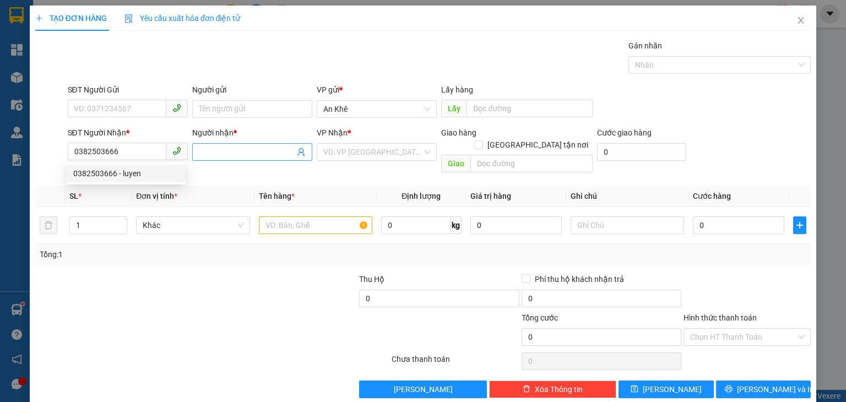
click at [227, 146] on input "Người nhận *" at bounding box center [247, 152] width 96 height 12
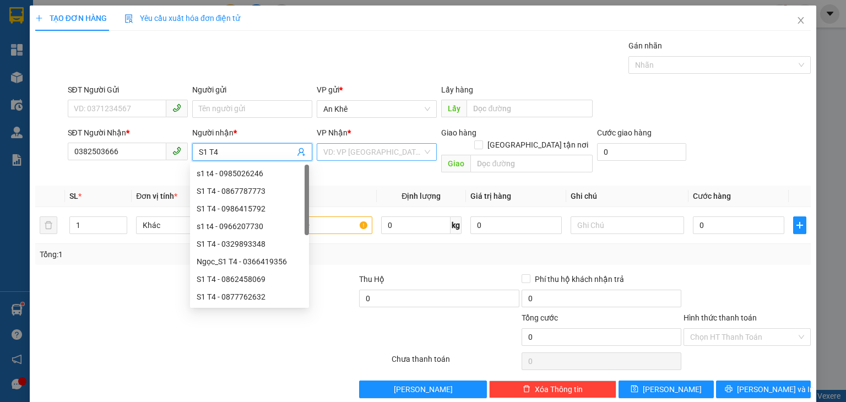
type input "S1 T4"
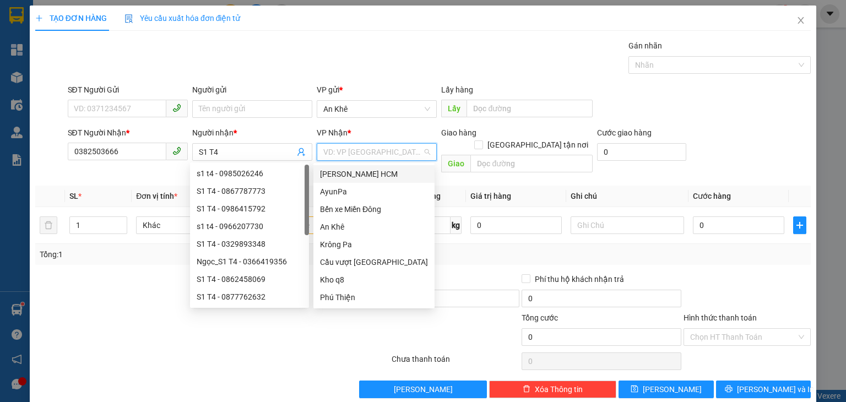
click at [348, 151] on input "search" at bounding box center [372, 152] width 99 height 17
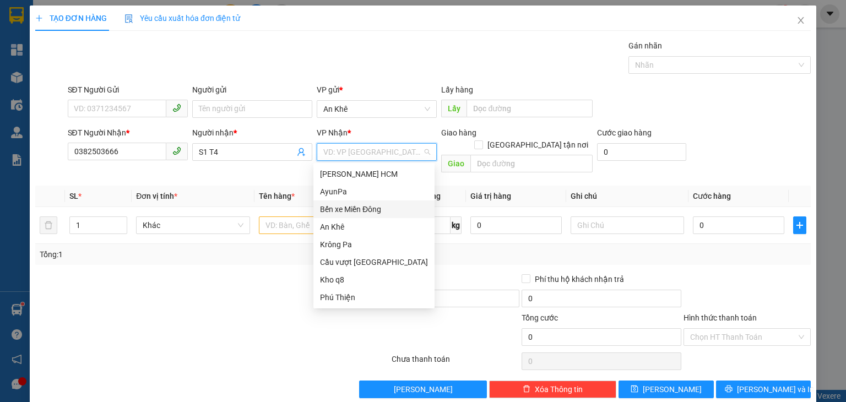
click at [355, 210] on div "Bến xe Miền Đông" at bounding box center [374, 209] width 108 height 12
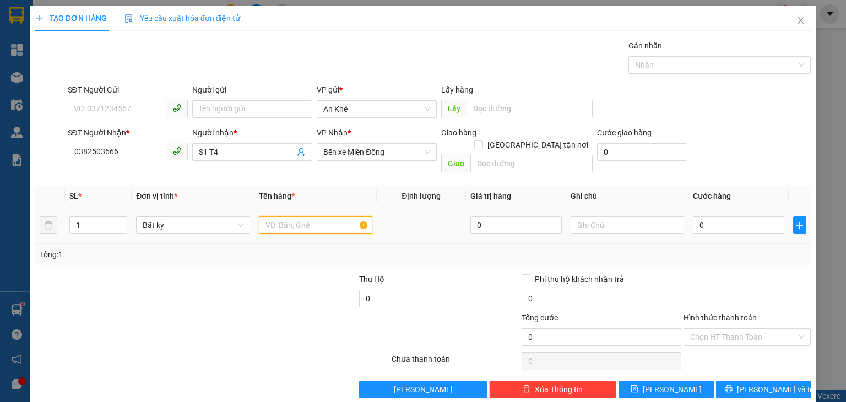
click at [302, 216] on input "text" at bounding box center [315, 225] width 113 height 18
type input "Thùng"
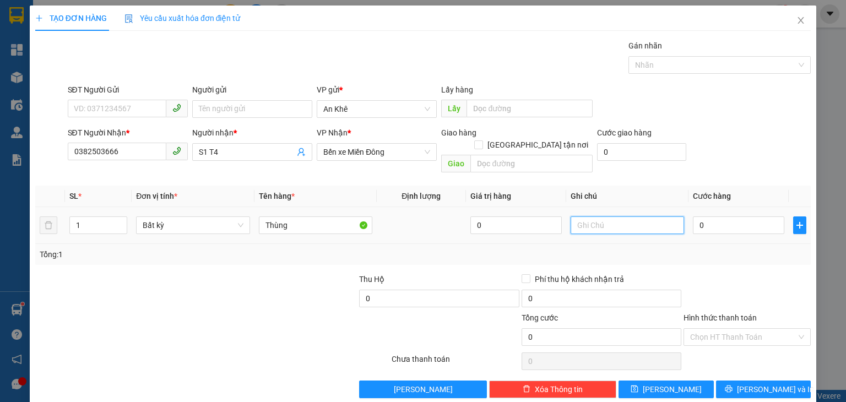
click at [644, 216] on input "text" at bounding box center [627, 225] width 113 height 18
type input "Chưa báo cước"
click at [703, 218] on input "0" at bounding box center [738, 225] width 91 height 18
type input "1"
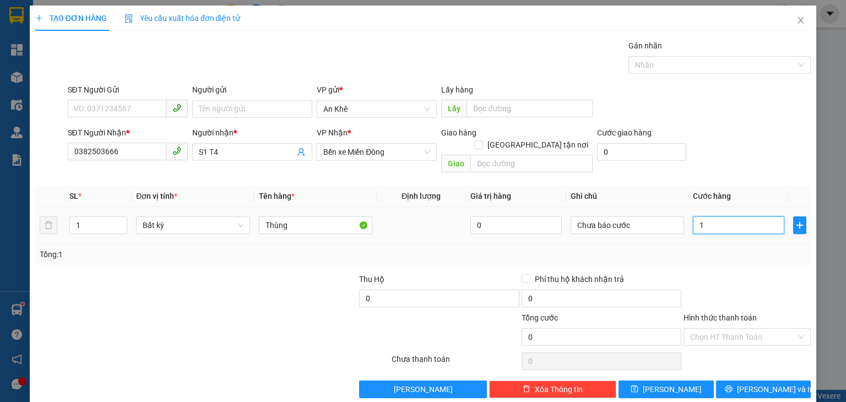
type input "1"
type input "1.000"
click at [672, 381] on button "[PERSON_NAME]" at bounding box center [666, 390] width 95 height 18
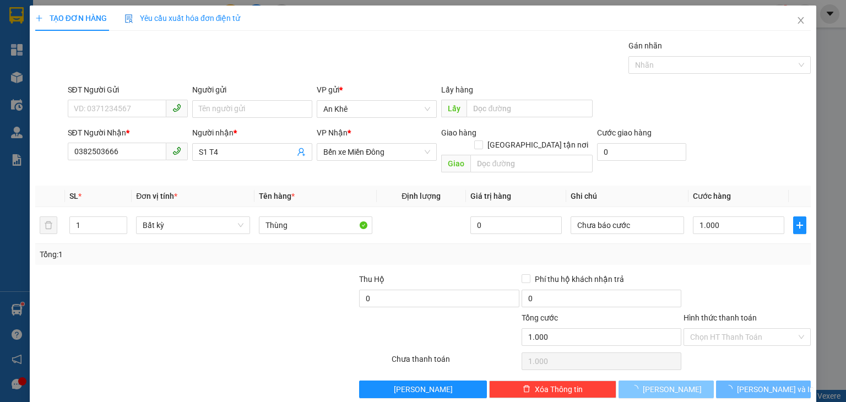
type input "0"
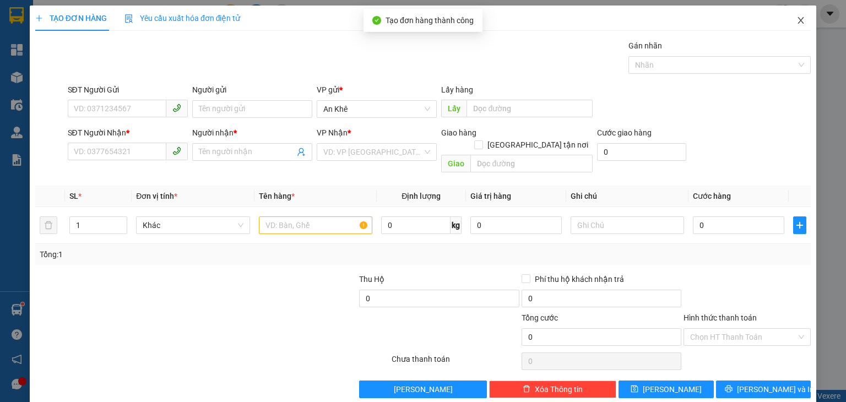
click at [797, 20] on icon "close" at bounding box center [801, 20] width 9 height 9
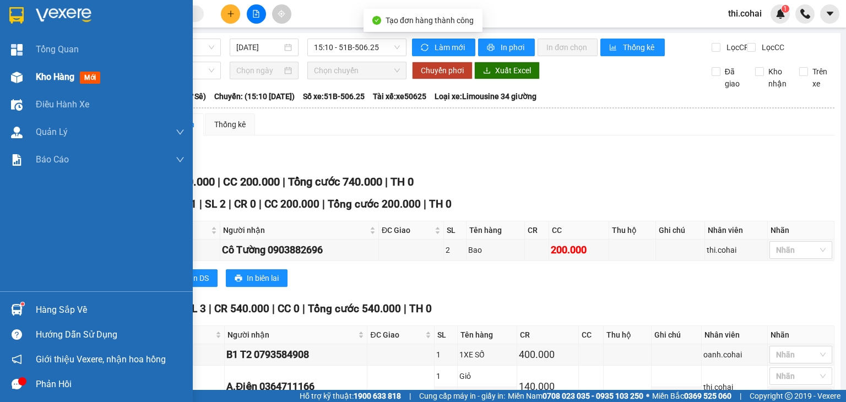
click at [41, 78] on span "Kho hàng" at bounding box center [55, 77] width 39 height 10
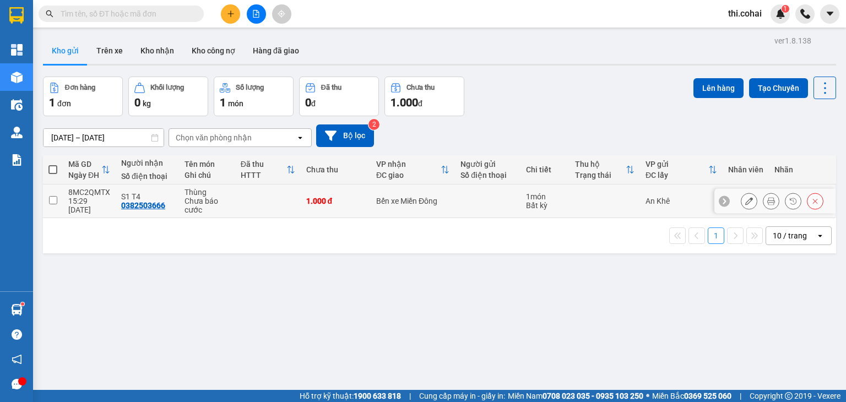
drag, startPoint x: 52, startPoint y: 204, endPoint x: 183, endPoint y: 183, distance: 132.2
click at [53, 204] on td at bounding box center [53, 202] width 20 height 34
checkbox input "true"
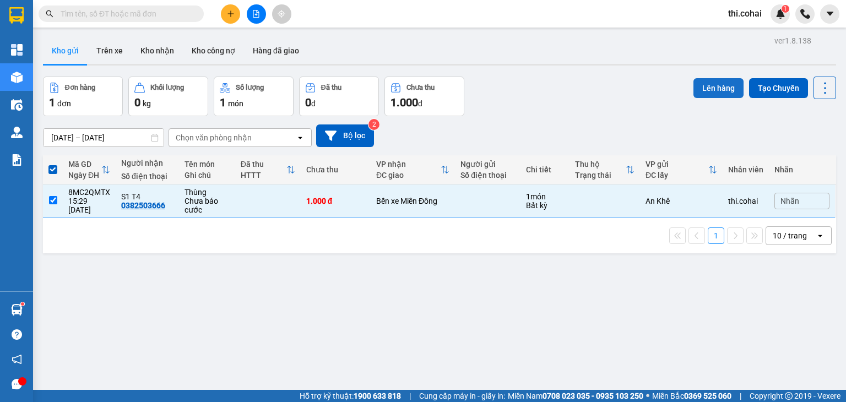
click at [700, 88] on button "Lên hàng" at bounding box center [719, 88] width 50 height 20
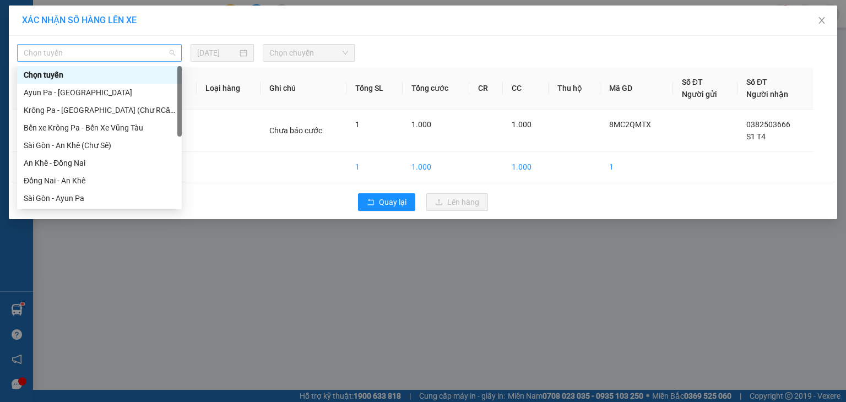
click at [113, 55] on span "Chọn tuyến" at bounding box center [99, 53] width 151 height 17
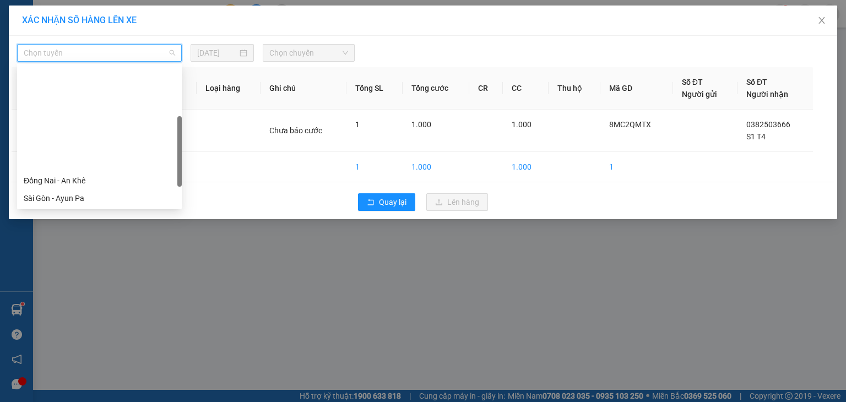
scroll to position [110, 0]
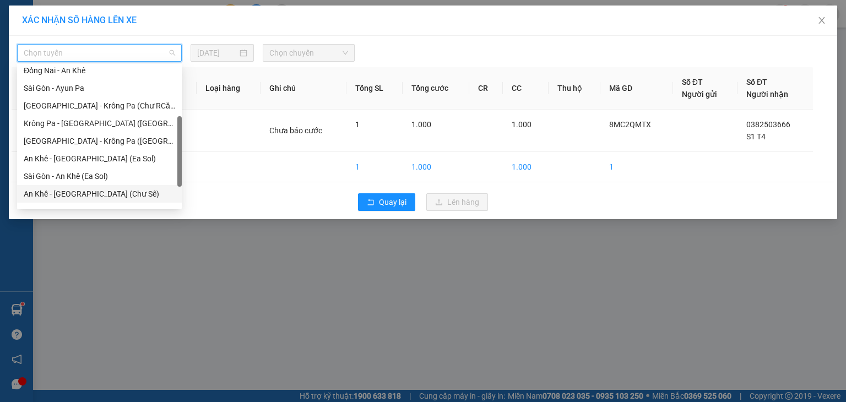
drag, startPoint x: 73, startPoint y: 197, endPoint x: 84, endPoint y: 188, distance: 14.1
click at [75, 197] on div "An Khê - [GEOGRAPHIC_DATA] (Chư Sê)" at bounding box center [99, 194] width 151 height 12
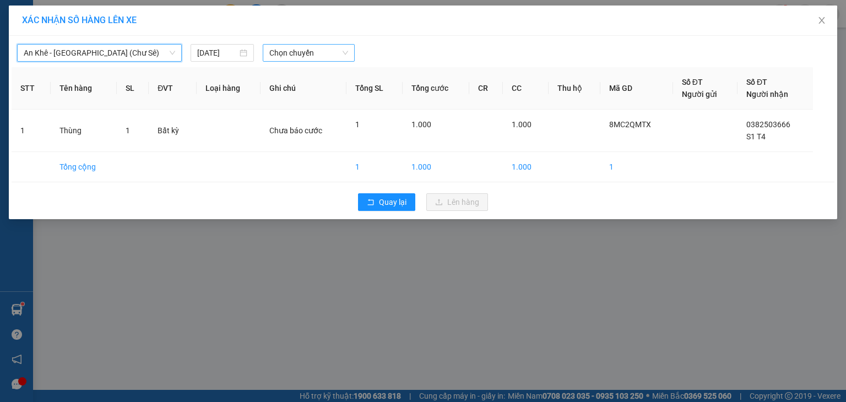
drag, startPoint x: 306, startPoint y: 52, endPoint x: 307, endPoint y: 60, distance: 8.3
click at [306, 52] on span "Chọn chuyến" at bounding box center [308, 53] width 79 height 17
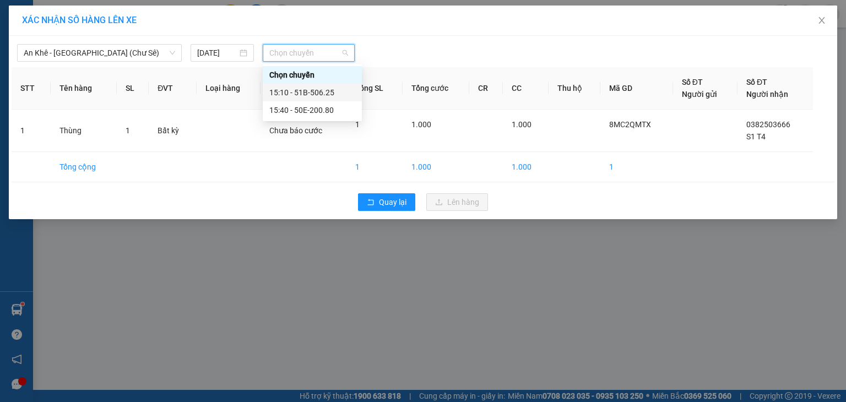
click at [321, 91] on div "15:10 - 51B-506.25" at bounding box center [312, 92] width 86 height 12
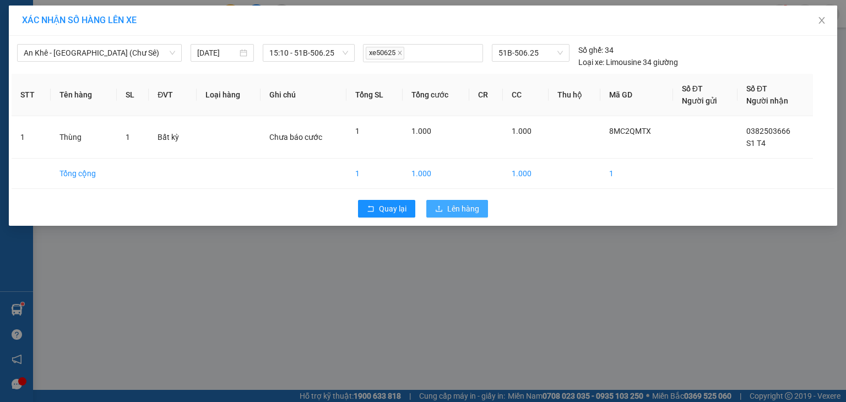
click at [452, 213] on span "Lên hàng" at bounding box center [463, 209] width 32 height 12
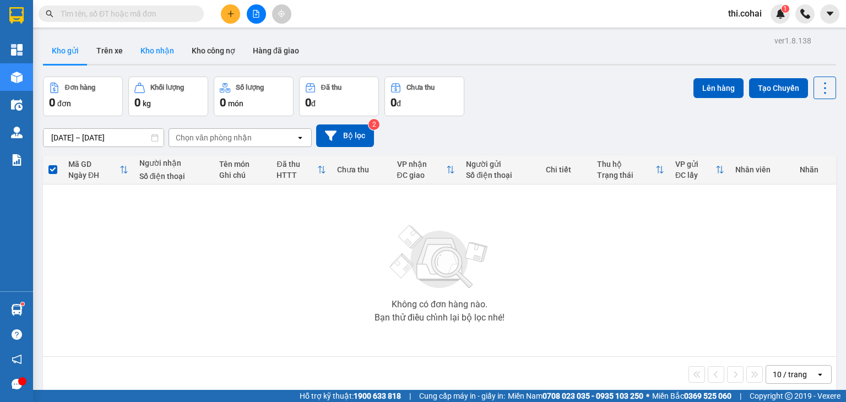
click at [163, 48] on button "Kho nhận" at bounding box center [157, 50] width 51 height 26
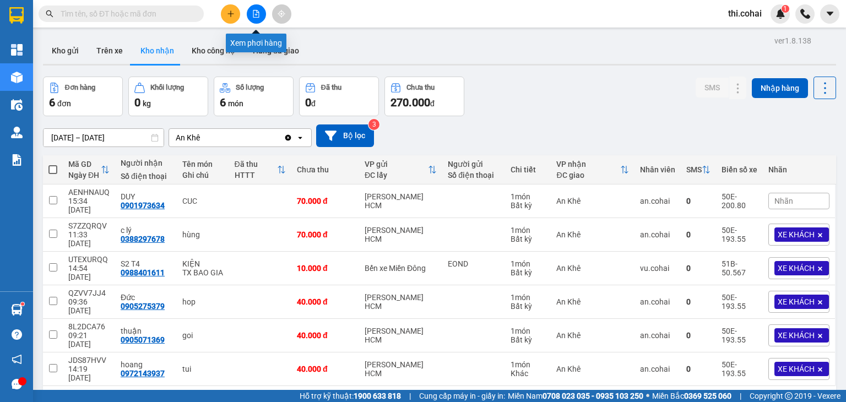
click at [251, 9] on button at bounding box center [256, 13] width 19 height 19
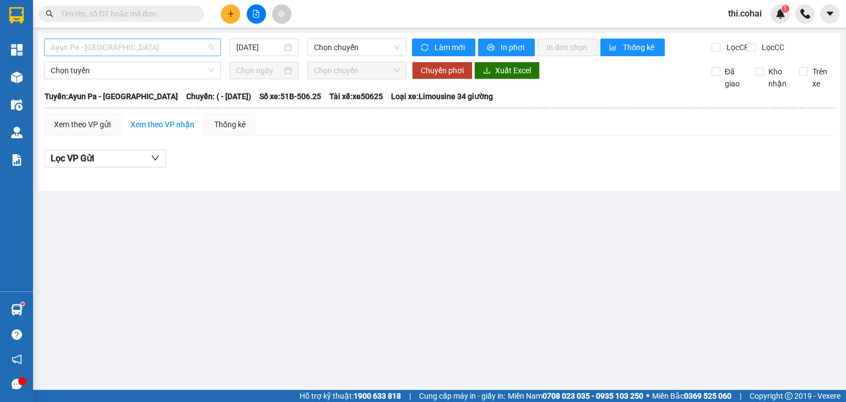
click at [138, 50] on span "Ayun Pa - [GEOGRAPHIC_DATA]" at bounding box center [133, 47] width 164 height 17
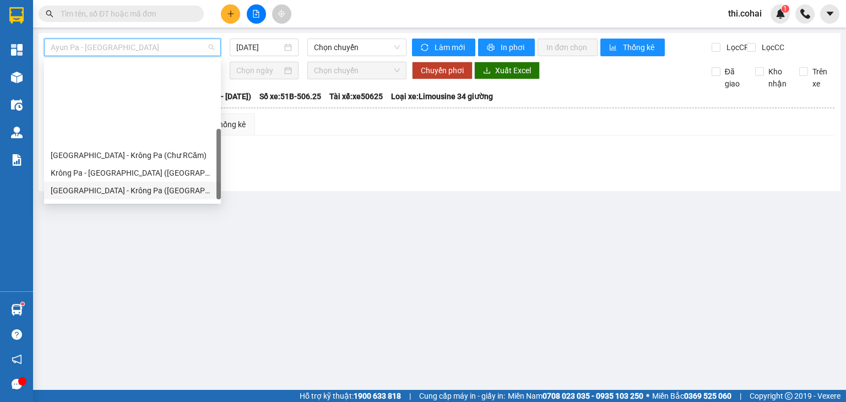
scroll to position [154, 0]
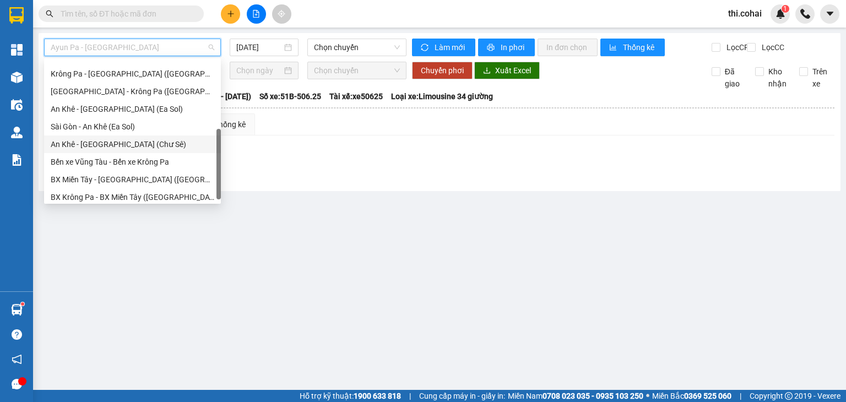
click at [124, 142] on div "An Khê - [GEOGRAPHIC_DATA] (Chư Sê)" at bounding box center [133, 144] width 164 height 12
type input "[DATE]"
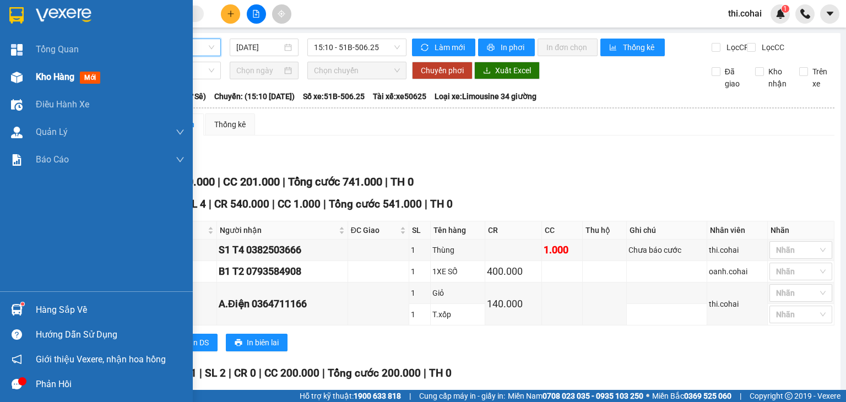
click at [25, 78] on div at bounding box center [16, 77] width 19 height 19
